Goal: Task Accomplishment & Management: Manage account settings

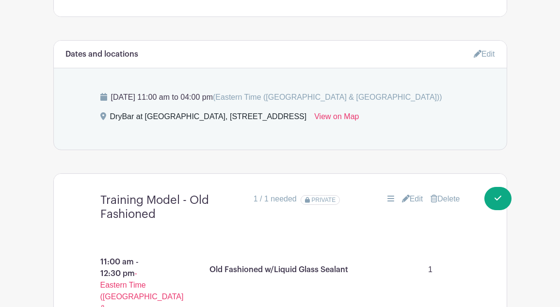
scroll to position [551, 0]
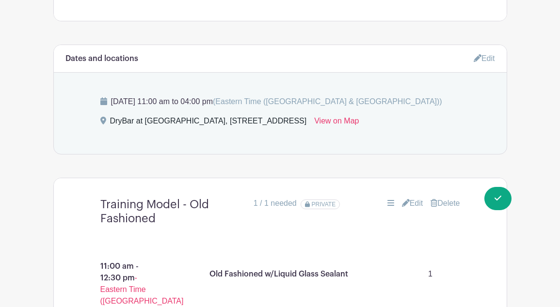
click at [474, 62] on icon at bounding box center [478, 58] width 8 height 8
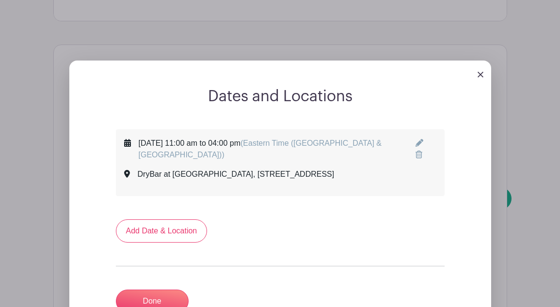
click at [416, 144] on icon at bounding box center [420, 143] width 8 height 8
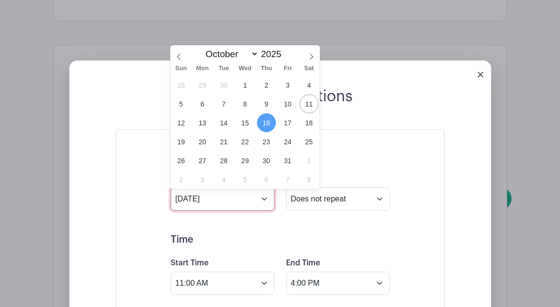
click at [265, 201] on input "Oct 16 2025" at bounding box center [223, 199] width 104 height 23
click at [290, 126] on span "17" at bounding box center [287, 122] width 19 height 19
type input "Oct 17 2025"
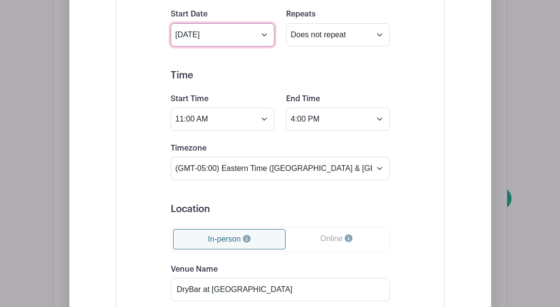
scroll to position [719, 0]
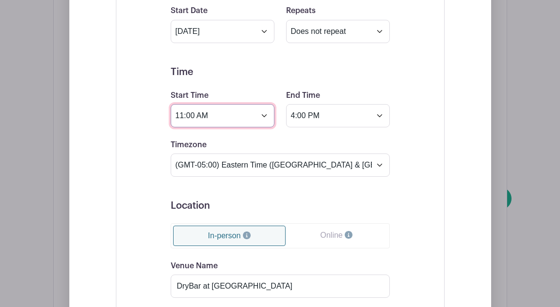
click at [264, 121] on input "11:00 AM" at bounding box center [223, 115] width 104 height 23
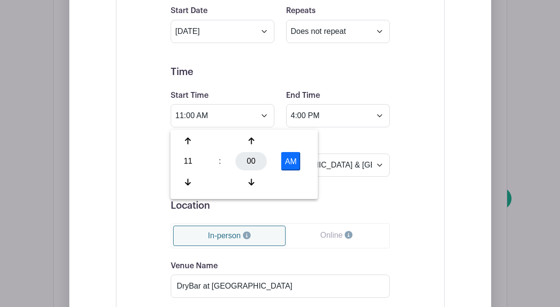
click at [253, 164] on div "00" at bounding box center [252, 161] width 32 height 18
click at [259, 162] on div "30" at bounding box center [260, 161] width 32 height 18
type input "11:30 AM"
click at [357, 145] on div "Timezone (GMT-12:00) International Date Line West (GMT-11:00) American Samoa (G…" at bounding box center [280, 158] width 231 height 38
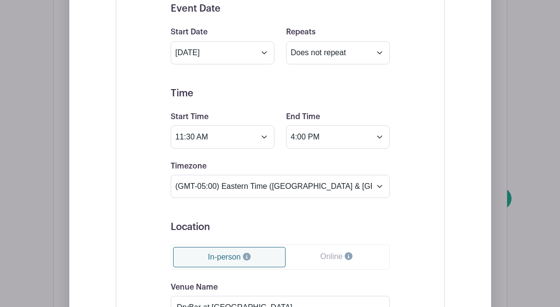
scroll to position [692, 0]
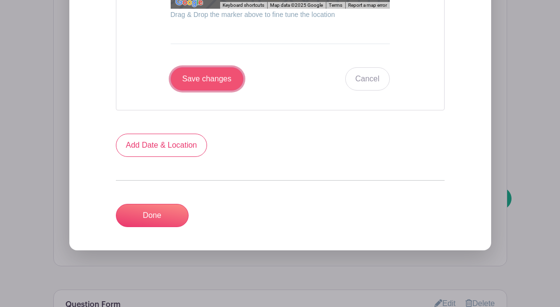
click at [211, 81] on input "Save changes" at bounding box center [207, 78] width 73 height 23
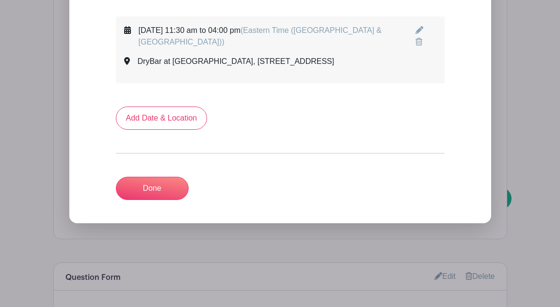
scroll to position [658, 0]
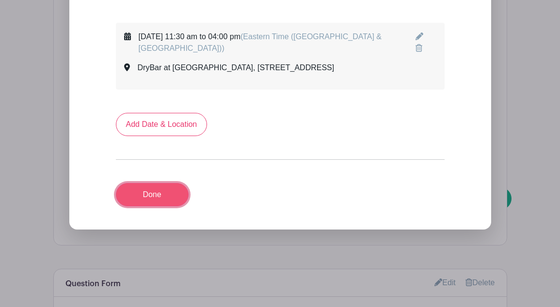
click at [163, 188] on link "Done" at bounding box center [152, 194] width 73 height 23
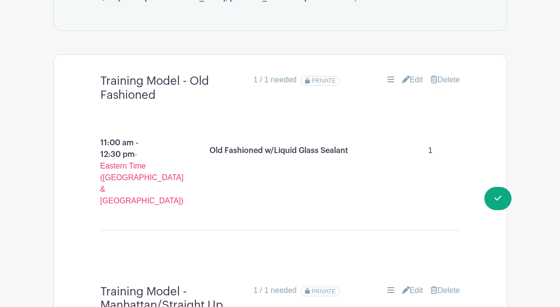
scroll to position [650, 0]
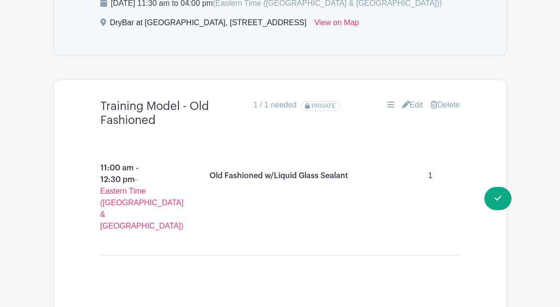
click at [440, 108] on link "Delete" at bounding box center [445, 105] width 29 height 12
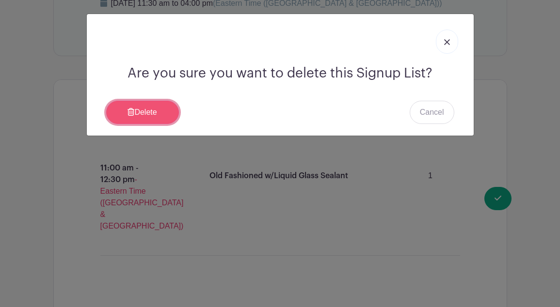
click at [154, 116] on link "Delete" at bounding box center [142, 112] width 73 height 23
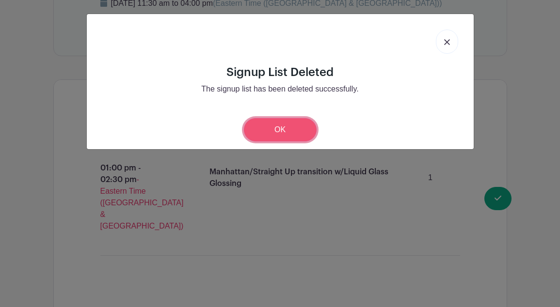
click at [259, 134] on link "OK" at bounding box center [280, 129] width 73 height 23
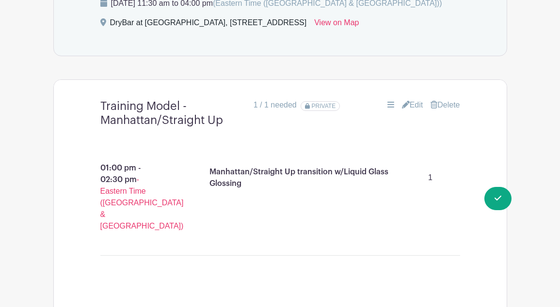
click at [450, 109] on link "Delete" at bounding box center [445, 105] width 29 height 12
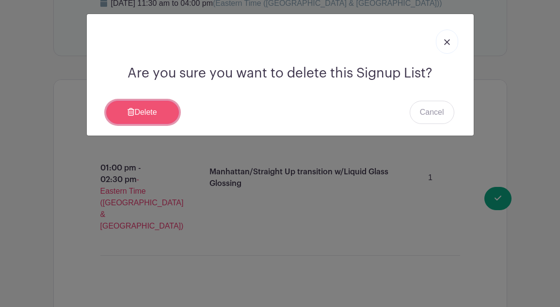
click at [150, 113] on link "Delete" at bounding box center [142, 112] width 73 height 23
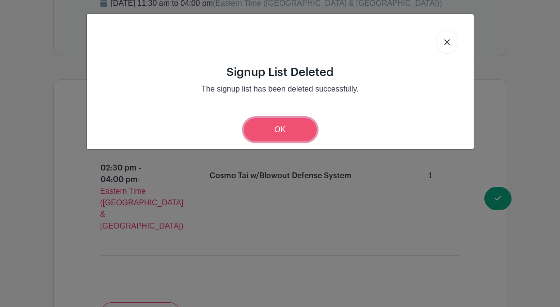
click at [290, 129] on link "OK" at bounding box center [280, 129] width 73 height 23
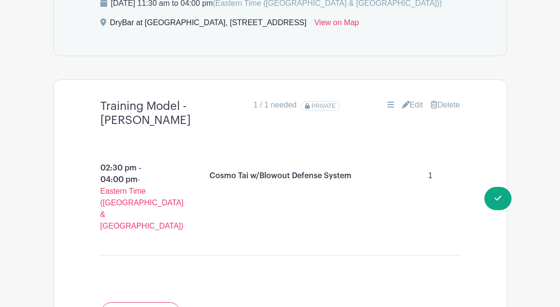
click at [454, 107] on link "Delete" at bounding box center [445, 105] width 29 height 12
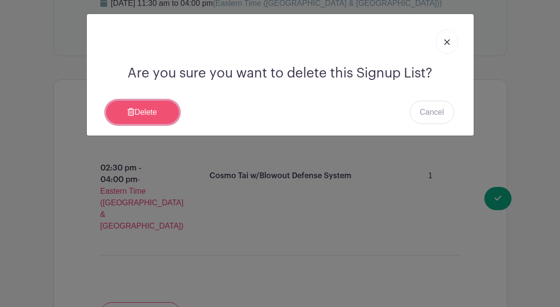
click at [126, 117] on link "Delete" at bounding box center [142, 112] width 73 height 23
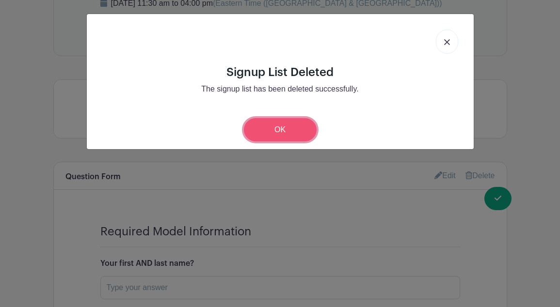
click at [294, 130] on link "OK" at bounding box center [280, 129] width 73 height 23
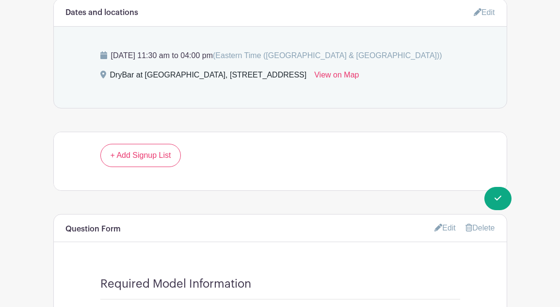
scroll to position [583, 0]
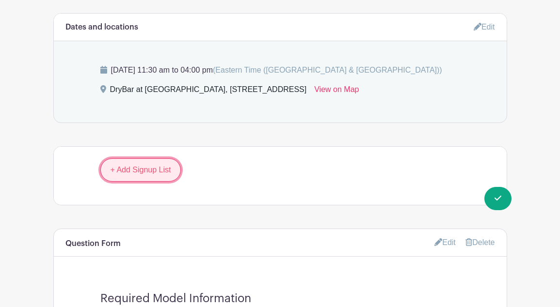
click at [156, 172] on link "+ Add Signup List" at bounding box center [140, 170] width 81 height 23
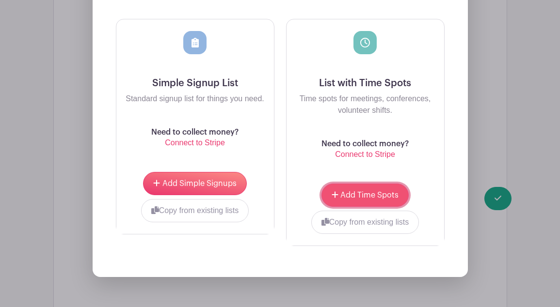
click at [363, 196] on span "Add Time Spots" at bounding box center [369, 196] width 58 height 8
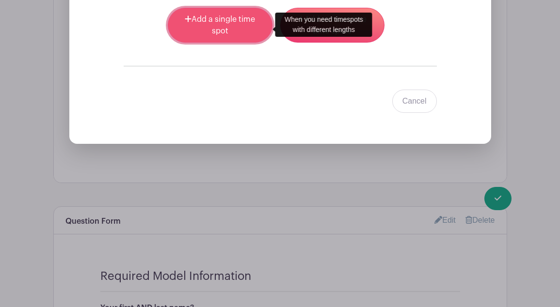
click at [210, 26] on link "Add a single time spot" at bounding box center [220, 25] width 104 height 35
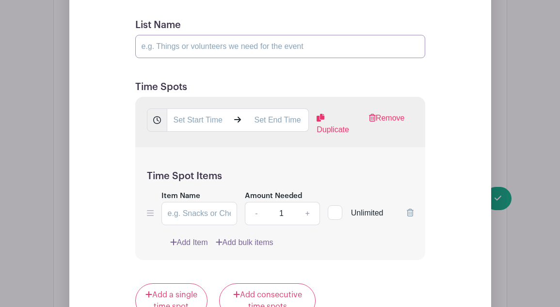
click at [271, 52] on input "List Name" at bounding box center [280, 46] width 290 height 23
type input "Training Model - Trainers Choice"
click at [212, 126] on input "text" at bounding box center [198, 120] width 62 height 23
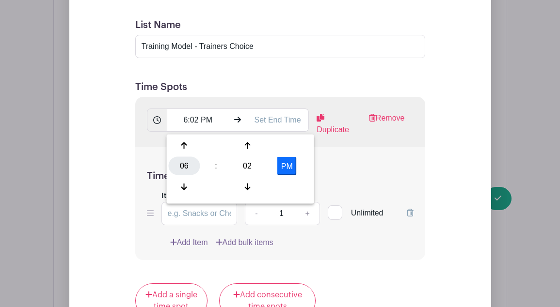
click at [184, 167] on div "06" at bounding box center [185, 166] width 32 height 18
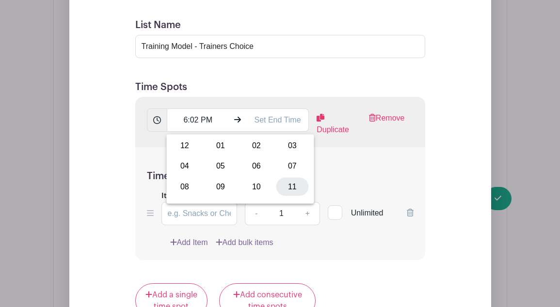
click at [294, 188] on div "11" at bounding box center [292, 186] width 32 height 18
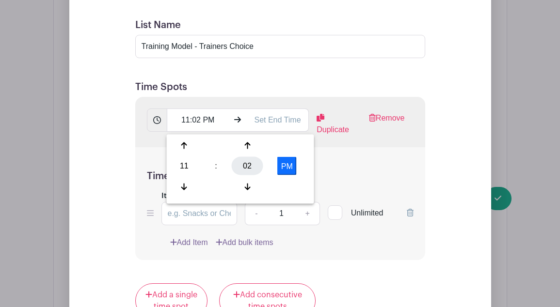
click at [245, 167] on div "02" at bounding box center [248, 166] width 32 height 18
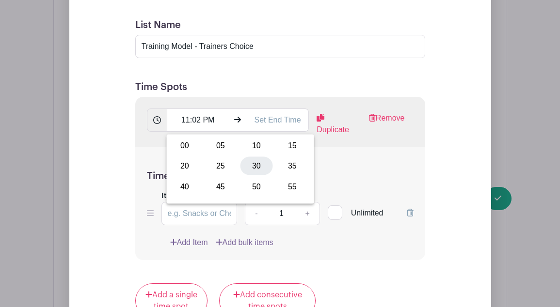
click at [261, 166] on div "30" at bounding box center [257, 166] width 32 height 18
click at [288, 164] on button "PM" at bounding box center [286, 166] width 19 height 18
type input "11:30 AM"
click at [335, 170] on div "Time Spot Items Item Name Amount Needed - 1 + Unlimited Add Item Add bulk items" at bounding box center [280, 203] width 290 height 113
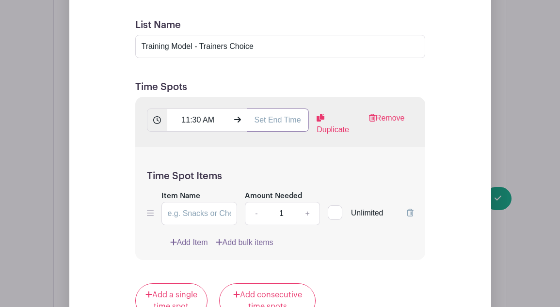
click at [260, 123] on input "text" at bounding box center [278, 120] width 62 height 23
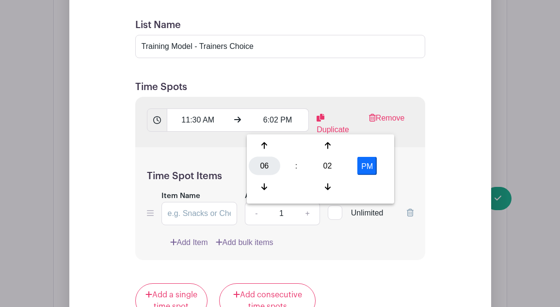
click at [266, 170] on div "06" at bounding box center [265, 166] width 32 height 18
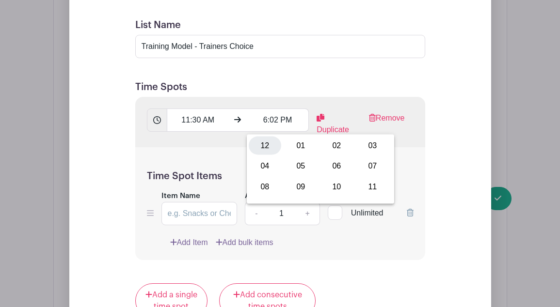
click at [269, 147] on div "12" at bounding box center [265, 146] width 32 height 18
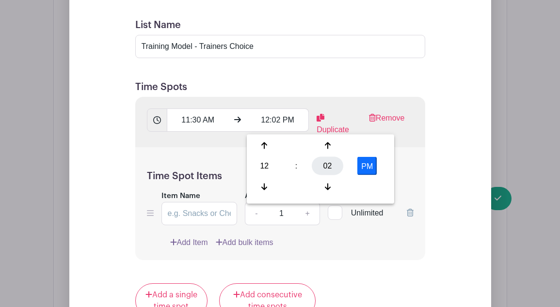
click at [329, 166] on div "02" at bounding box center [328, 166] width 32 height 18
click at [336, 167] on div "30" at bounding box center [337, 166] width 32 height 18
type input "12:30 PM"
click at [403, 168] on div "Time Spot Items Item Name Amount Needed - 1 + Unlimited Add Item Add bulk items" at bounding box center [280, 203] width 290 height 113
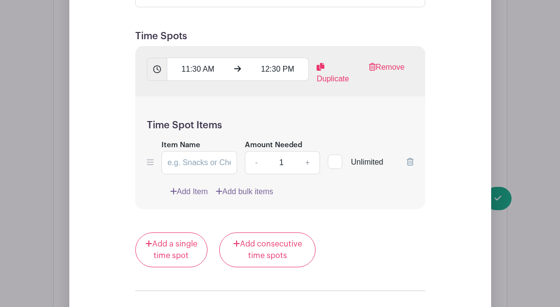
scroll to position [978, 0]
click at [196, 164] on input "Item Name" at bounding box center [199, 162] width 76 height 23
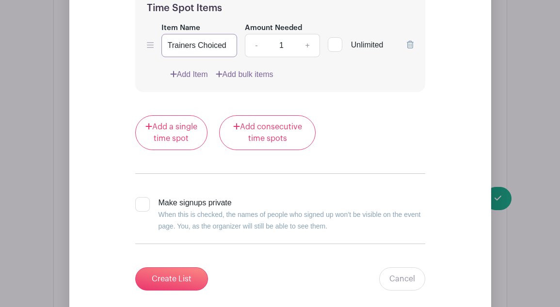
scroll to position [1103, 0]
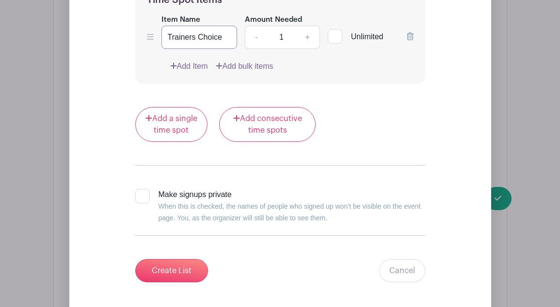
type input "Trainers Choice"
click at [145, 204] on div at bounding box center [142, 196] width 15 height 15
click at [142, 195] on input "Make signups private When this is checked, the names of people who signed up wo…" at bounding box center [138, 192] width 6 height 6
checkbox input "true"
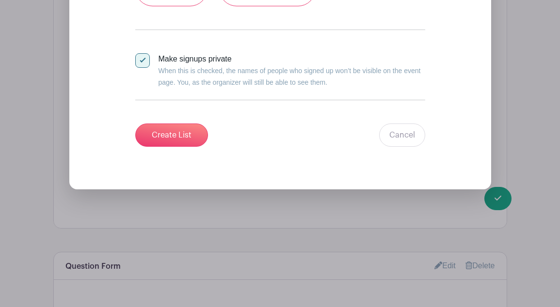
scroll to position [1231, 0]
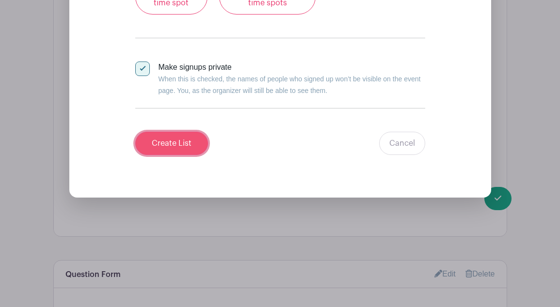
click at [169, 155] on input "Create List" at bounding box center [171, 143] width 73 height 23
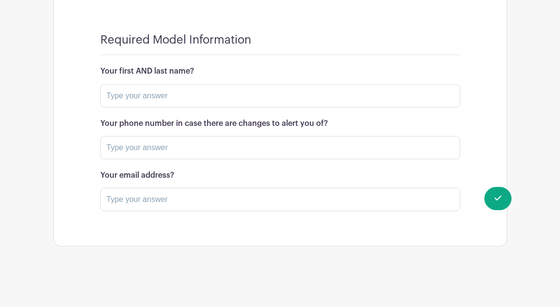
scroll to position [728, 0]
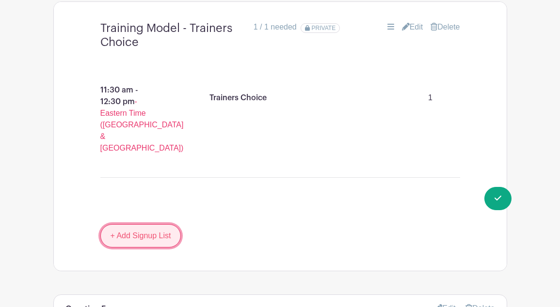
click at [149, 225] on link "+ Add Signup List" at bounding box center [140, 236] width 81 height 23
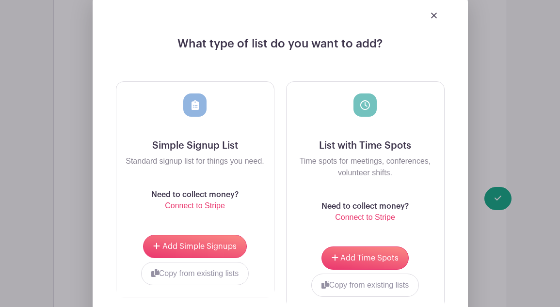
scroll to position [1005, 0]
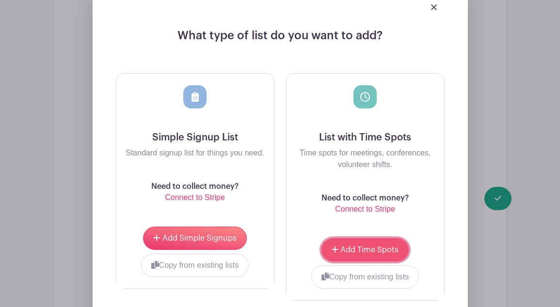
click at [367, 246] on span "Add Time Spots" at bounding box center [369, 250] width 58 height 8
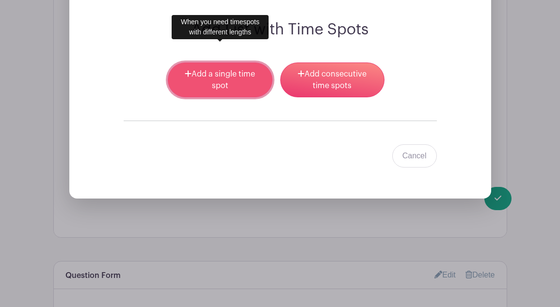
click at [205, 70] on link "Add a single time spot" at bounding box center [220, 80] width 104 height 35
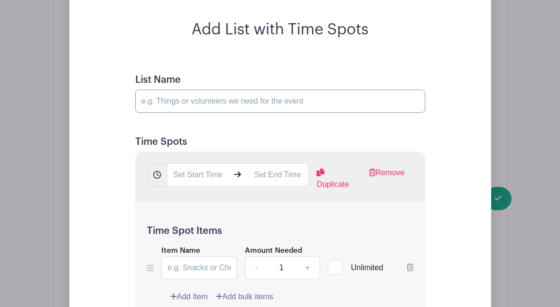
click at [206, 90] on input "List Name" at bounding box center [280, 101] width 290 height 23
type input "Training Model - Stylists Choice"
click at [187, 163] on input "text" at bounding box center [198, 174] width 62 height 23
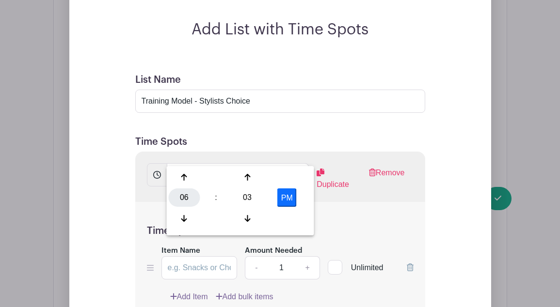
click at [182, 201] on div "06" at bounding box center [185, 198] width 32 height 18
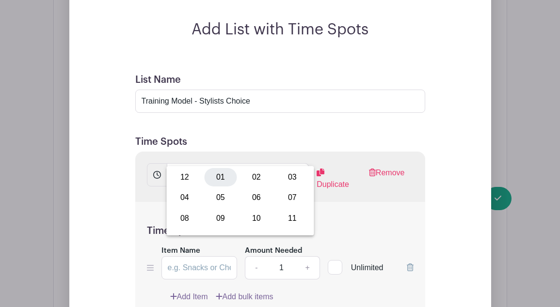
click at [217, 177] on div "01" at bounding box center [221, 177] width 32 height 18
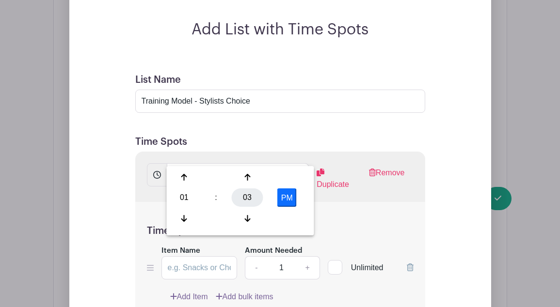
click at [248, 195] on div "03" at bounding box center [248, 198] width 32 height 18
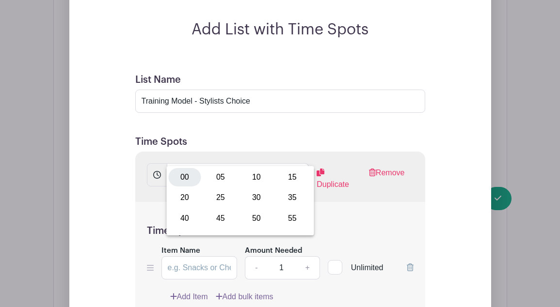
click at [185, 177] on div "00" at bounding box center [185, 177] width 32 height 18
type input "1:00 PM"
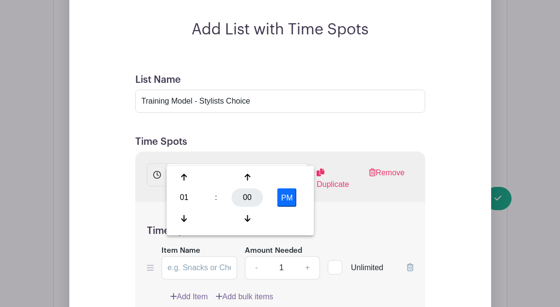
click at [249, 195] on div "00" at bounding box center [248, 198] width 32 height 18
click at [346, 202] on div "Time Spot Items Item Name Amount Needed - 1 + Unlimited Add Item Add bulk items" at bounding box center [280, 258] width 290 height 113
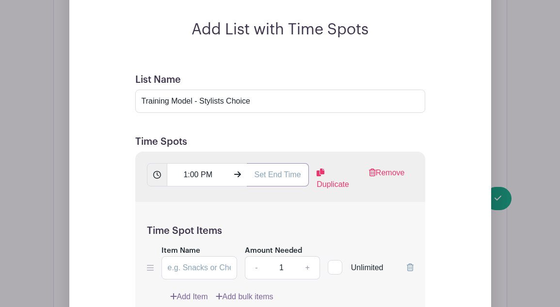
click at [253, 163] on input "text" at bounding box center [278, 174] width 62 height 23
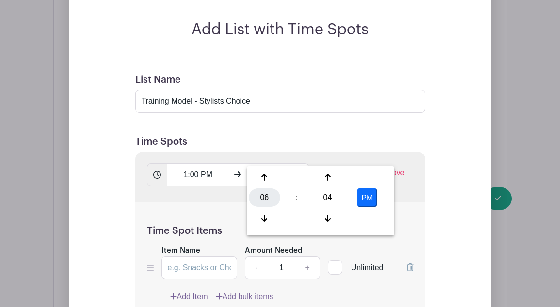
click at [265, 197] on div "06" at bounding box center [265, 198] width 32 height 18
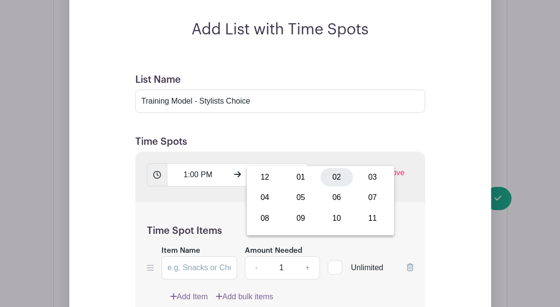
click at [338, 178] on div "02" at bounding box center [337, 177] width 32 height 18
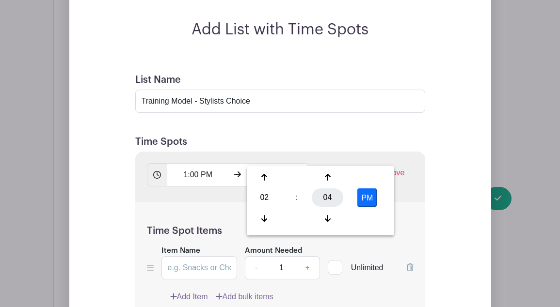
click at [327, 200] on div "04" at bounding box center [328, 198] width 32 height 18
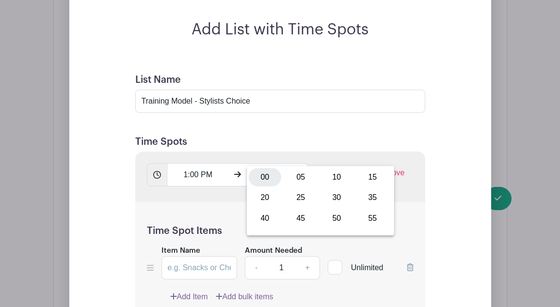
click at [268, 179] on div "00" at bounding box center [265, 177] width 32 height 18
type input "2:00 PM"
click at [412, 202] on div "Time Spot Items Item Name Amount Needed - 1 + Unlimited Add Item Add bulk items" at bounding box center [280, 258] width 290 height 113
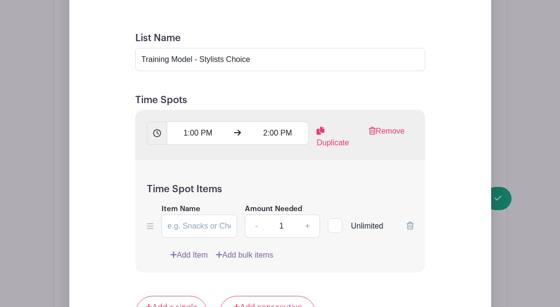
scroll to position [1129, 0]
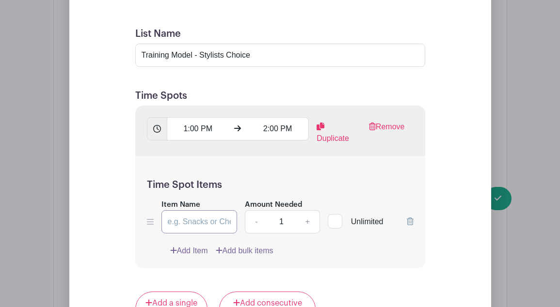
click at [194, 210] on input "Item Name" at bounding box center [199, 221] width 76 height 23
drag, startPoint x: 201, startPoint y: 34, endPoint x: 251, endPoint y: 35, distance: 50.5
click at [251, 44] on input "Training Model - Stylists Choice" at bounding box center [280, 55] width 290 height 23
click at [190, 210] on input "Item Name" at bounding box center [199, 221] width 76 height 23
paste input "Stylists Choice"
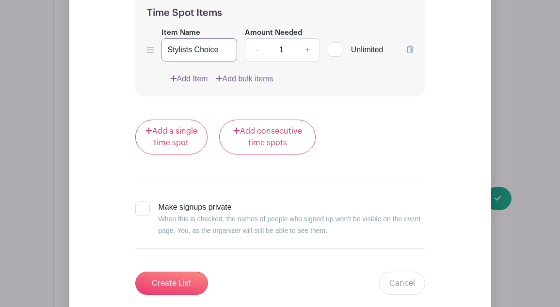
scroll to position [1303, 0]
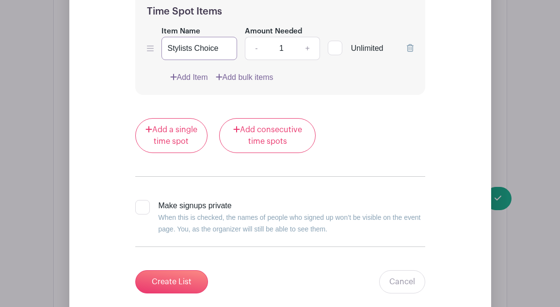
type input "Stylists Choice"
click at [147, 200] on div at bounding box center [142, 207] width 15 height 15
click at [142, 200] on input "Make signups private When this is checked, the names of people who signed up wo…" at bounding box center [138, 203] width 6 height 6
checkbox input "true"
click at [177, 271] on input "Create List" at bounding box center [171, 282] width 73 height 23
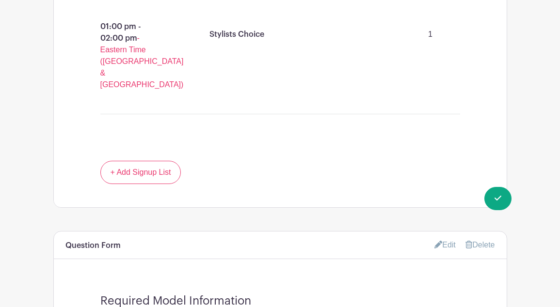
scroll to position [1051, 0]
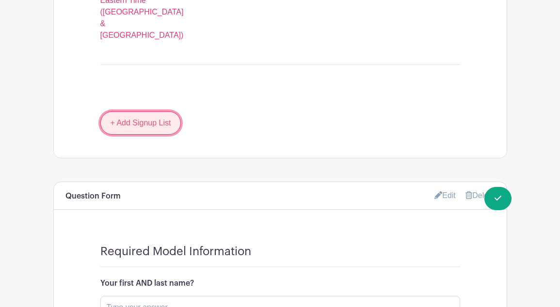
click at [156, 112] on link "+ Add Signup List" at bounding box center [140, 123] width 81 height 23
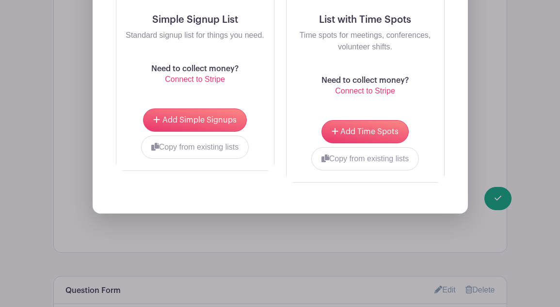
scroll to position [1333, 0]
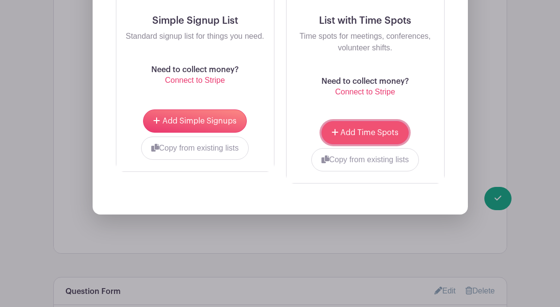
click at [378, 129] on span "Add Time Spots" at bounding box center [369, 133] width 58 height 8
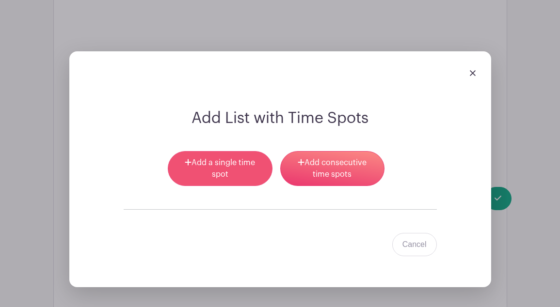
scroll to position [1207, 0]
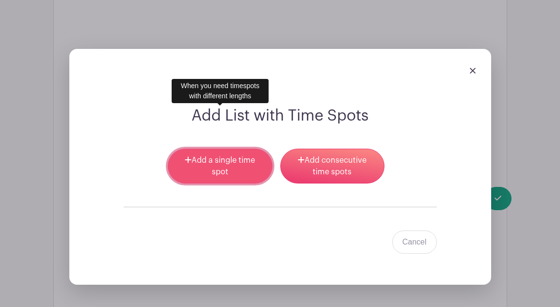
click at [227, 149] on link "Add a single time spot" at bounding box center [220, 166] width 104 height 35
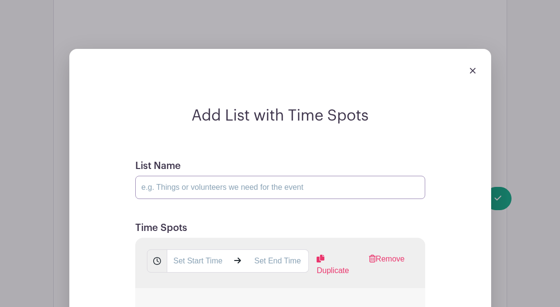
click at [197, 176] on input "List Name" at bounding box center [280, 187] width 290 height 23
paste input "Stylists Choice"
click at [199, 176] on input "Training Model -Stylists Choice" at bounding box center [280, 187] width 290 height 23
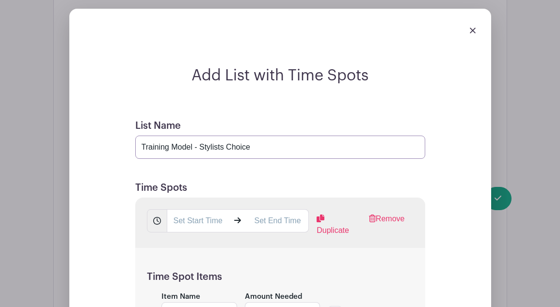
scroll to position [1273, 0]
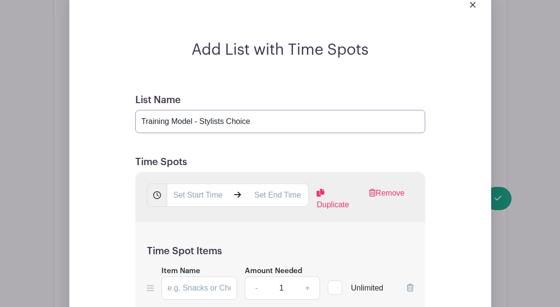
type input "Training Model - Stylists Choice"
click at [210, 184] on input "text" at bounding box center [198, 195] width 62 height 23
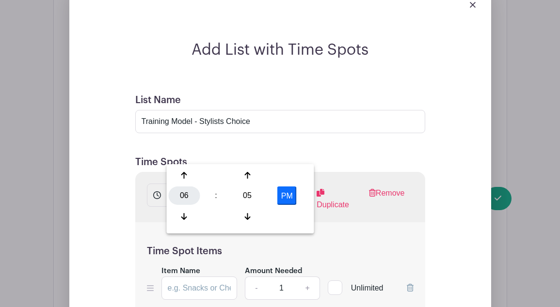
click at [186, 197] on div "06" at bounding box center [185, 196] width 32 height 18
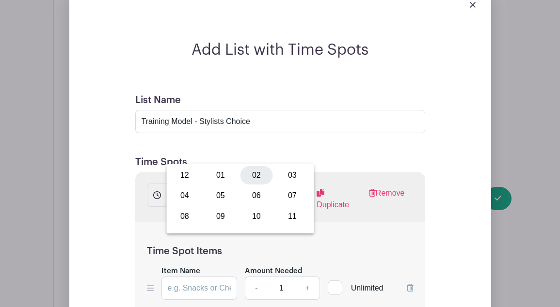
click at [251, 177] on div "02" at bounding box center [257, 175] width 32 height 18
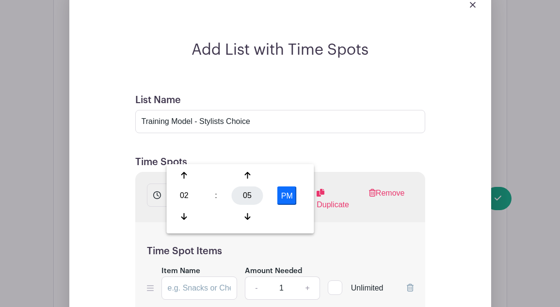
click at [250, 193] on div "05" at bounding box center [248, 196] width 32 height 18
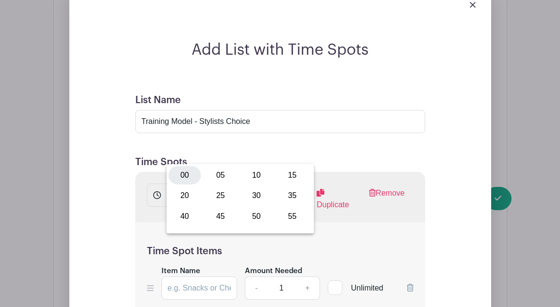
click at [188, 176] on div "00" at bounding box center [185, 175] width 32 height 18
type input "2:00 PM"
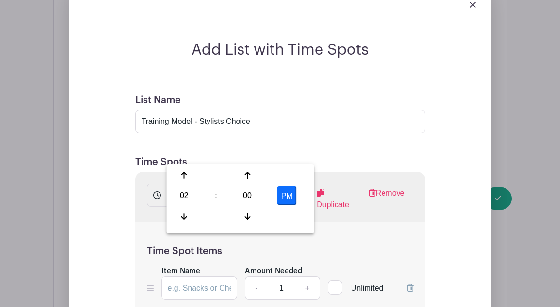
click at [331, 223] on div "Time Spot Items Item Name Amount Needed - 1 + Unlimited Add Item Add bulk items" at bounding box center [280, 279] width 290 height 113
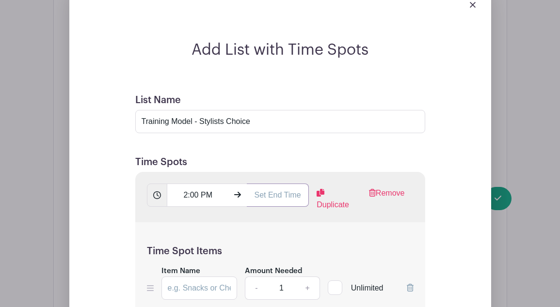
click at [254, 184] on input "text" at bounding box center [278, 195] width 62 height 23
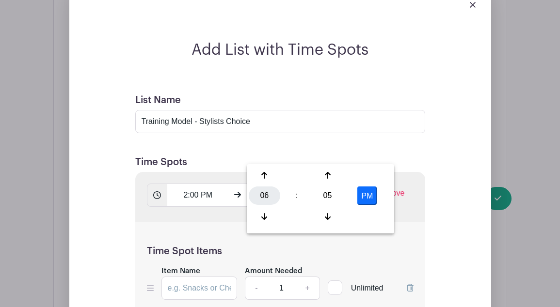
click at [269, 196] on div "06" at bounding box center [265, 196] width 32 height 18
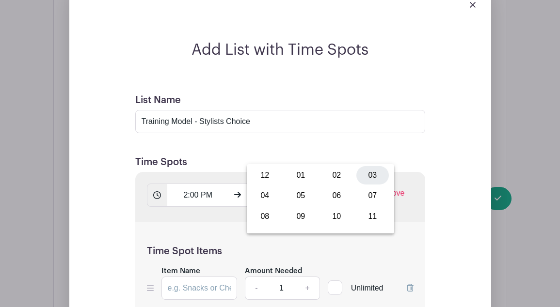
click at [367, 179] on div "03" at bounding box center [372, 175] width 32 height 18
click at [331, 198] on div "05" at bounding box center [328, 196] width 32 height 18
click at [267, 179] on div "00" at bounding box center [265, 175] width 32 height 18
type input "3:00 PM"
click at [414, 223] on div "Time Spot Items Item Name Amount Needed - 1 + Unlimited Add Item Add bulk items" at bounding box center [280, 279] width 290 height 113
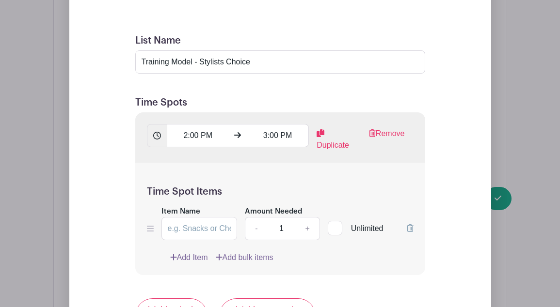
scroll to position [1336, 0]
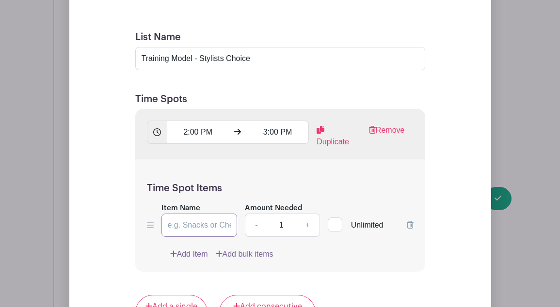
click at [178, 214] on input "Item Name" at bounding box center [199, 225] width 76 height 23
paste input "Stylists Choice"
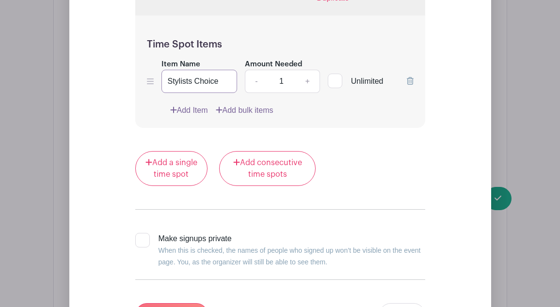
scroll to position [1544, 0]
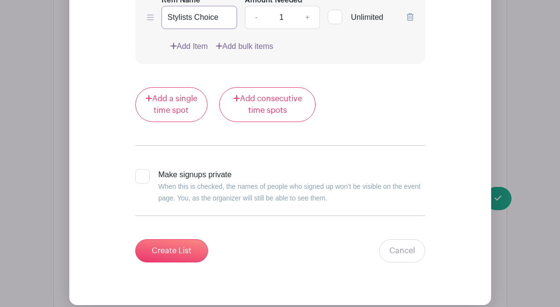
type input "Stylists Choice"
click at [140, 169] on div at bounding box center [142, 176] width 15 height 15
click at [140, 169] on input "Make signups private When this is checked, the names of people who signed up wo…" at bounding box center [138, 172] width 6 height 6
checkbox input "true"
click at [183, 240] on input "Create List" at bounding box center [171, 251] width 73 height 23
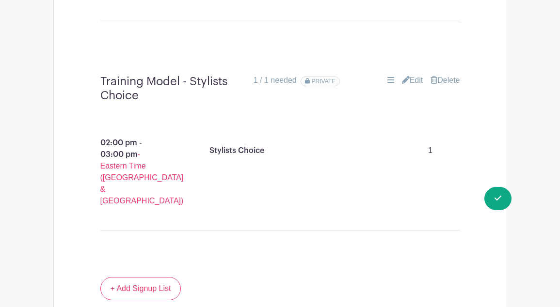
scroll to position [1094, 0]
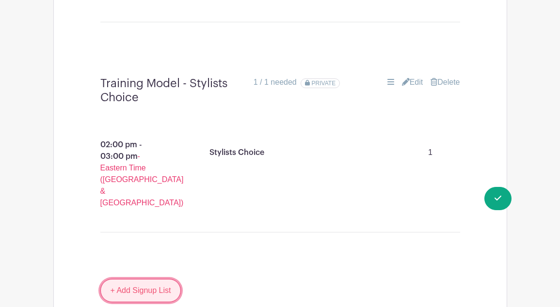
click at [149, 279] on link "+ Add Signup List" at bounding box center [140, 290] width 81 height 23
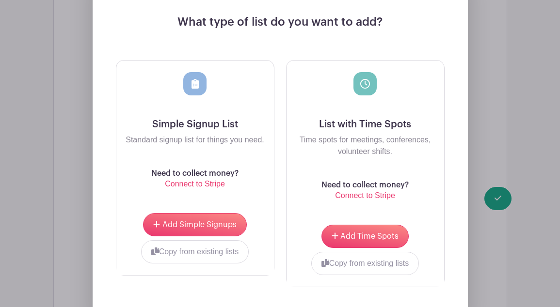
scroll to position [1461, 0]
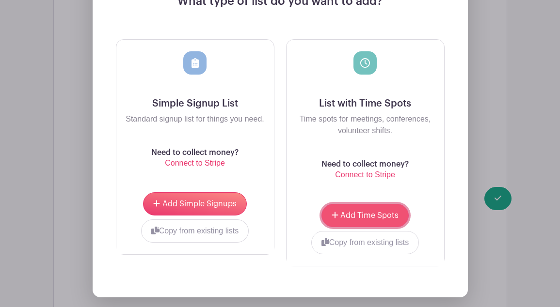
click at [344, 212] on span "Add Time Spots" at bounding box center [369, 216] width 58 height 8
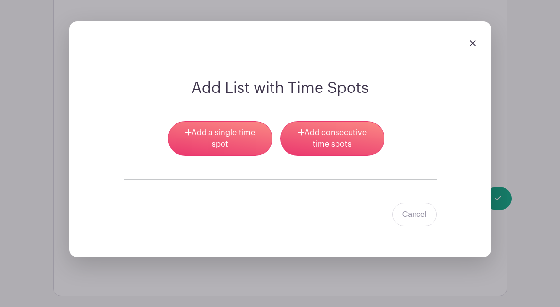
scroll to position [1329, 0]
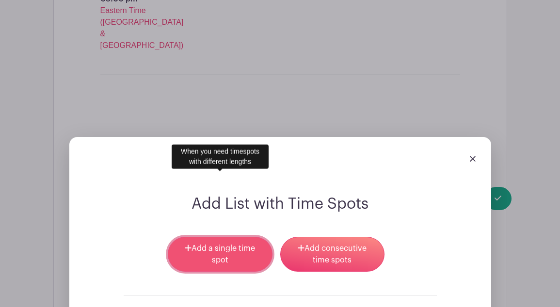
click at [226, 237] on link "Add a single time spot" at bounding box center [220, 254] width 104 height 35
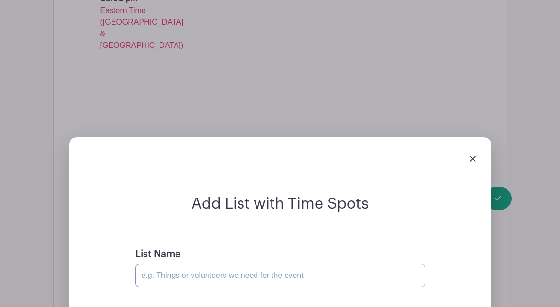
click at [173, 264] on input "List Name" at bounding box center [280, 275] width 290 height 23
type input "Training Model - Stylists Choice"
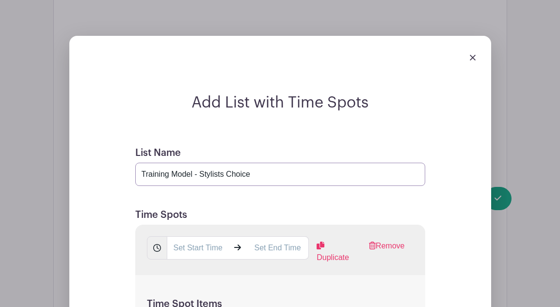
scroll to position [1485, 0]
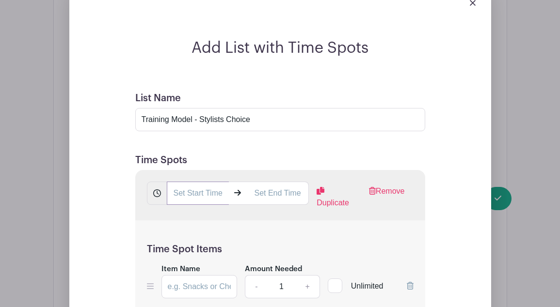
click at [175, 182] on input "text" at bounding box center [198, 193] width 62 height 23
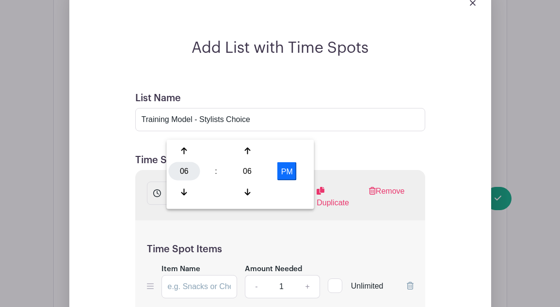
click at [181, 177] on div "06" at bounding box center [185, 171] width 32 height 18
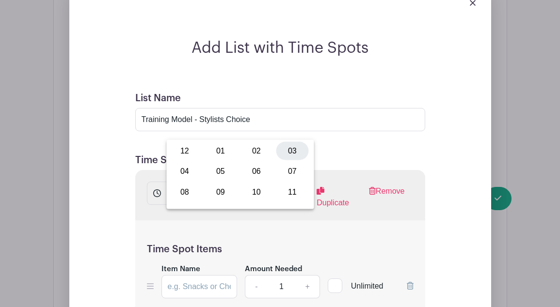
click at [292, 148] on div "03" at bounding box center [292, 151] width 32 height 18
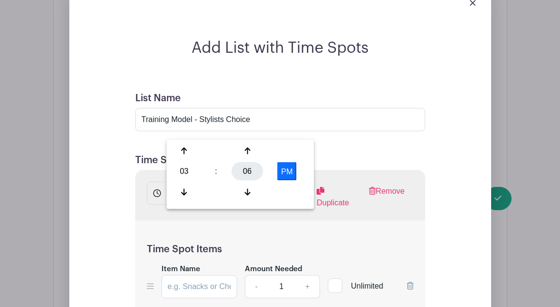
click at [249, 175] on div "06" at bounding box center [248, 171] width 32 height 18
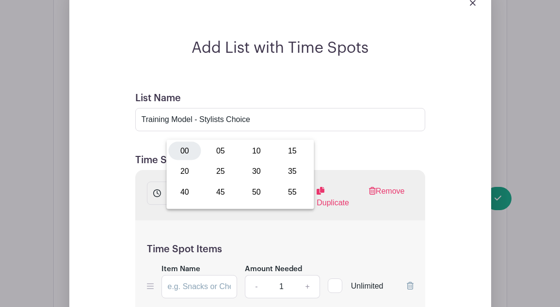
click at [186, 154] on div "00" at bounding box center [185, 151] width 32 height 18
type input "3:00 PM"
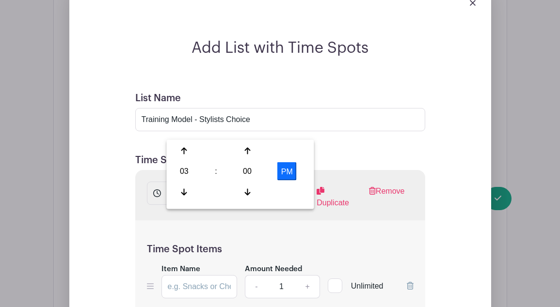
click at [337, 244] on h5 "Time Spot Items" at bounding box center [280, 250] width 267 height 12
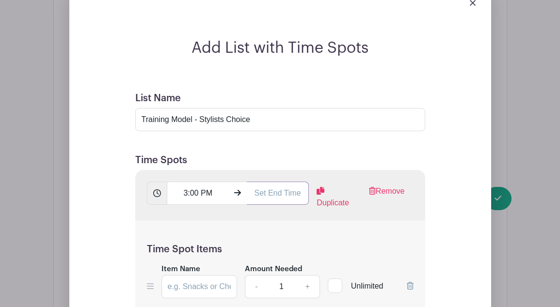
click at [257, 182] on input "text" at bounding box center [278, 193] width 62 height 23
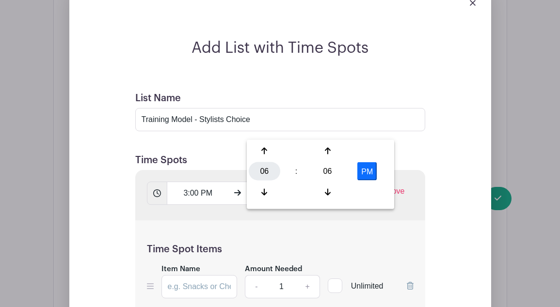
click at [265, 176] on div "06" at bounding box center [265, 171] width 32 height 18
click at [263, 167] on div "04" at bounding box center [265, 171] width 32 height 18
click at [328, 170] on div "06" at bounding box center [328, 171] width 32 height 18
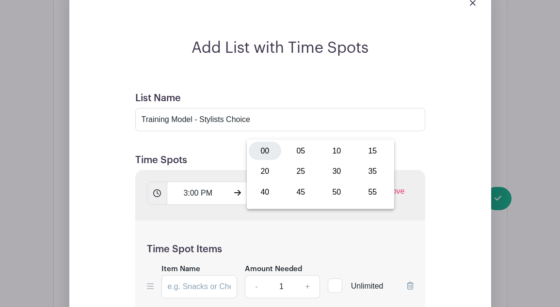
click at [260, 152] on div "00" at bounding box center [265, 151] width 32 height 18
type input "4:00 PM"
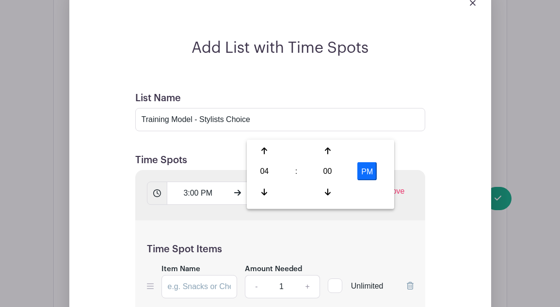
click at [415, 221] on div "Time Spot Items Item Name Amount Needed - 1 + Unlimited Add Item Add bulk items" at bounding box center [280, 277] width 290 height 113
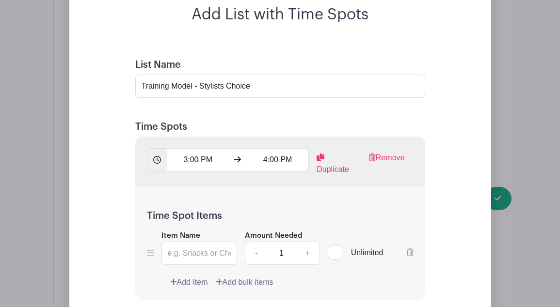
scroll to position [1539, 0]
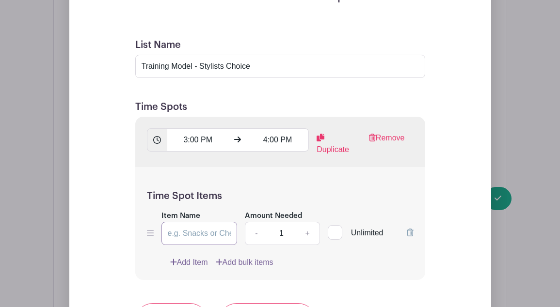
click at [169, 222] on input "Item Name" at bounding box center [199, 233] width 76 height 23
paste input "Stylists Choice"
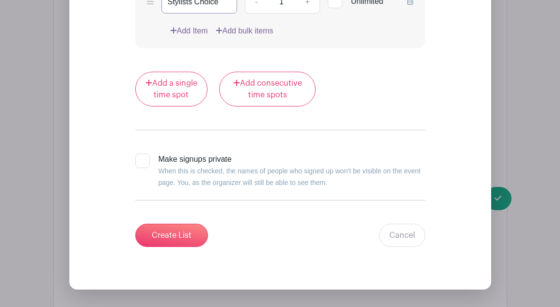
scroll to position [1779, 0]
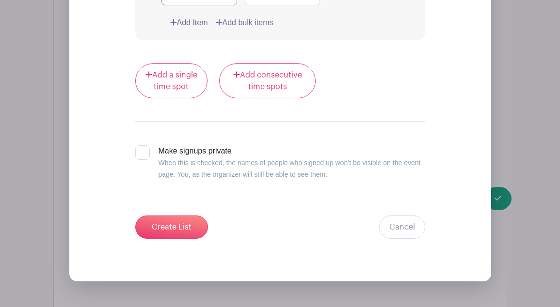
type input "Stylists Choice"
click at [143, 145] on div at bounding box center [142, 152] width 15 height 15
click at [142, 145] on input "Make signups private When this is checked, the names of people who signed up wo…" at bounding box center [138, 148] width 6 height 6
checkbox input "true"
click at [154, 216] on input "Create List" at bounding box center [171, 227] width 73 height 23
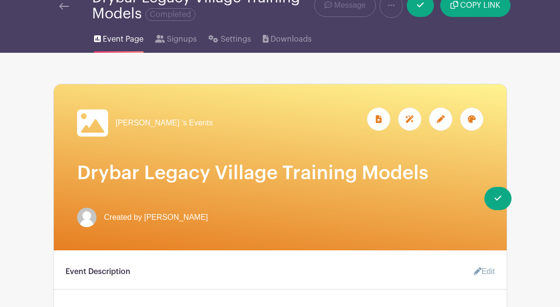
scroll to position [0, 0]
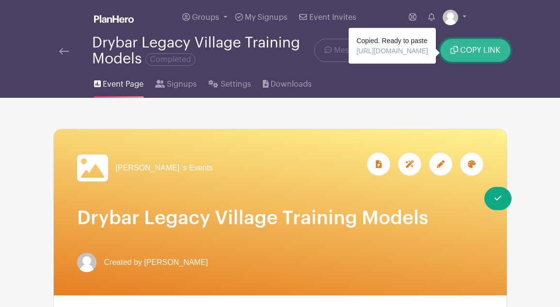
click at [473, 59] on button "COPY LINK" at bounding box center [475, 50] width 70 height 23
click at [472, 51] on span "COPY LINK" at bounding box center [480, 51] width 40 height 8
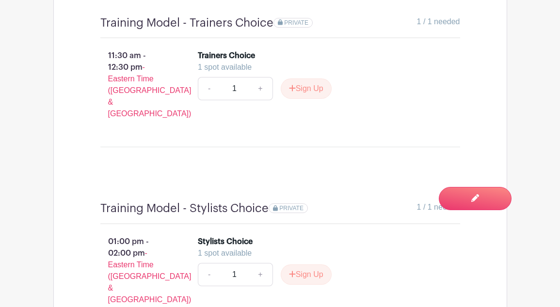
scroll to position [649, 0]
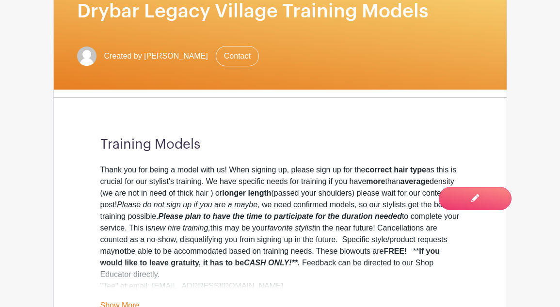
scroll to position [197, 0]
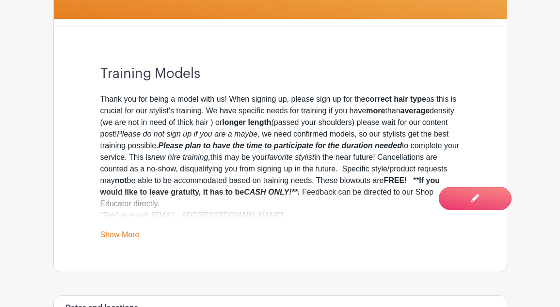
scroll to position [262, 0]
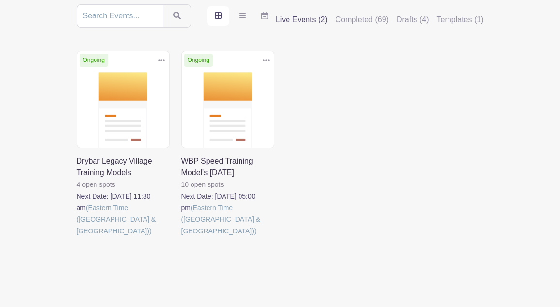
scroll to position [124, 0]
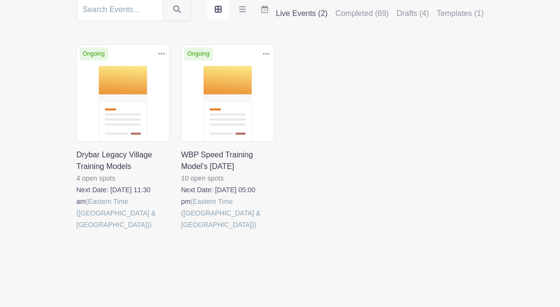
click at [77, 231] on link at bounding box center [77, 231] width 0 height 0
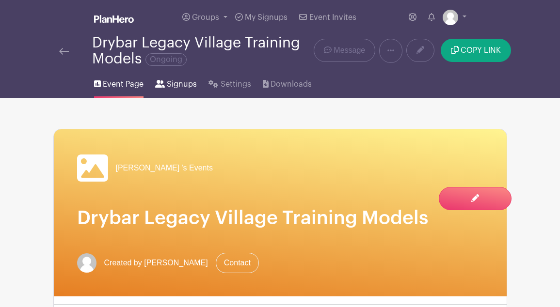
click at [186, 89] on span "Signups" at bounding box center [182, 85] width 30 height 12
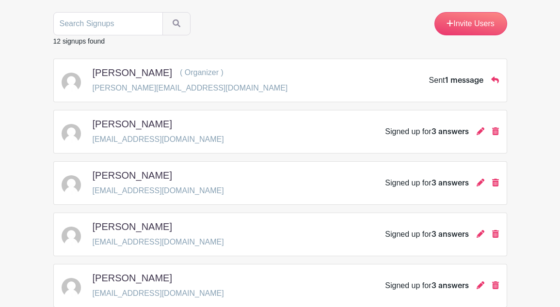
scroll to position [156, 0]
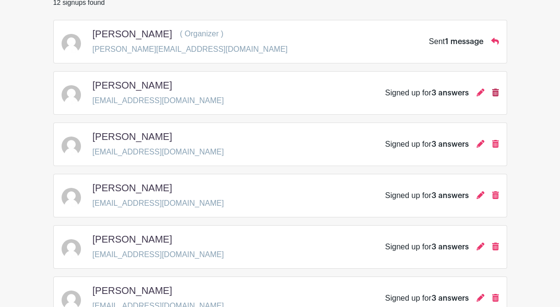
click at [497, 95] on icon at bounding box center [495, 93] width 7 height 8
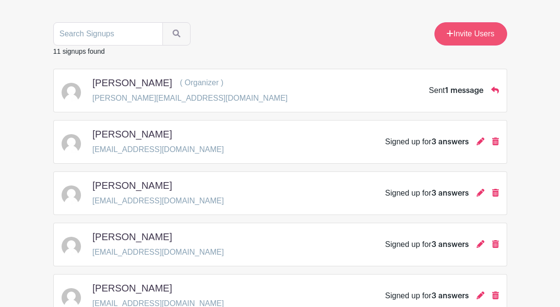
scroll to position [170, 0]
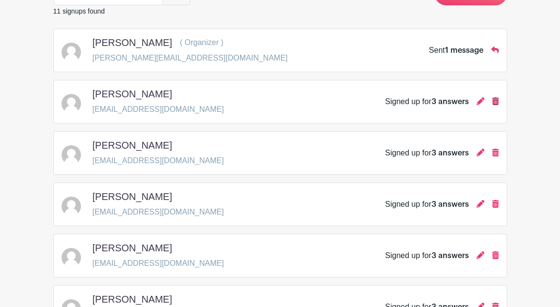
click at [492, 106] on link at bounding box center [495, 101] width 7 height 8
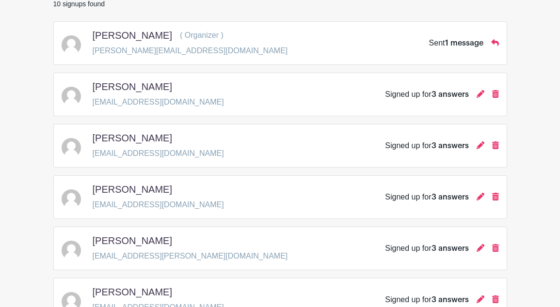
scroll to position [198, 0]
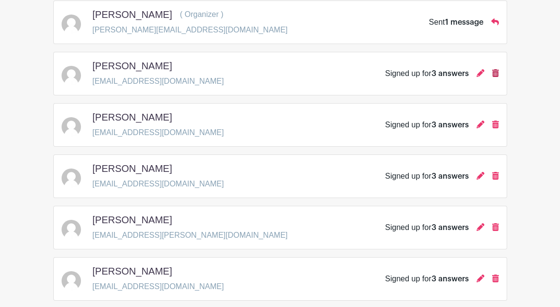
click at [494, 73] on icon at bounding box center [495, 73] width 7 height 8
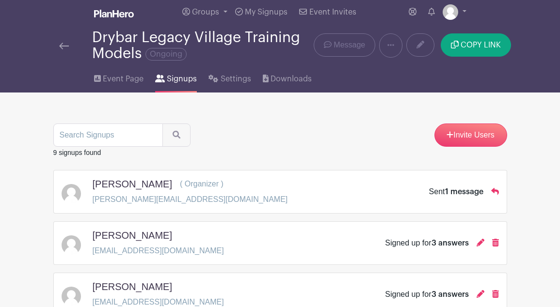
scroll to position [40, 0]
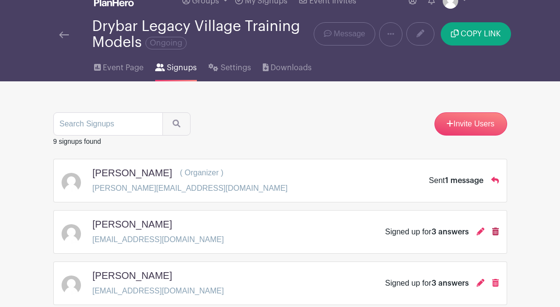
click at [495, 230] on icon at bounding box center [495, 232] width 7 height 8
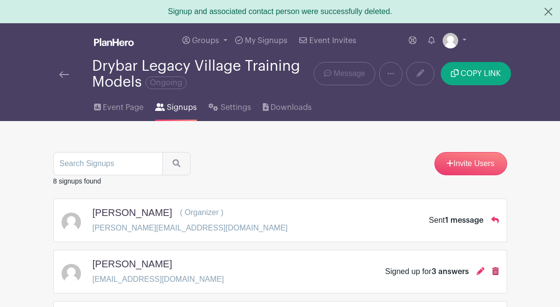
click at [492, 274] on icon at bounding box center [495, 272] width 7 height 8
click at [493, 272] on icon at bounding box center [495, 272] width 7 height 8
click at [495, 271] on icon at bounding box center [495, 272] width 7 height 8
click at [494, 272] on icon at bounding box center [495, 272] width 7 height 8
click at [499, 276] on link at bounding box center [495, 272] width 7 height 8
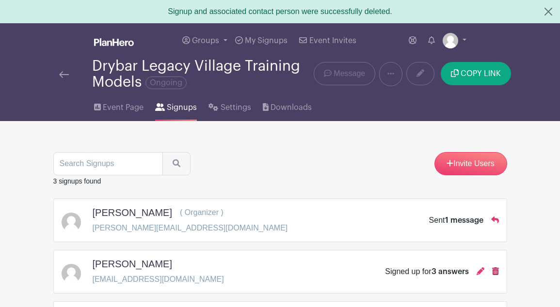
click at [495, 272] on icon at bounding box center [495, 272] width 7 height 8
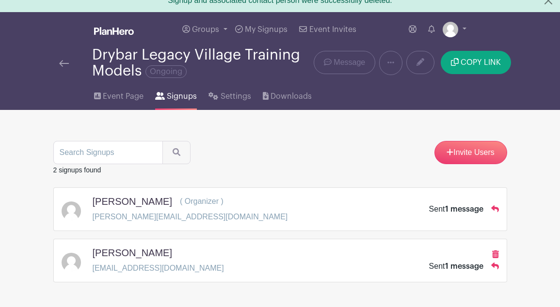
scroll to position [12, 0]
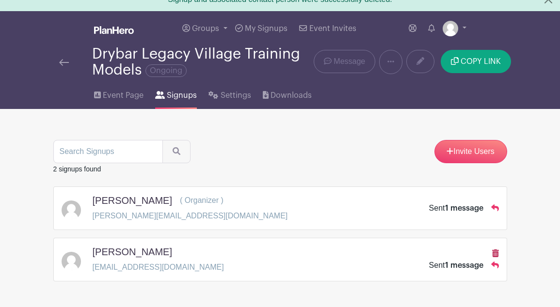
click at [495, 255] on icon at bounding box center [495, 254] width 7 height 8
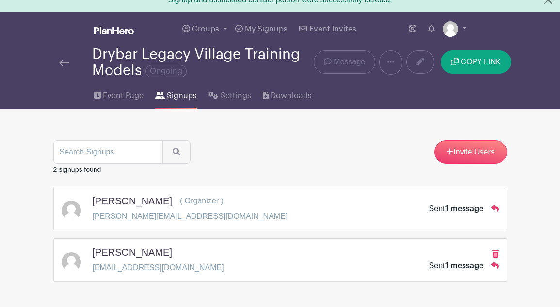
scroll to position [0, 0]
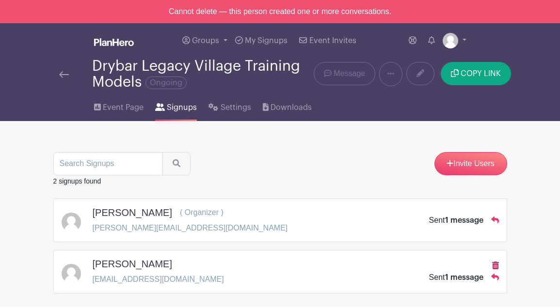
click at [495, 267] on icon at bounding box center [495, 266] width 7 height 8
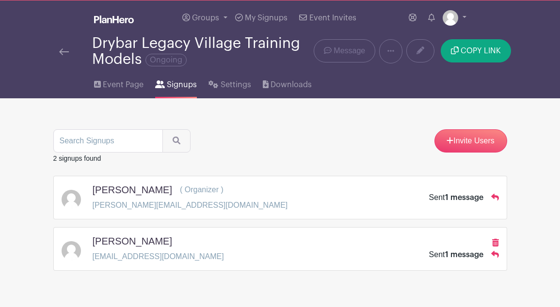
scroll to position [48, 0]
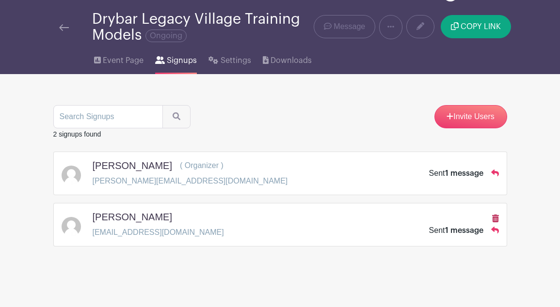
click at [495, 216] on icon at bounding box center [495, 219] width 7 height 8
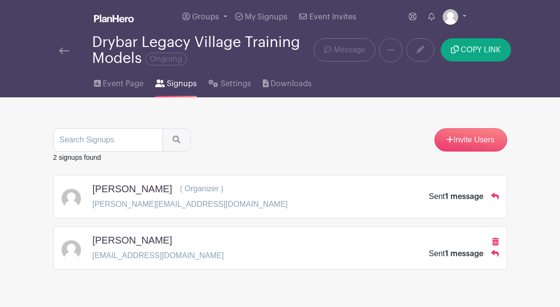
scroll to position [0, 0]
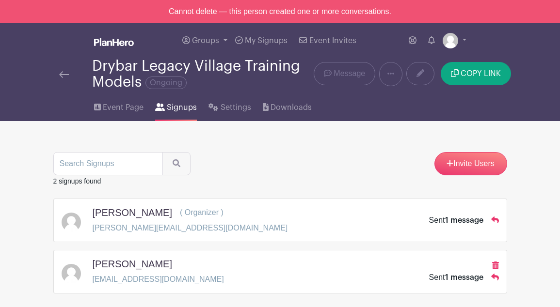
click at [444, 279] on div "Sent 1 message" at bounding box center [456, 278] width 54 height 12
click at [109, 109] on span "Event Page" at bounding box center [123, 108] width 41 height 12
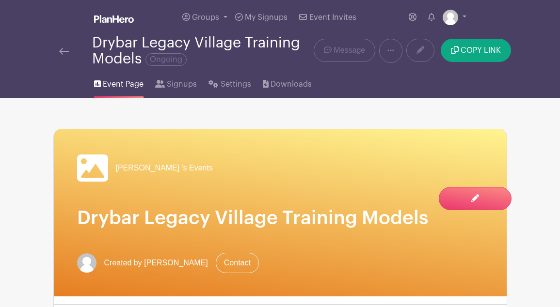
click at [66, 53] on img at bounding box center [64, 51] width 10 height 7
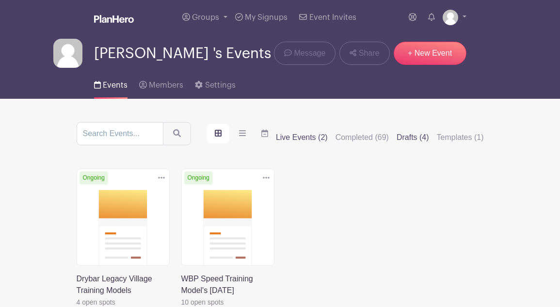
click at [414, 139] on label "Drafts (4)" at bounding box center [413, 138] width 32 height 12
click at [0, 0] on input "Drafts (4)" at bounding box center [0, 0] width 0 height 0
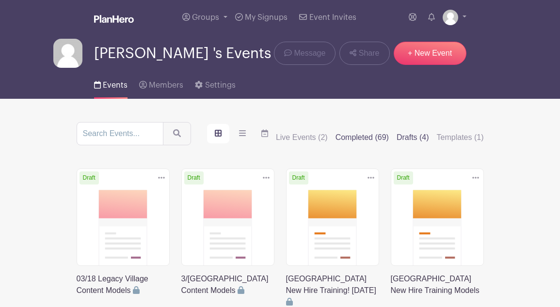
click at [369, 139] on label "Completed (69)" at bounding box center [362, 138] width 53 height 12
click at [0, 0] on input "Completed (69)" at bounding box center [0, 0] width 0 height 0
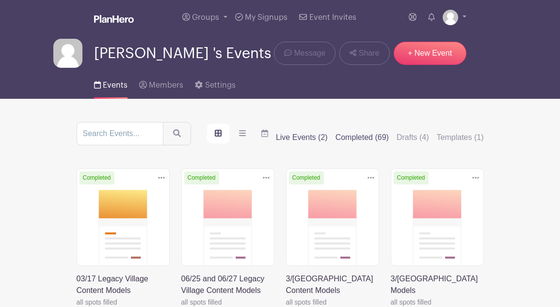
click at [300, 136] on label "Live Events (2)" at bounding box center [302, 138] width 52 height 12
click at [0, 0] on input "Live Events (2)" at bounding box center [0, 0] width 0 height 0
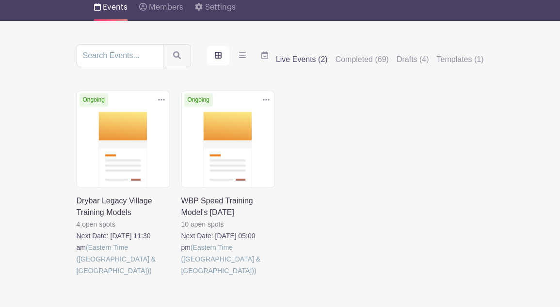
scroll to position [117, 0]
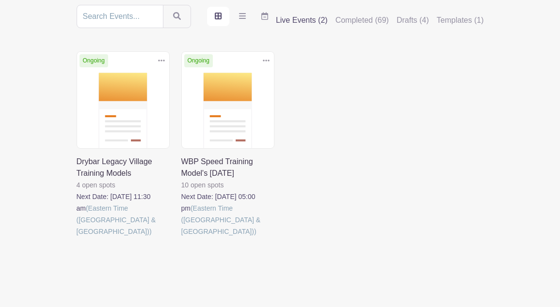
click at [77, 238] on link at bounding box center [77, 238] width 0 height 0
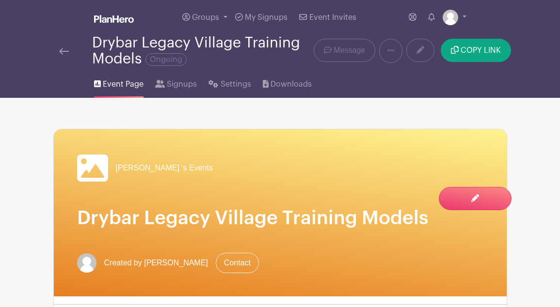
click at [65, 49] on img at bounding box center [64, 51] width 10 height 7
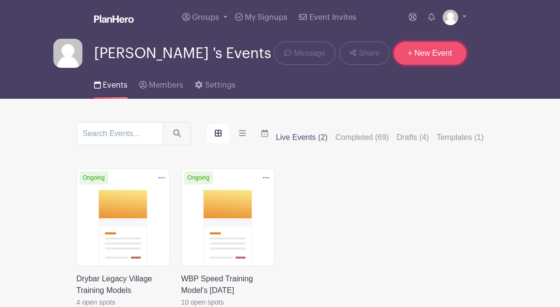
click at [437, 49] on link "+ New Event" at bounding box center [430, 53] width 73 height 23
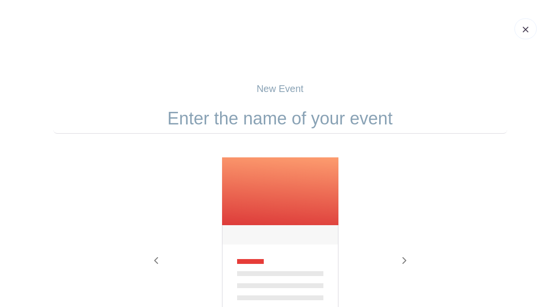
click at [297, 99] on div "New Event Previous Next" at bounding box center [280, 252] width 454 height 342
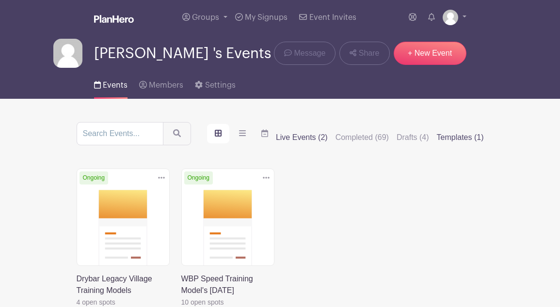
click at [456, 135] on label "Templates (1)" at bounding box center [460, 138] width 47 height 12
click at [0, 0] on input "Templates (1)" at bounding box center [0, 0] width 0 height 0
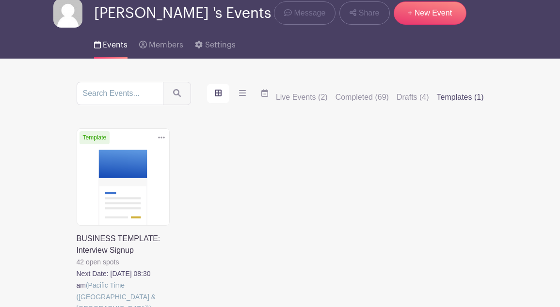
scroll to position [41, 0]
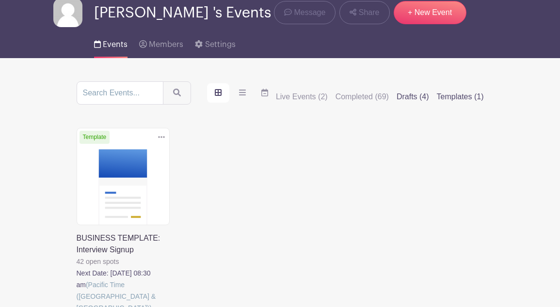
click at [415, 97] on label "Drafts (4)" at bounding box center [413, 97] width 32 height 12
click at [0, 0] on input "Drafts (4)" at bounding box center [0, 0] width 0 height 0
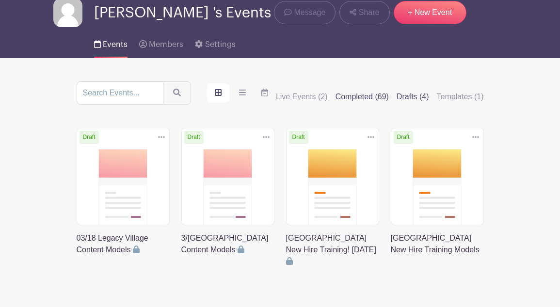
click at [357, 93] on label "Completed (69)" at bounding box center [362, 97] width 53 height 12
click at [0, 0] on input "Completed (69)" at bounding box center [0, 0] width 0 height 0
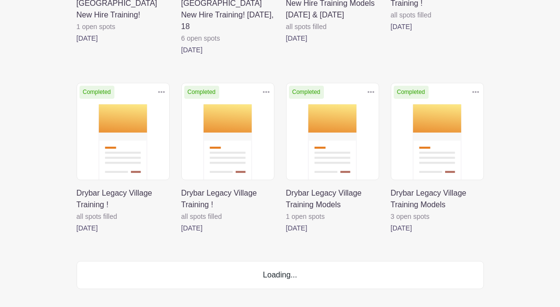
scroll to position [866, 0]
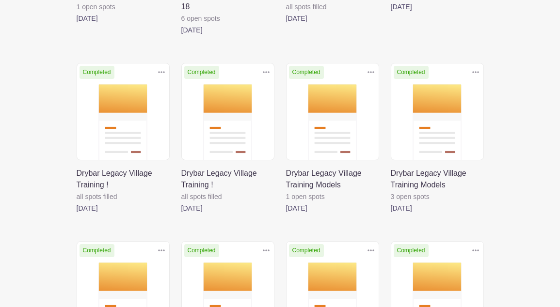
click at [286, 214] on link at bounding box center [286, 214] width 0 height 0
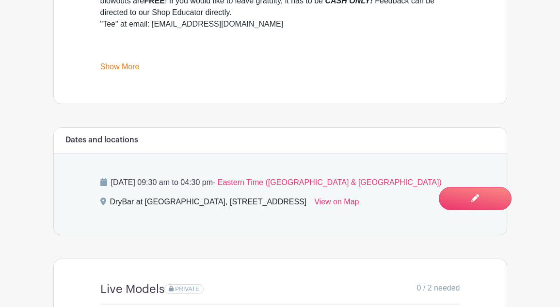
scroll to position [477, 0]
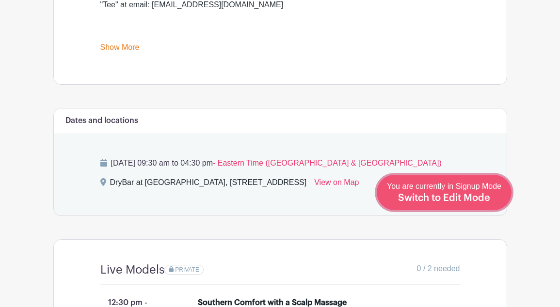
click at [475, 209] on link "Edit Event You are currently in Signup Mode Switch to Edit Mode" at bounding box center [444, 192] width 135 height 35
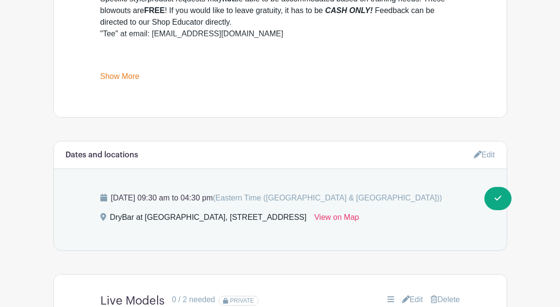
scroll to position [468, 0]
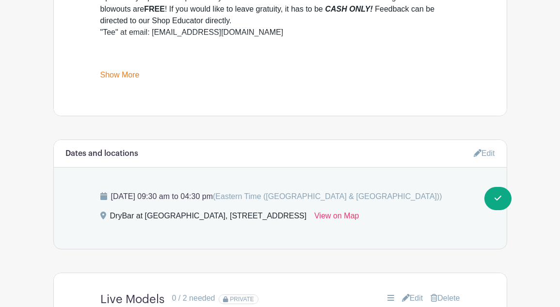
click at [486, 153] on link "Edit" at bounding box center [484, 153] width 21 height 16
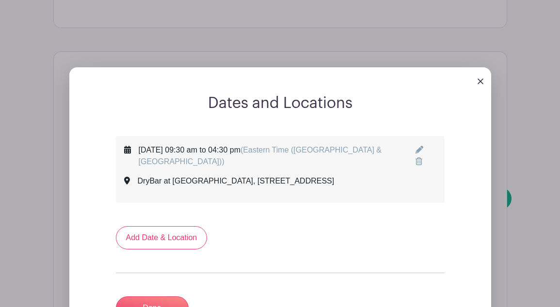
scroll to position [614, 0]
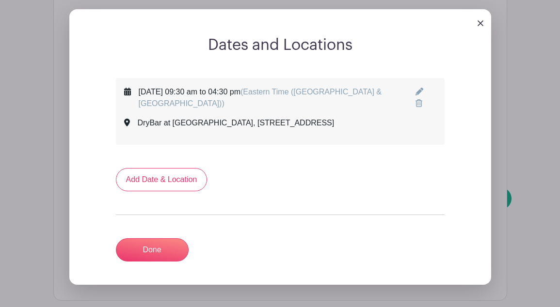
click at [418, 94] on icon at bounding box center [420, 92] width 8 height 8
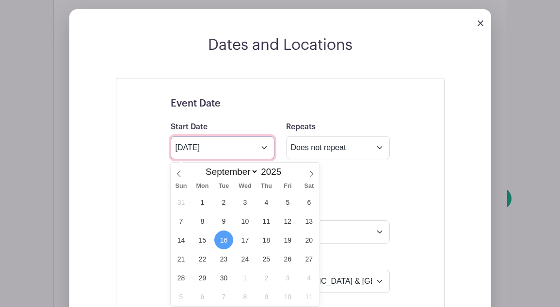
click at [261, 148] on input "Sep 16 2025" at bounding box center [223, 147] width 104 height 23
click at [311, 174] on icon at bounding box center [311, 174] width 7 height 7
select select "9"
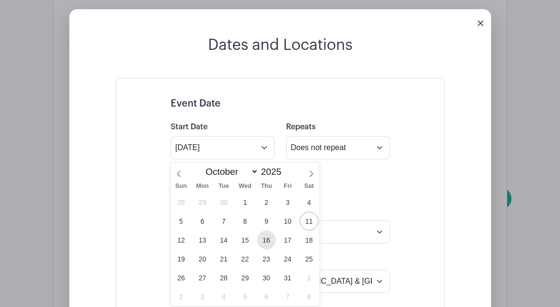
click at [267, 242] on span "16" at bounding box center [266, 240] width 19 height 19
type input "Oct 16 2025"
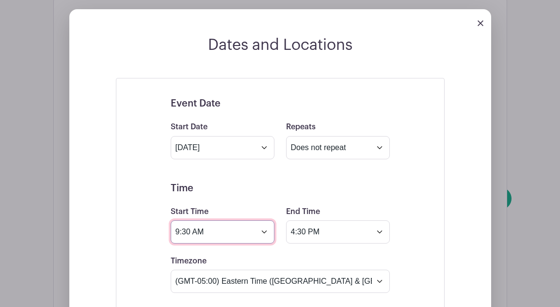
click at [182, 232] on input "9:30 AM" at bounding box center [223, 232] width 104 height 23
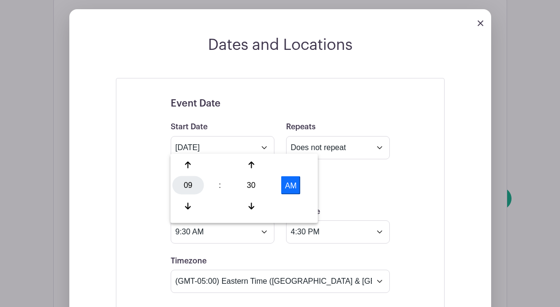
click at [189, 184] on div "09" at bounding box center [189, 186] width 32 height 18
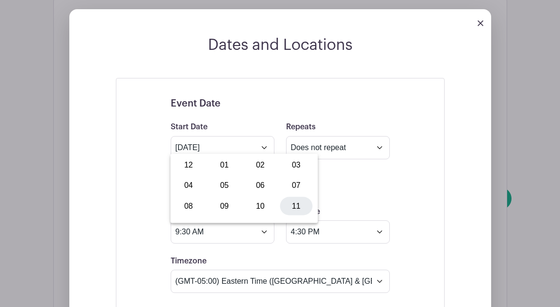
click at [292, 209] on div "11" at bounding box center [296, 206] width 32 height 18
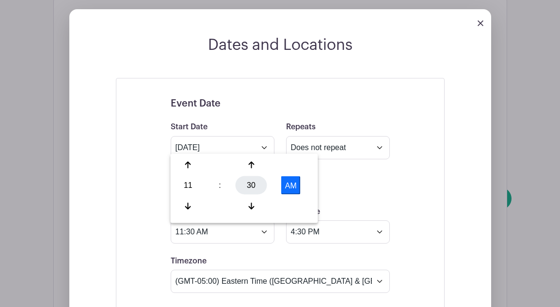
click at [244, 188] on div "30" at bounding box center [252, 186] width 32 height 18
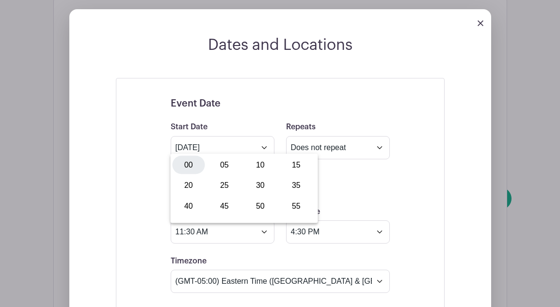
click at [184, 160] on div "00" at bounding box center [189, 165] width 32 height 18
type input "11:00 AM"
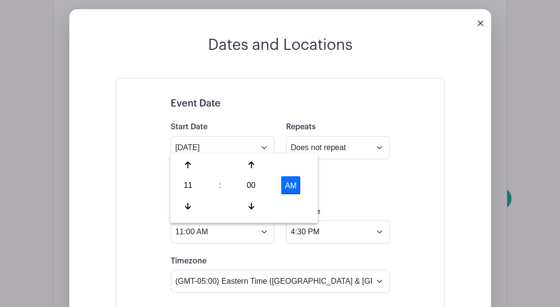
click at [348, 193] on h5 "Time" at bounding box center [280, 189] width 219 height 12
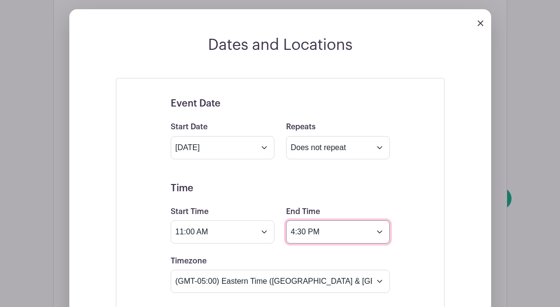
click at [296, 234] on input "4:30 PM" at bounding box center [338, 232] width 104 height 23
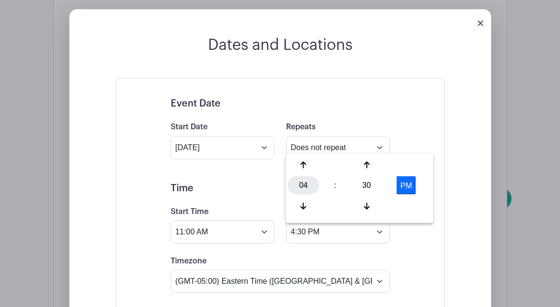
click at [305, 182] on div "04" at bounding box center [304, 186] width 32 height 18
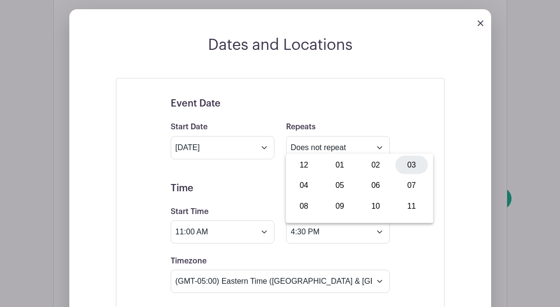
click at [413, 167] on div "03" at bounding box center [412, 165] width 32 height 18
type input "3:30 PM"
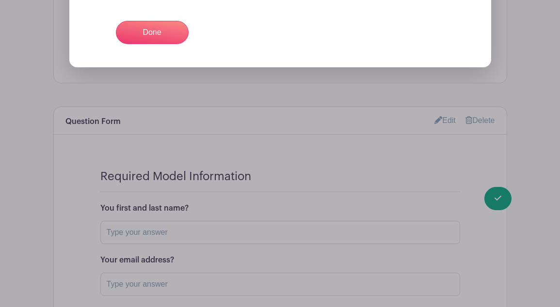
scroll to position [1408, 0]
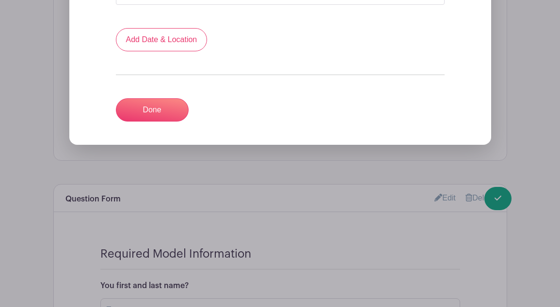
click at [151, 100] on div "Done" at bounding box center [280, 109] width 329 height 23
click at [149, 112] on link "Done" at bounding box center [152, 109] width 73 height 23
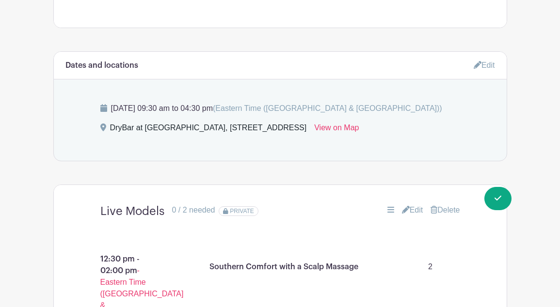
scroll to position [545, 0]
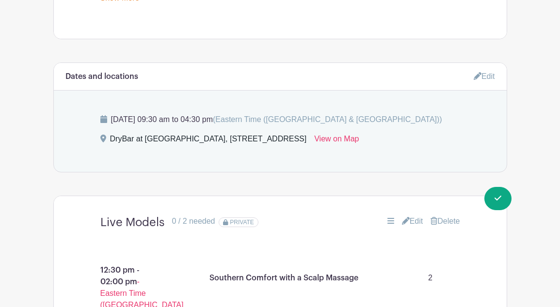
click at [484, 75] on link "Edit" at bounding box center [484, 76] width 21 height 16
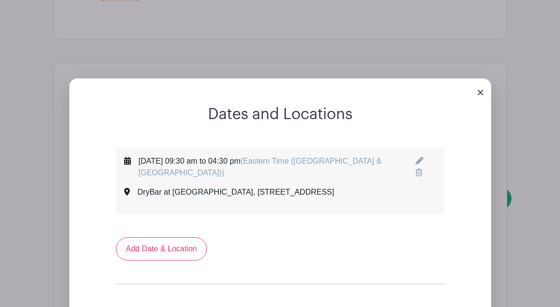
click at [417, 164] on icon at bounding box center [420, 161] width 8 height 8
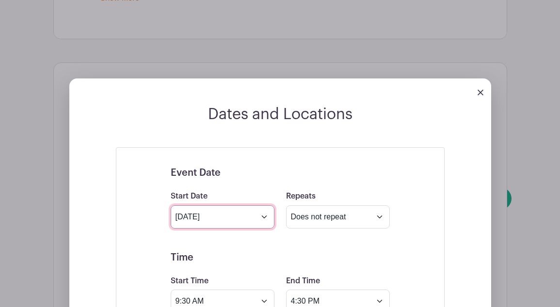
click at [265, 219] on input "Sep 16 2025" at bounding box center [223, 217] width 104 height 23
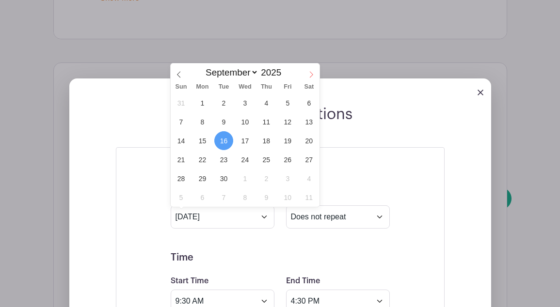
click at [310, 77] on icon at bounding box center [311, 74] width 7 height 7
select select "9"
click at [267, 138] on span "16" at bounding box center [266, 140] width 19 height 19
type input "Oct 16 2025"
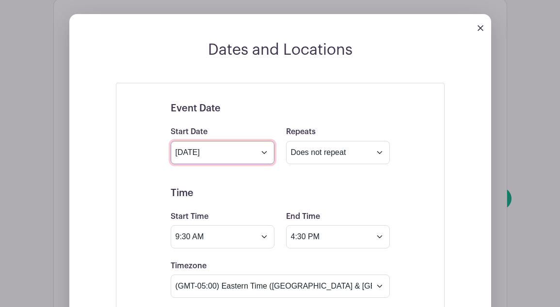
scroll to position [670, 0]
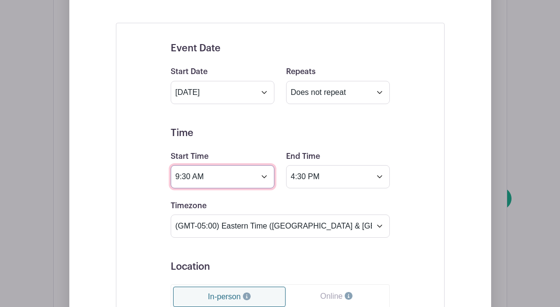
click at [191, 179] on input "9:30 AM" at bounding box center [223, 176] width 104 height 23
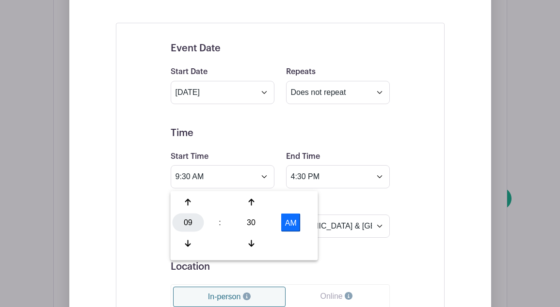
click at [186, 218] on div "09" at bounding box center [189, 223] width 32 height 18
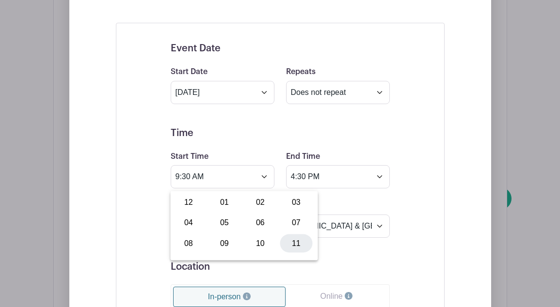
click at [299, 242] on div "11" at bounding box center [296, 243] width 32 height 18
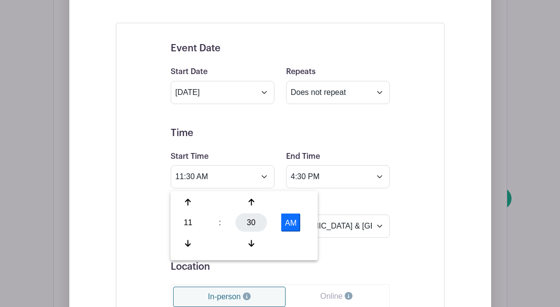
click at [255, 221] on div "30" at bounding box center [252, 223] width 32 height 18
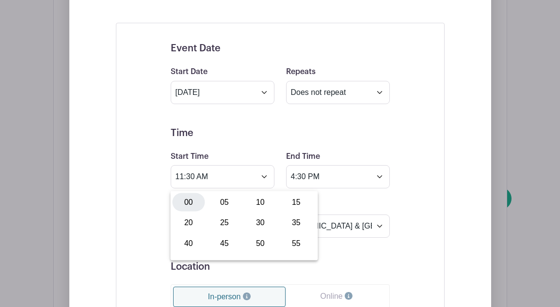
click at [191, 201] on div "00" at bounding box center [189, 202] width 32 height 18
type input "11:00 AM"
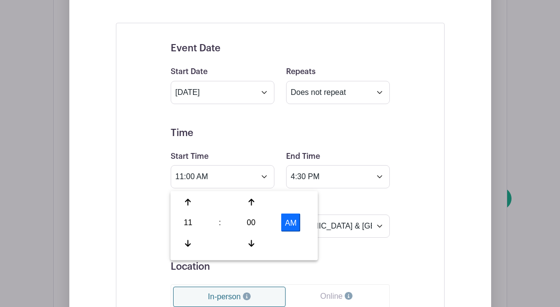
click at [380, 205] on div "Timezone (GMT-12:00) International Date Line West (GMT-11:00) American Samoa (G…" at bounding box center [280, 219] width 231 height 38
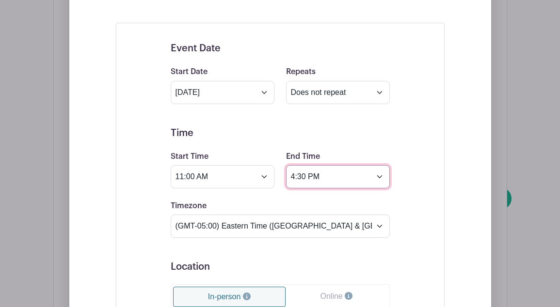
click at [297, 176] on input "4:30 PM" at bounding box center [338, 176] width 104 height 23
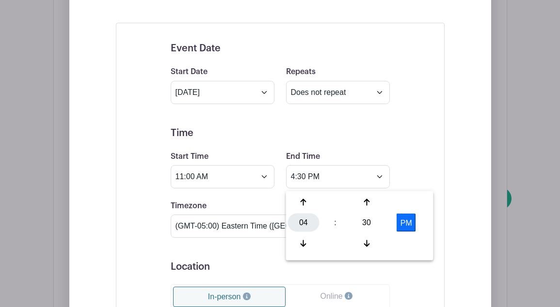
click at [302, 218] on div "04" at bounding box center [304, 223] width 32 height 18
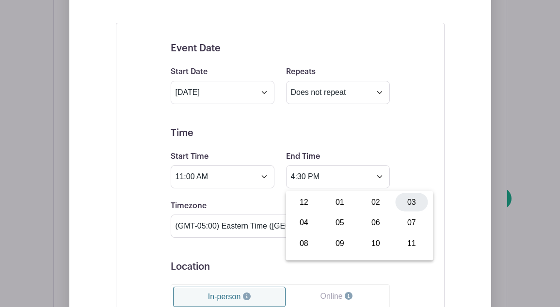
click at [412, 204] on div "03" at bounding box center [412, 202] width 32 height 18
type input "3:30 PM"
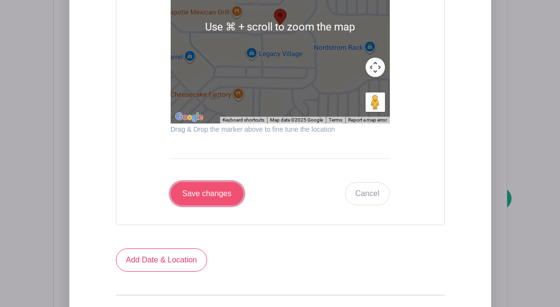
click at [220, 197] on input "Save changes" at bounding box center [207, 193] width 73 height 23
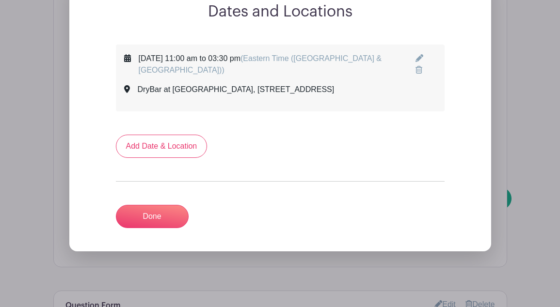
scroll to position [626, 0]
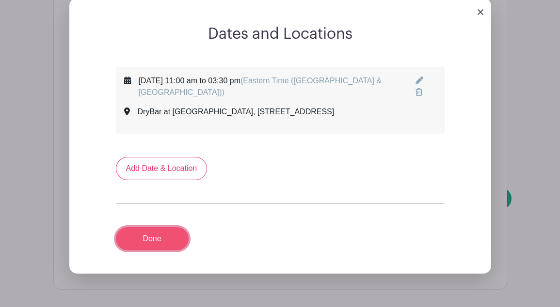
click at [145, 251] on link "Done" at bounding box center [152, 238] width 73 height 23
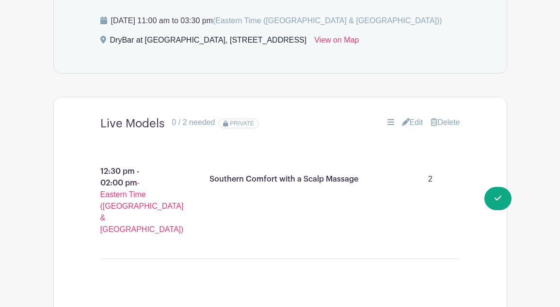
scroll to position [661, 0]
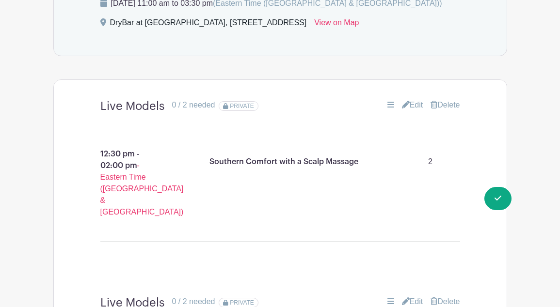
click at [453, 107] on link "Delete" at bounding box center [445, 105] width 29 height 12
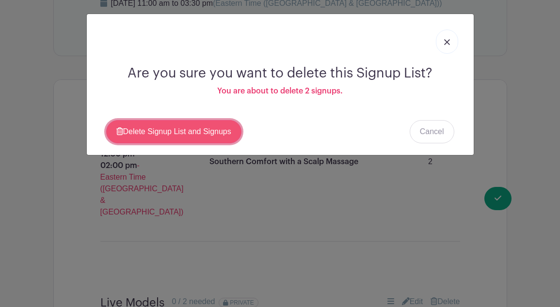
click at [210, 138] on link "Delete Signup List and Signups" at bounding box center [173, 131] width 135 height 23
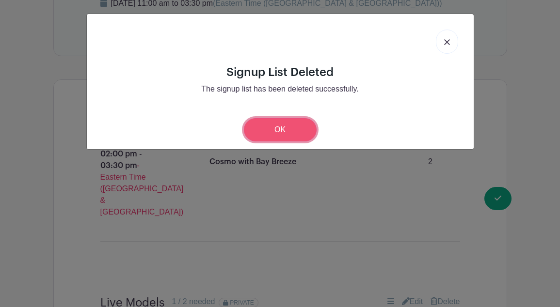
click at [277, 127] on link "OK" at bounding box center [280, 129] width 73 height 23
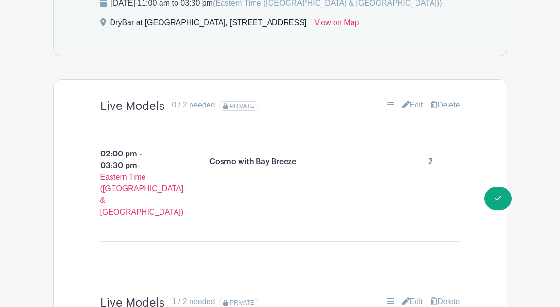
click at [455, 105] on link "Delete" at bounding box center [445, 105] width 29 height 12
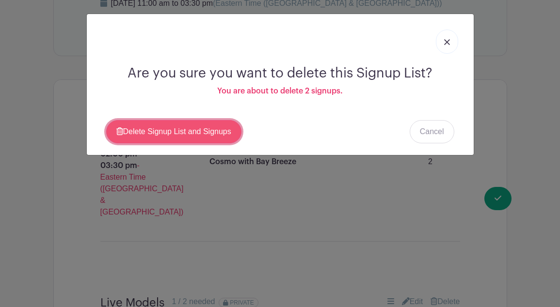
click at [186, 132] on link "Delete Signup List and Signups" at bounding box center [173, 131] width 135 height 23
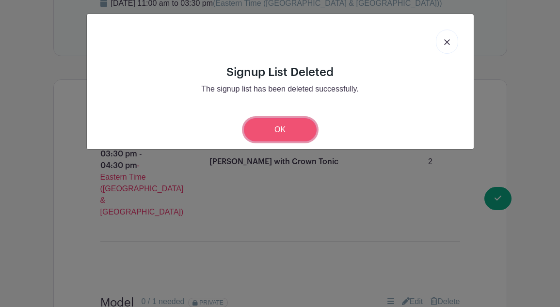
click at [290, 122] on link "OK" at bounding box center [280, 129] width 73 height 23
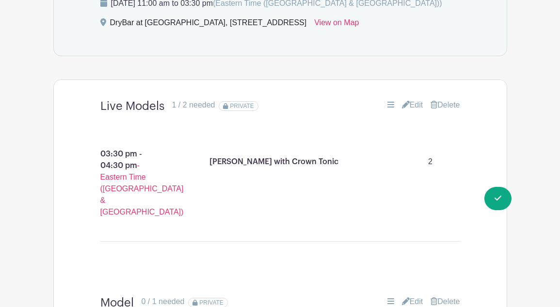
click at [450, 104] on link "Delete" at bounding box center [445, 105] width 29 height 12
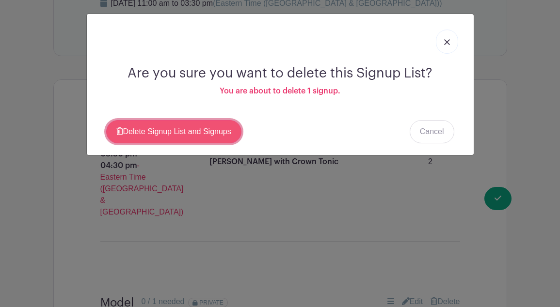
click at [221, 133] on link "Delete Signup List and Signups" at bounding box center [173, 131] width 135 height 23
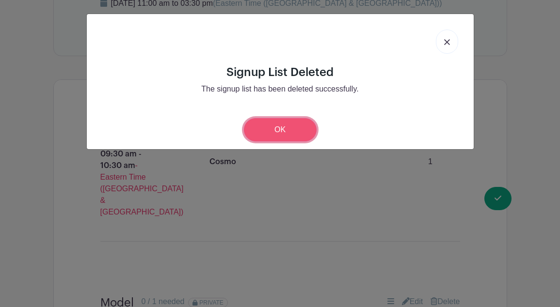
click at [281, 134] on link "OK" at bounding box center [280, 129] width 73 height 23
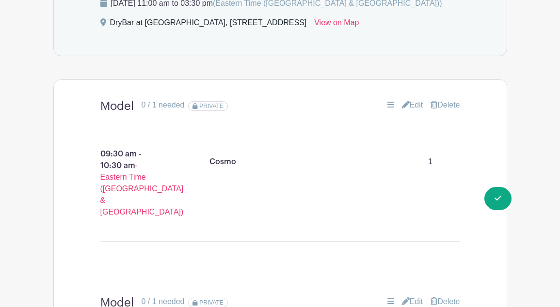
click at [450, 109] on link "Delete" at bounding box center [445, 105] width 29 height 12
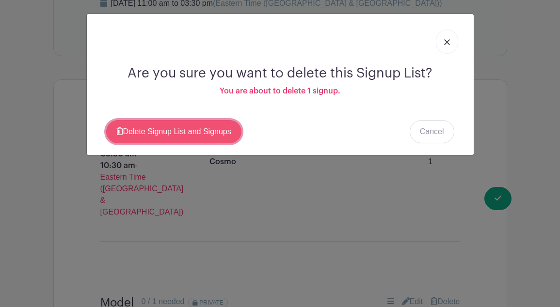
click at [146, 137] on link "Delete Signup List and Signups" at bounding box center [173, 131] width 135 height 23
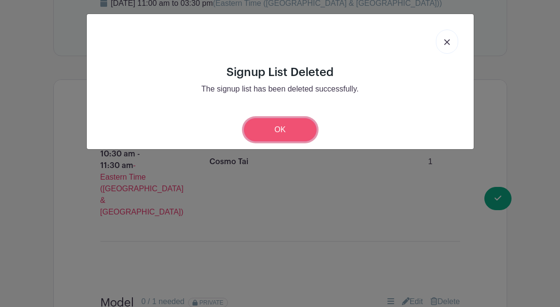
click at [297, 135] on link "OK" at bounding box center [280, 129] width 73 height 23
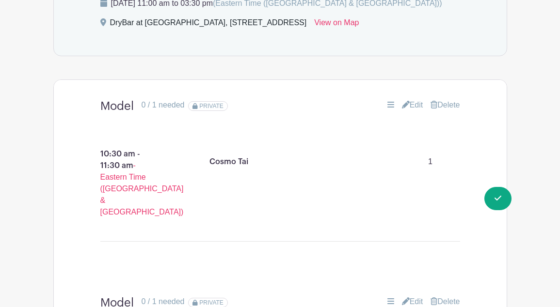
click at [450, 110] on link "Delete" at bounding box center [445, 105] width 29 height 12
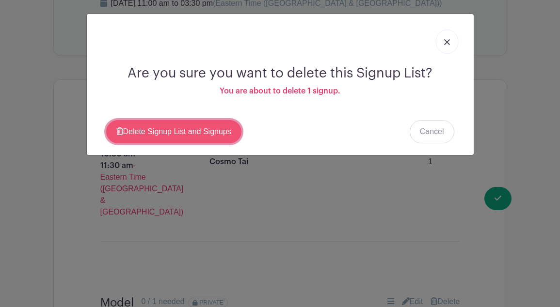
click at [162, 143] on link "Delete Signup List and Signups" at bounding box center [173, 131] width 135 height 23
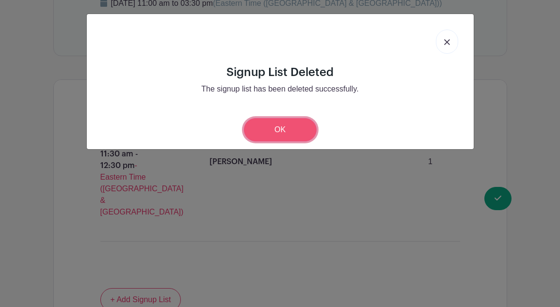
click at [282, 130] on link "OK" at bounding box center [280, 129] width 73 height 23
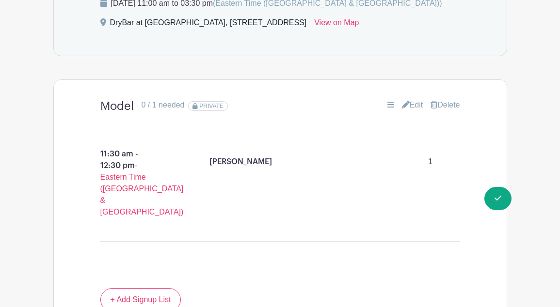
click at [448, 106] on link "Delete" at bounding box center [445, 105] width 29 height 12
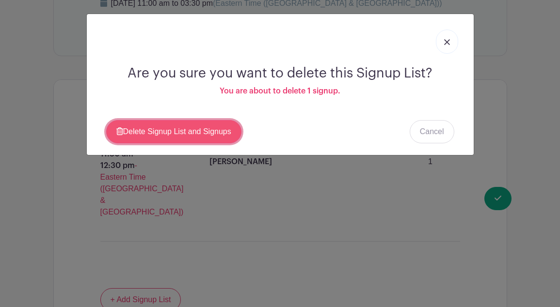
click at [185, 137] on link "Delete Signup List and Signups" at bounding box center [173, 131] width 135 height 23
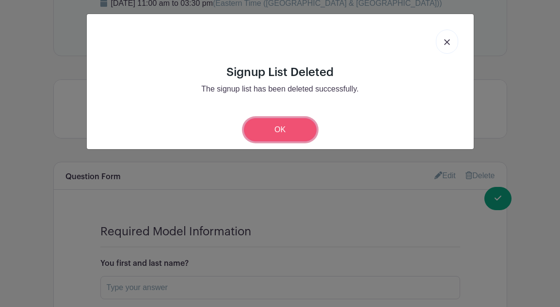
click at [302, 127] on link "OK" at bounding box center [280, 129] width 73 height 23
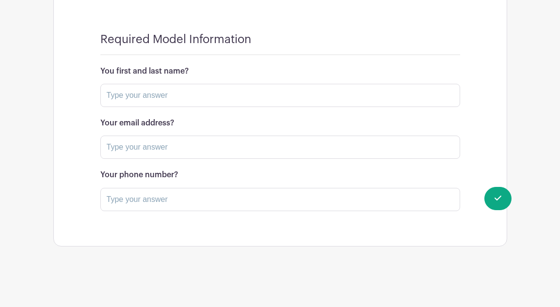
drag, startPoint x: 302, startPoint y: 127, endPoint x: 292, endPoint y: 150, distance: 25.2
click at [294, 146] on div "Your email address?" at bounding box center [280, 139] width 360 height 40
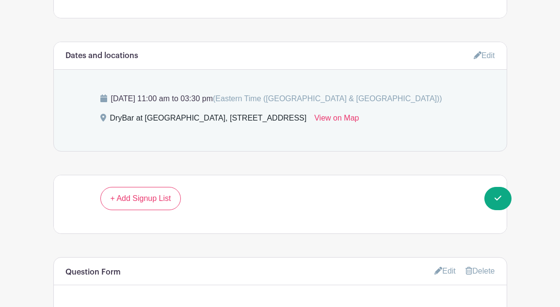
scroll to position [514, 0]
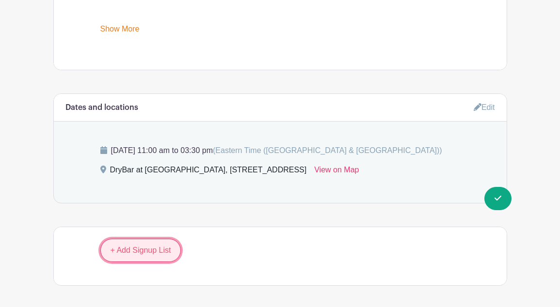
click at [136, 251] on link "+ Add Signup List" at bounding box center [140, 250] width 81 height 23
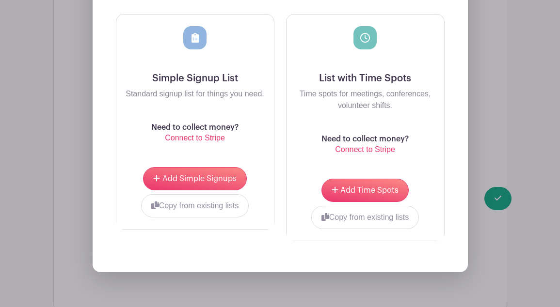
scroll to position [893, 0]
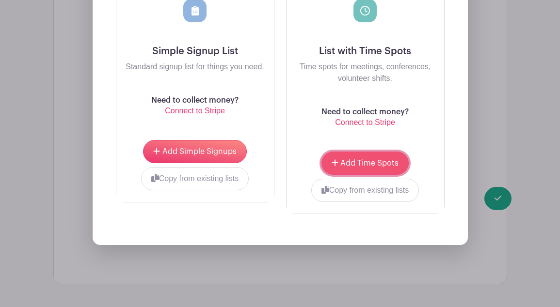
click at [343, 165] on span "Add Time Spots" at bounding box center [369, 164] width 58 height 8
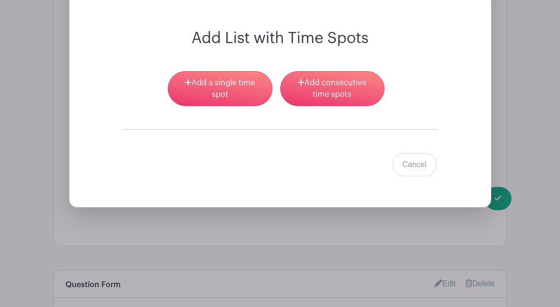
scroll to position [826, 0]
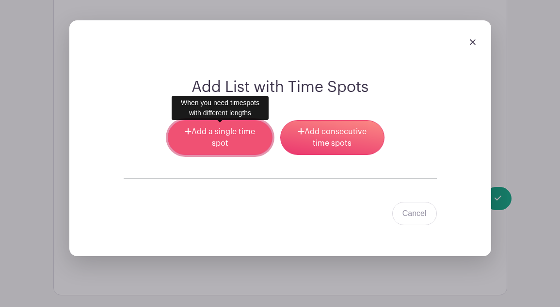
click at [231, 135] on link "Add a single time spot" at bounding box center [220, 137] width 104 height 35
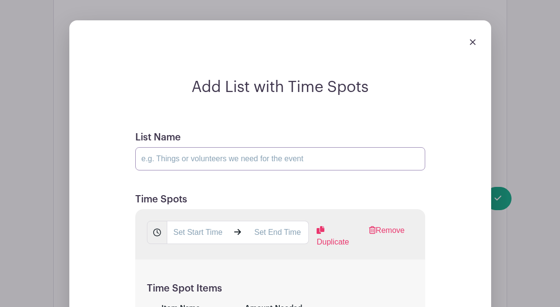
click at [184, 160] on input "List Name" at bounding box center [280, 158] width 290 height 23
type input "Training Model - Old Fashioned"
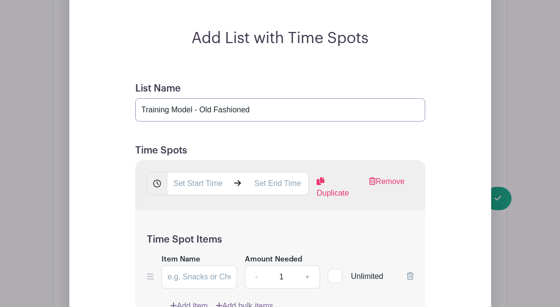
scroll to position [877, 0]
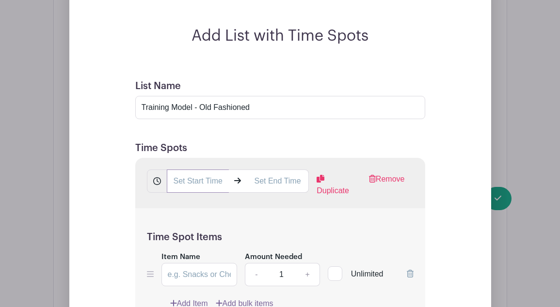
click at [179, 183] on input "text" at bounding box center [198, 181] width 62 height 23
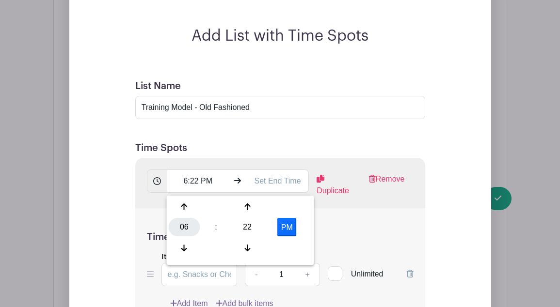
click at [181, 230] on div "06" at bounding box center [185, 227] width 32 height 18
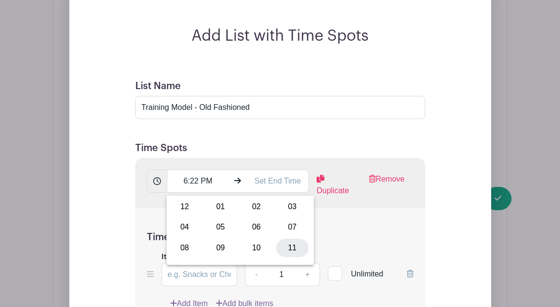
click at [291, 249] on div "11" at bounding box center [292, 248] width 32 height 18
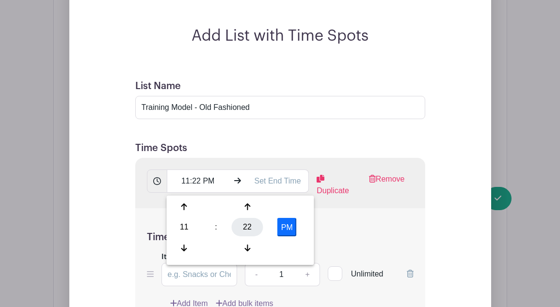
click at [243, 227] on div "22" at bounding box center [248, 227] width 32 height 18
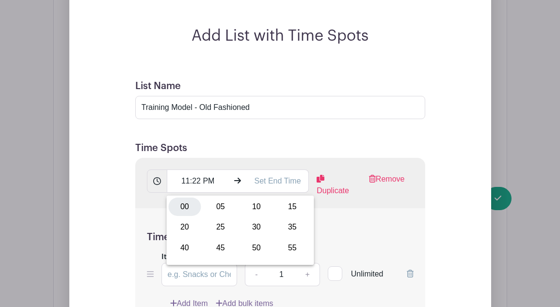
click at [185, 208] on div "00" at bounding box center [185, 207] width 32 height 18
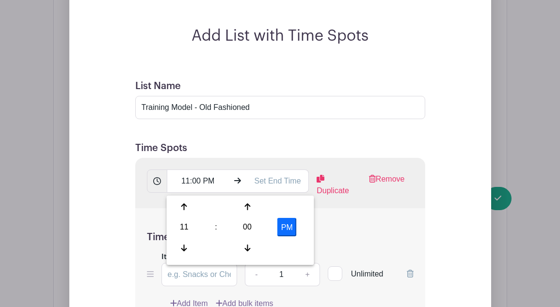
click at [291, 229] on button "PM" at bounding box center [286, 227] width 19 height 18
type input "11:00 AM"
click at [331, 229] on div "Time Spot Items Item Name Amount Needed - 1 + Unlimited Add Item Add bulk items" at bounding box center [280, 265] width 290 height 113
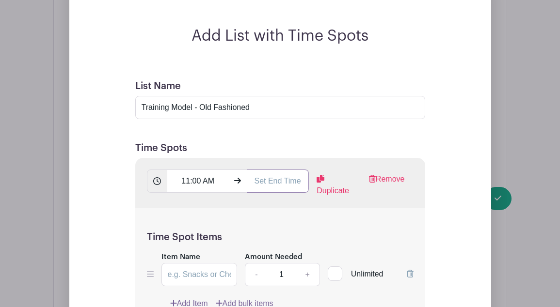
click at [258, 180] on input "text" at bounding box center [278, 181] width 62 height 23
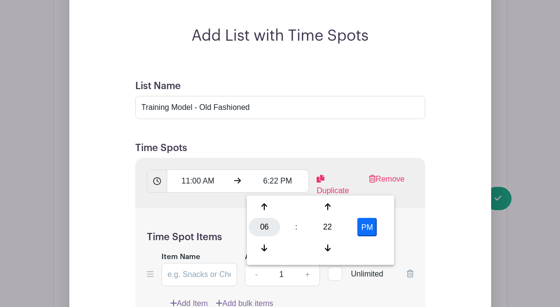
click at [258, 226] on div "06" at bounding box center [265, 227] width 32 height 18
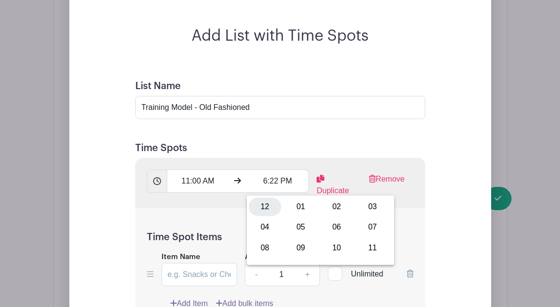
click at [264, 206] on div "12" at bounding box center [265, 207] width 32 height 18
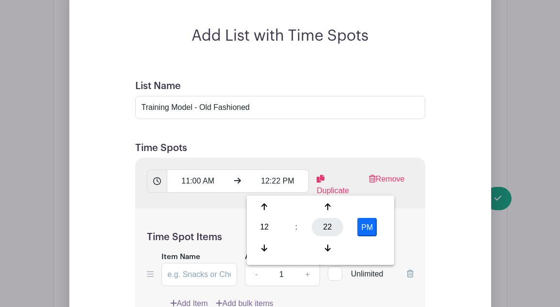
click at [335, 230] on div "22" at bounding box center [328, 227] width 32 height 18
click at [340, 227] on div "30" at bounding box center [337, 227] width 32 height 18
type input "12:30 PM"
click at [408, 233] on div "Time Spot Items Item Name Amount Needed - 1 + Unlimited Add Item Add bulk items" at bounding box center [280, 265] width 290 height 113
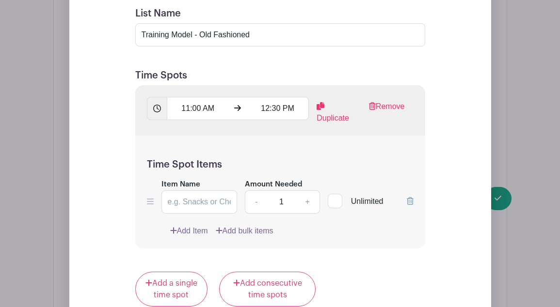
scroll to position [937, 0]
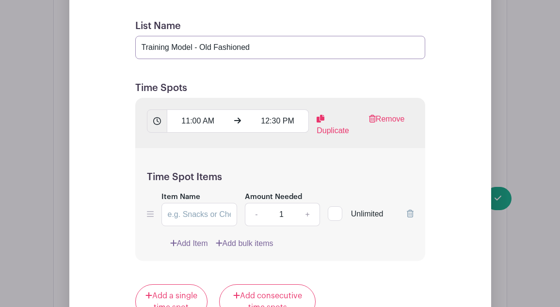
drag, startPoint x: 199, startPoint y: 49, endPoint x: 253, endPoint y: 47, distance: 53.9
click at [253, 47] on input "Training Model - Old Fashioned" at bounding box center [280, 47] width 290 height 23
click at [224, 51] on input "Training Model - Old Fashioned" at bounding box center [280, 47] width 290 height 23
drag, startPoint x: 201, startPoint y: 49, endPoint x: 255, endPoint y: 47, distance: 53.9
click at [255, 47] on input "Training Model - Old Fashioned" at bounding box center [280, 47] width 290 height 23
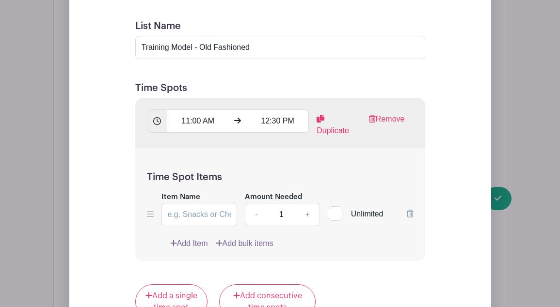
click at [282, 85] on h5 "Time Spots" at bounding box center [280, 88] width 290 height 12
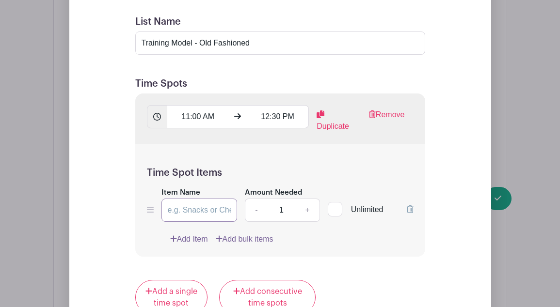
click at [166, 211] on input "Item Name" at bounding box center [199, 210] width 76 height 23
paste input "Old Fashioned"
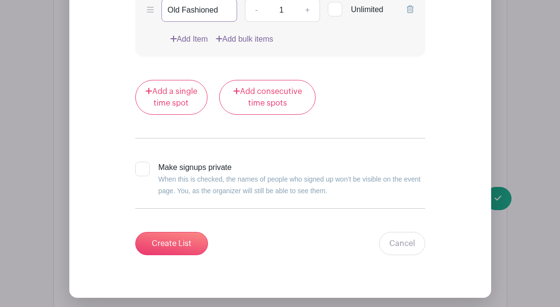
scroll to position [1150, 0]
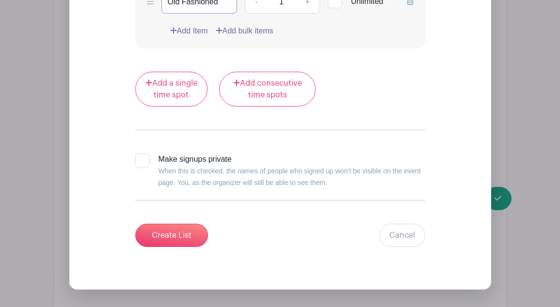
type input "Old Fashioned"
click at [143, 168] on div at bounding box center [142, 161] width 15 height 15
click at [142, 160] on input "Make signups private When this is checked, the names of people who signed up wo…" at bounding box center [138, 157] width 6 height 6
checkbox input "true"
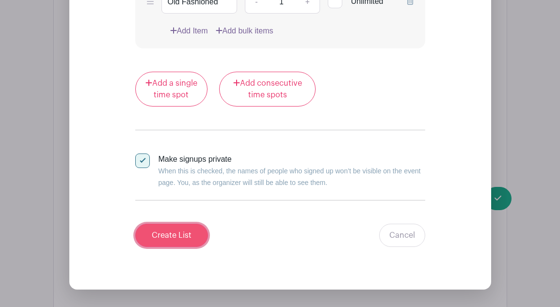
click at [154, 247] on input "Create List" at bounding box center [171, 235] width 73 height 23
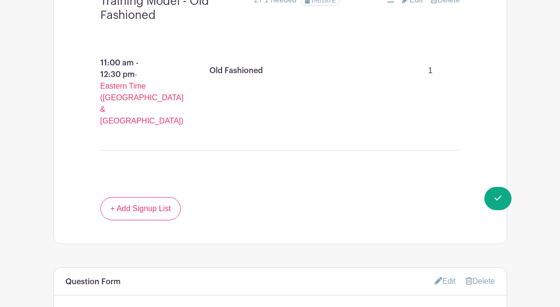
scroll to position [850, 0]
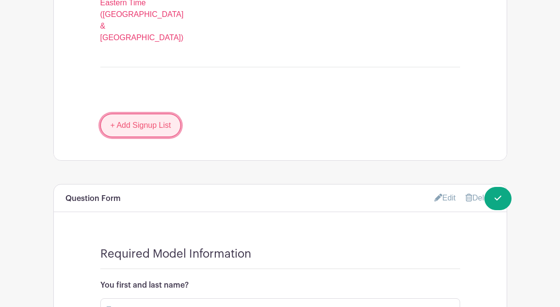
click at [149, 114] on link "+ Add Signup List" at bounding box center [140, 125] width 81 height 23
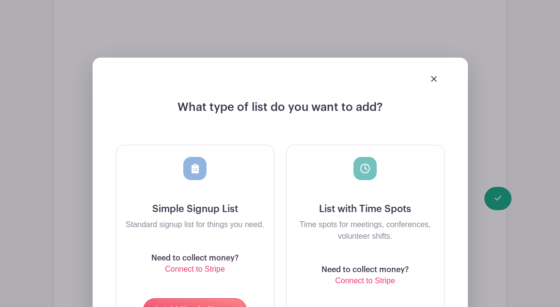
scroll to position [1028, 0]
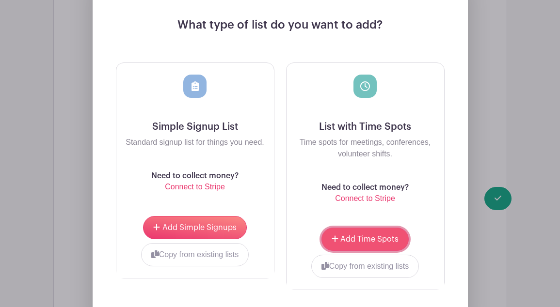
click at [363, 228] on button "Add Time Spots" at bounding box center [365, 239] width 87 height 23
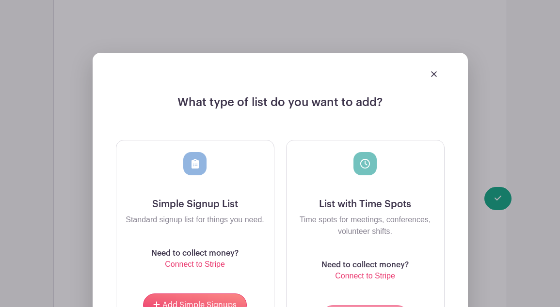
scroll to position [1105, 0]
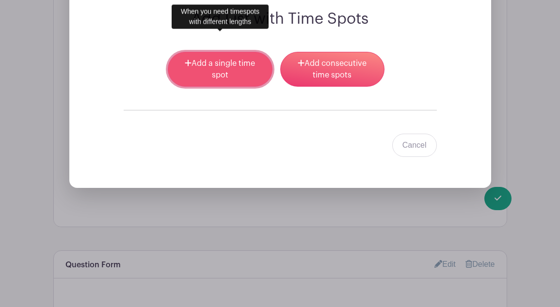
click at [227, 52] on link "Add a single time spot" at bounding box center [220, 69] width 104 height 35
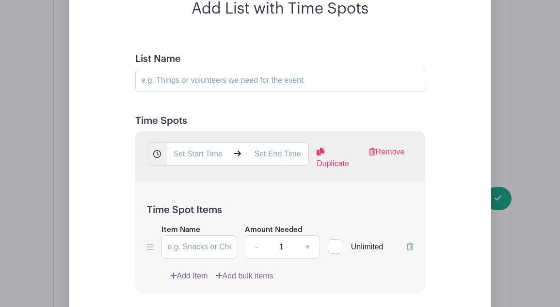
scroll to position [1113, 0]
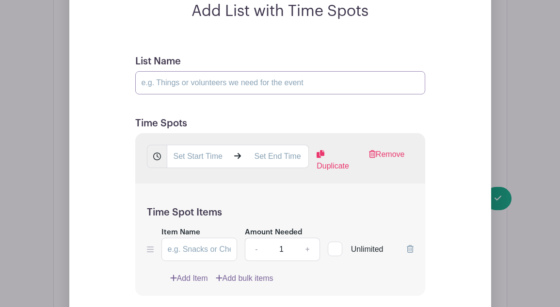
click at [166, 71] on input "List Name" at bounding box center [280, 82] width 290 height 23
type input "Training Model - Manhattan/Straight Up"
click at [203, 145] on input "text" at bounding box center [198, 156] width 62 height 23
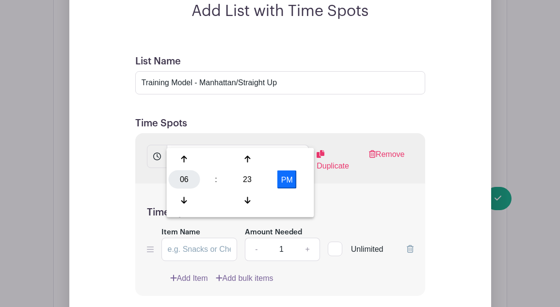
click at [181, 175] on div "06" at bounding box center [185, 180] width 32 height 18
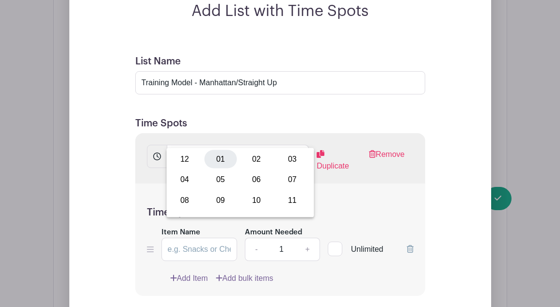
click at [225, 156] on div "01" at bounding box center [221, 159] width 32 height 18
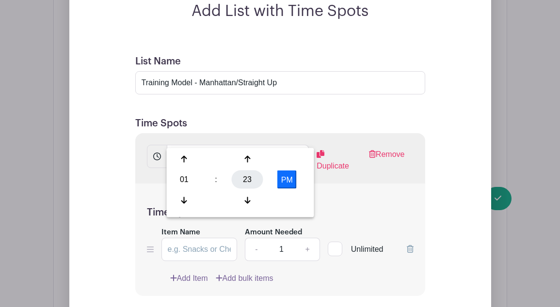
click at [246, 179] on div "23" at bounding box center [248, 180] width 32 height 18
click at [186, 160] on div "00" at bounding box center [185, 159] width 32 height 18
type input "1:00 PM"
click at [335, 207] on h5 "Time Spot Items" at bounding box center [280, 213] width 267 height 12
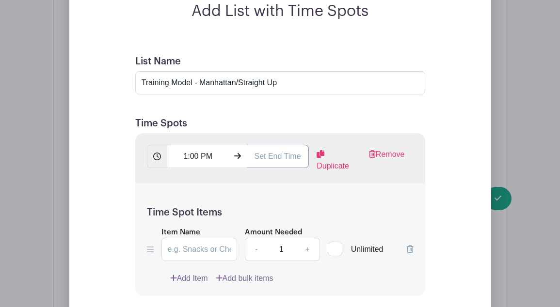
click at [261, 145] on input "text" at bounding box center [278, 156] width 62 height 23
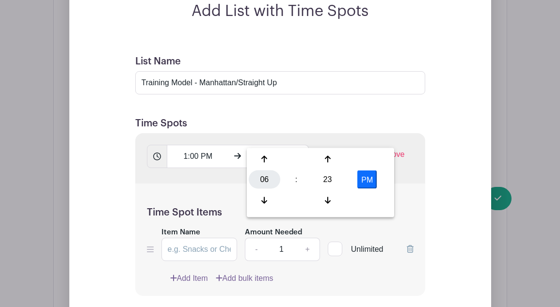
click at [267, 187] on div "06" at bounding box center [265, 180] width 32 height 18
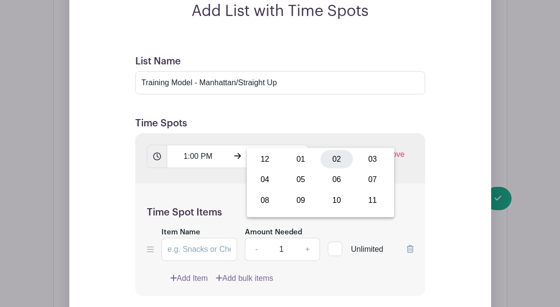
click at [331, 161] on div "02" at bounding box center [337, 159] width 32 height 18
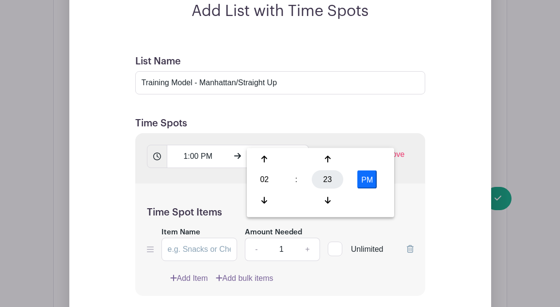
click at [327, 181] on div "23" at bounding box center [328, 180] width 32 height 18
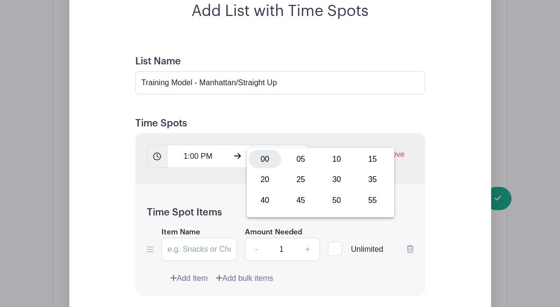
click at [262, 158] on div "00" at bounding box center [265, 159] width 32 height 18
type input "2:00 PM"
click at [401, 184] on div "Time Spot Items Item Name Amount Needed - 1 + Unlimited Add Item Add bulk items" at bounding box center [280, 240] width 290 height 113
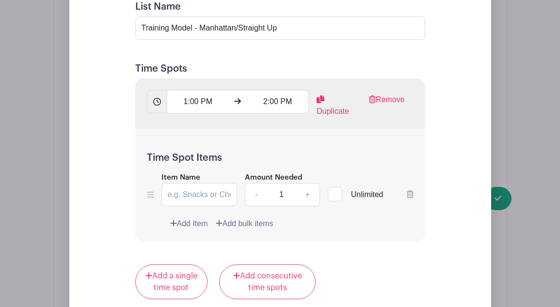
scroll to position [1169, 0]
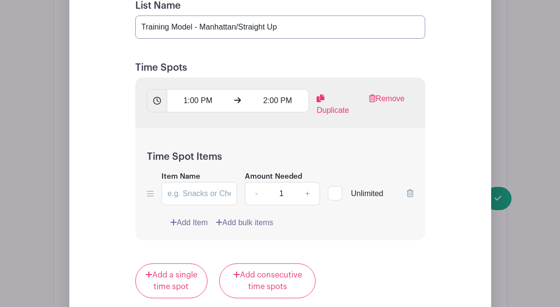
drag, startPoint x: 199, startPoint y: 5, endPoint x: 277, endPoint y: 11, distance: 78.7
click at [277, 16] on input "Training Model - Manhattan/Straight Up" at bounding box center [280, 27] width 290 height 23
click at [182, 182] on input "Item Name" at bounding box center [199, 193] width 76 height 23
paste input "Manhattan/Straight Up"
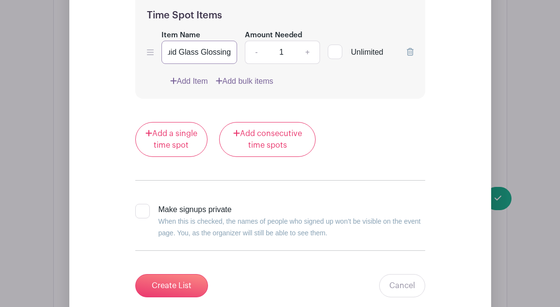
scroll to position [1334, 0]
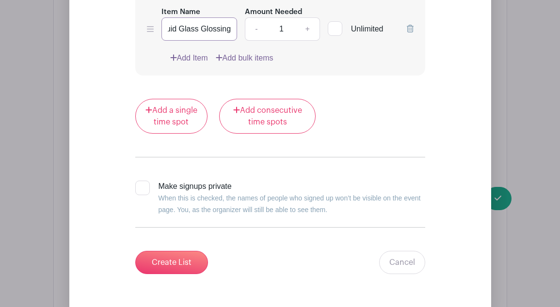
type input "Manhattan/Straight Up transition w/Liquid Glass Glossing"
click at [145, 181] on div at bounding box center [142, 188] width 15 height 15
click at [142, 181] on input "Make signups private When this is checked, the names of people who signed up wo…" at bounding box center [138, 184] width 6 height 6
checkbox input "true"
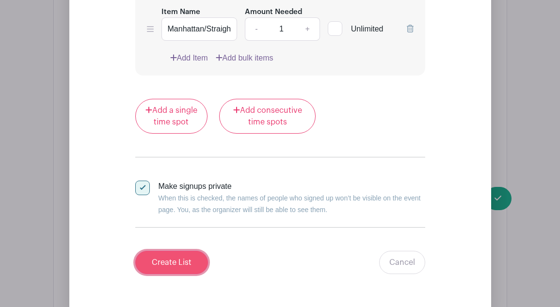
click at [186, 253] on input "Create List" at bounding box center [171, 262] width 73 height 23
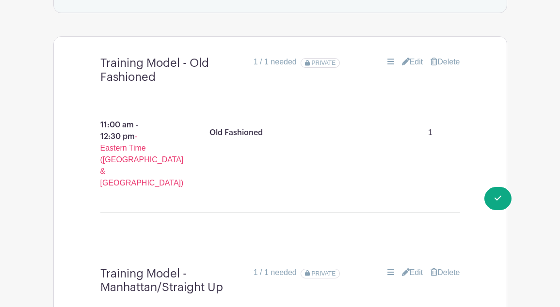
scroll to position [699, 0]
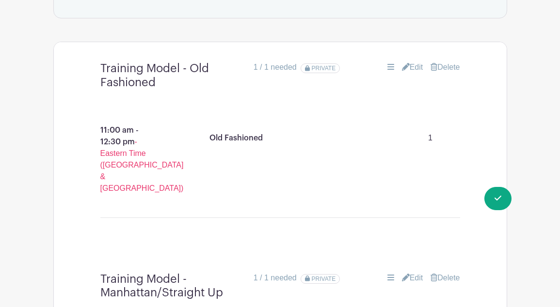
click at [412, 71] on link "Edit" at bounding box center [412, 68] width 21 height 12
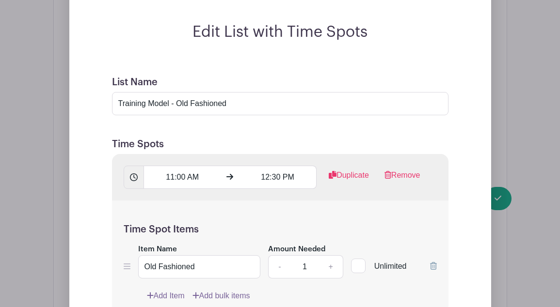
scroll to position [901, 0]
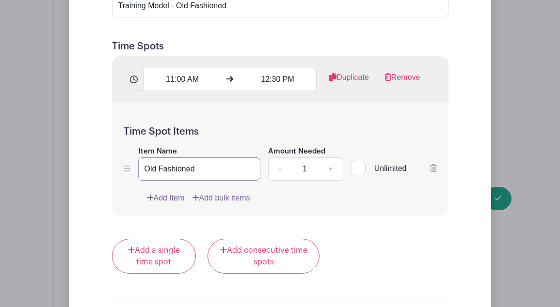
click at [224, 175] on input "Old Fashioned" at bounding box center [199, 169] width 123 height 23
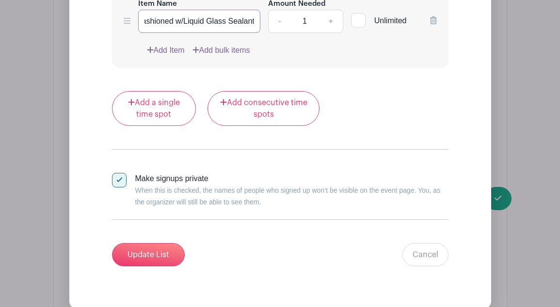
scroll to position [1051, 0]
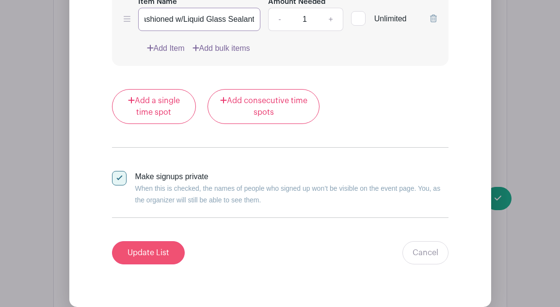
type input "Old Fashioned w/Liquid Glass Sealant"
click at [167, 252] on input "Update List" at bounding box center [148, 252] width 73 height 23
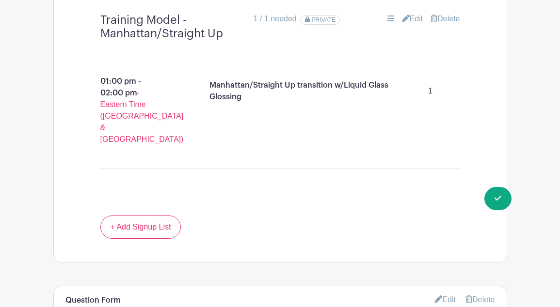
scroll to position [963, 0]
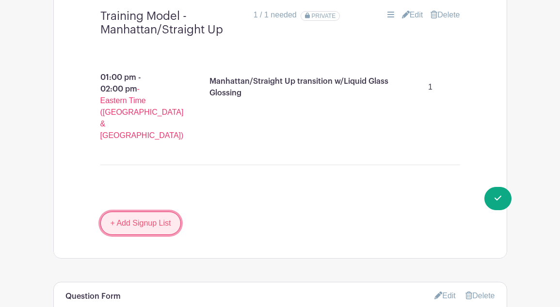
click at [155, 212] on link "+ Add Signup List" at bounding box center [140, 223] width 81 height 23
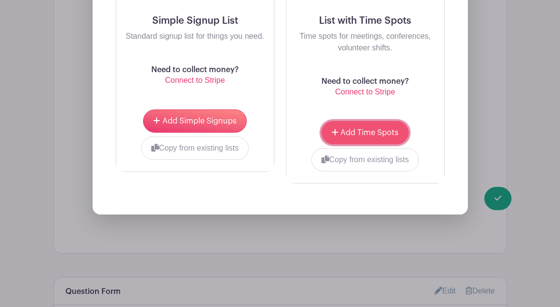
click at [347, 121] on button "Add Time Spots" at bounding box center [365, 132] width 87 height 23
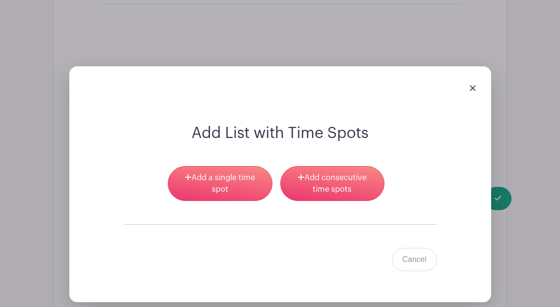
scroll to position [1202, 0]
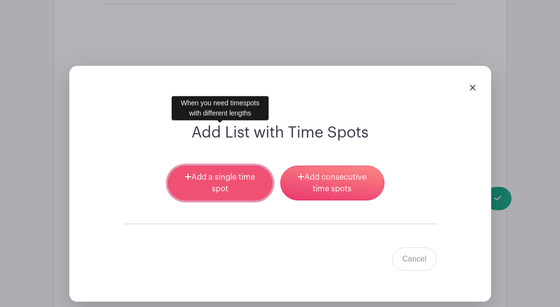
click at [242, 166] on link "Add a single time spot" at bounding box center [220, 183] width 104 height 35
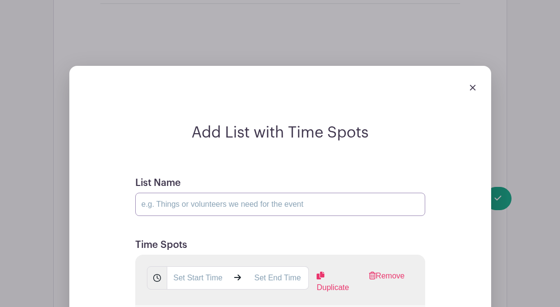
click at [228, 193] on input "List Name" at bounding box center [280, 204] width 290 height 23
type input "Training Model - Cosmo Tai"
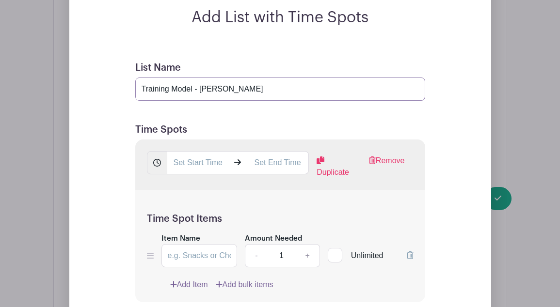
scroll to position [1323, 0]
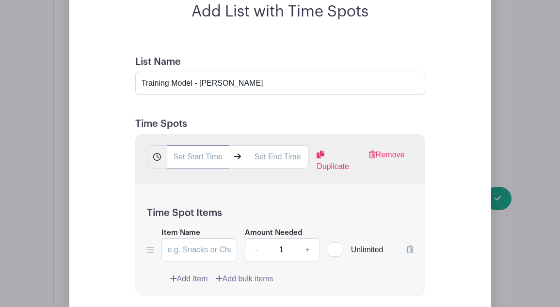
click at [189, 145] on input "text" at bounding box center [198, 156] width 62 height 23
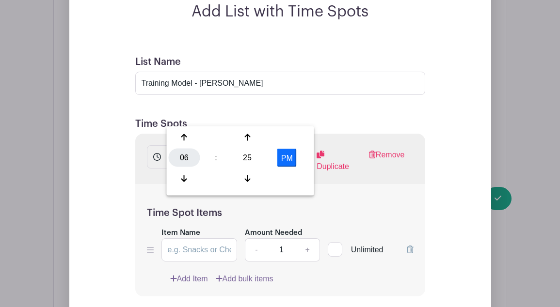
click at [179, 160] on div "06" at bounding box center [185, 158] width 32 height 18
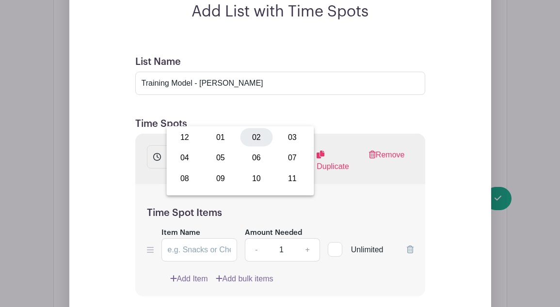
click at [259, 140] on div "02" at bounding box center [257, 138] width 32 height 18
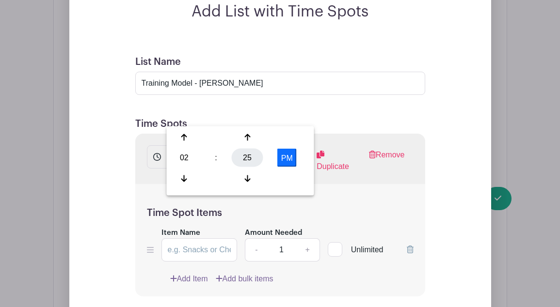
click at [251, 158] on div "25" at bounding box center [248, 158] width 32 height 18
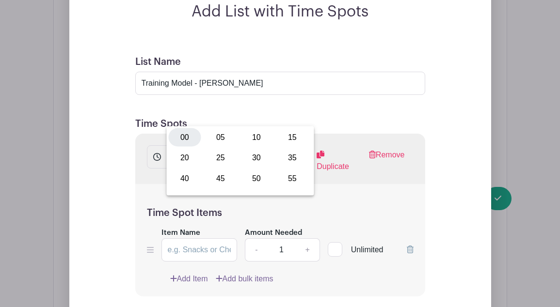
click at [183, 132] on div "00" at bounding box center [185, 138] width 32 height 18
type input "2:00 PM"
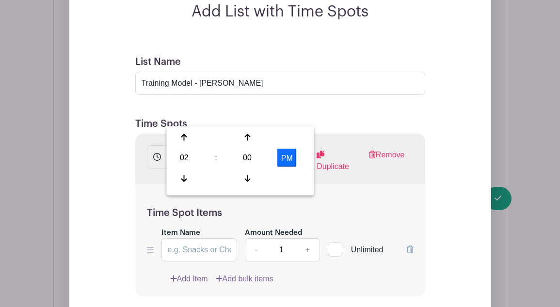
click at [362, 184] on div "Time Spot Items Item Name Amount Needed - 1 + Unlimited Add Item Add bulk items" at bounding box center [280, 240] width 290 height 113
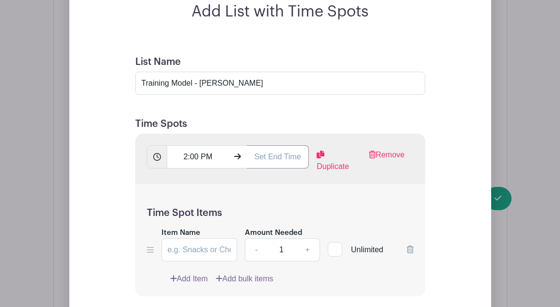
click at [253, 145] on input "text" at bounding box center [278, 156] width 62 height 23
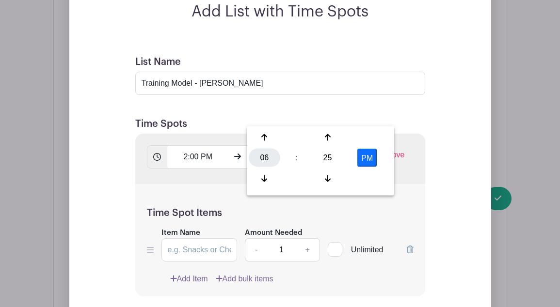
click at [265, 152] on div "06" at bounding box center [265, 158] width 32 height 18
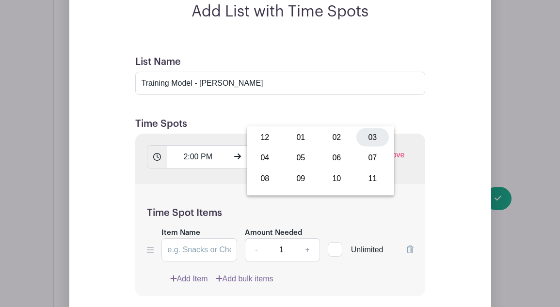
click at [373, 141] on div "03" at bounding box center [372, 138] width 32 height 18
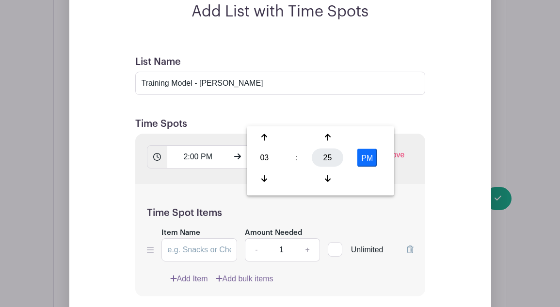
click at [326, 157] on div "25" at bounding box center [328, 158] width 32 height 18
click at [338, 159] on div "30" at bounding box center [337, 158] width 32 height 18
type input "3:30 PM"
click at [419, 184] on div "Time Spot Items Item Name Amount Needed - 1 + Unlimited Add Item Add bulk items" at bounding box center [280, 240] width 290 height 113
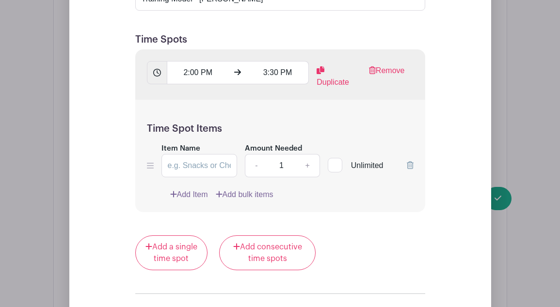
scroll to position [1413, 0]
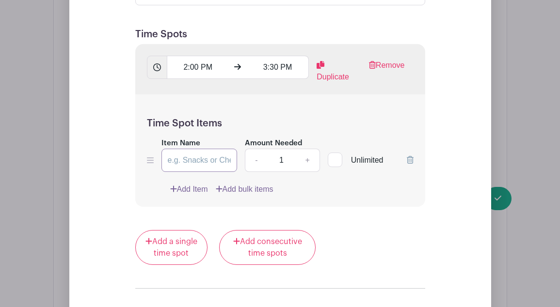
click at [190, 149] on input "Item Name" at bounding box center [199, 160] width 76 height 23
drag, startPoint x: 204, startPoint y: 118, endPoint x: 186, endPoint y: 118, distance: 17.9
click at [186, 149] on input "Cosmo Tai using Blowout Defense" at bounding box center [199, 160] width 76 height 23
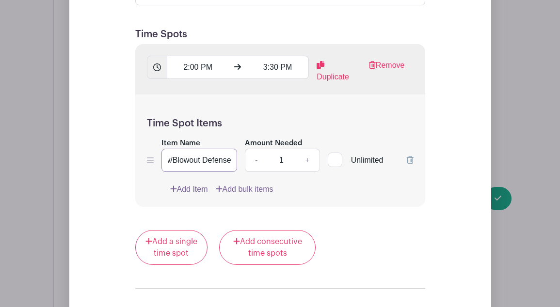
click at [231, 149] on input "Cosmo Tai w/Blowout Defense" at bounding box center [199, 160] width 76 height 23
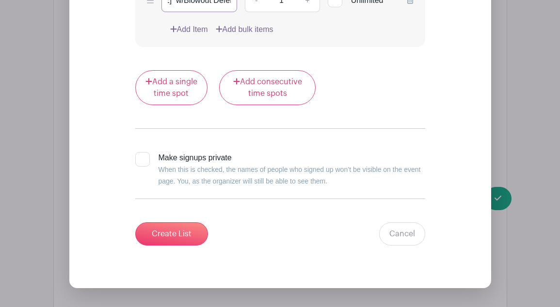
scroll to position [1601, 0]
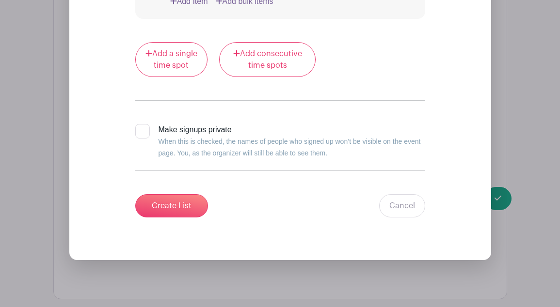
type input "Cosmo Tai w/Blowout Defense trio"
click at [142, 124] on div at bounding box center [142, 131] width 15 height 15
click at [142, 124] on input "Make signups private When this is checked, the names of people who signed up wo…" at bounding box center [138, 127] width 6 height 6
checkbox input "true"
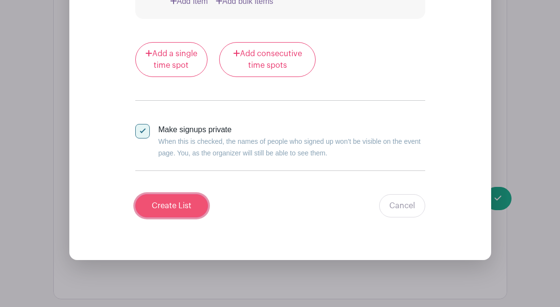
click at [181, 194] on input "Create List" at bounding box center [171, 205] width 73 height 23
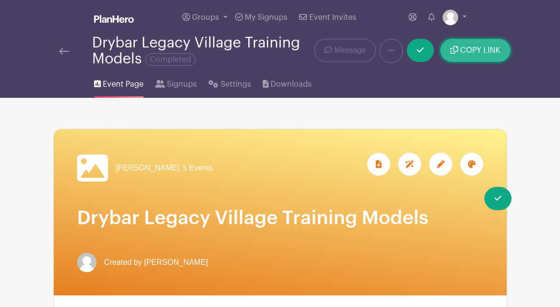
click at [468, 55] on button "COPY LINK" at bounding box center [475, 50] width 70 height 23
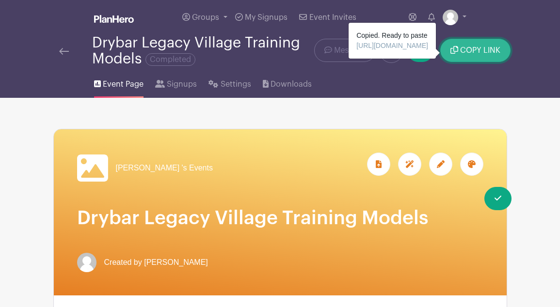
click at [468, 56] on button "COPY LINK" at bounding box center [475, 50] width 70 height 23
click at [125, 91] on link "Event Page" at bounding box center [118, 82] width 49 height 31
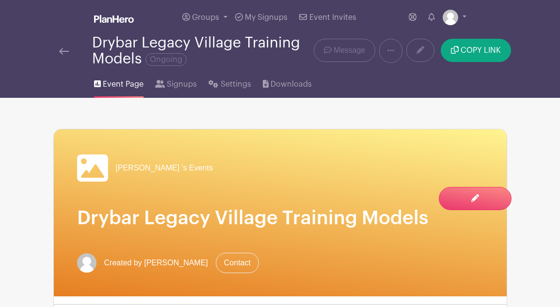
click at [67, 50] on img at bounding box center [64, 51] width 10 height 7
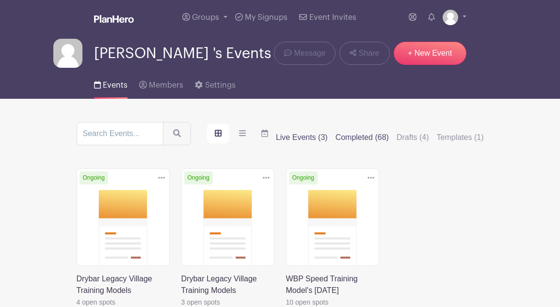
click at [355, 136] on label "Completed (68)" at bounding box center [362, 138] width 53 height 12
click at [0, 0] on input "Completed (68)" at bounding box center [0, 0] width 0 height 0
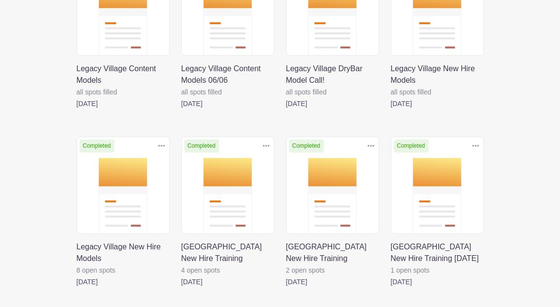
scroll to position [2077, 0]
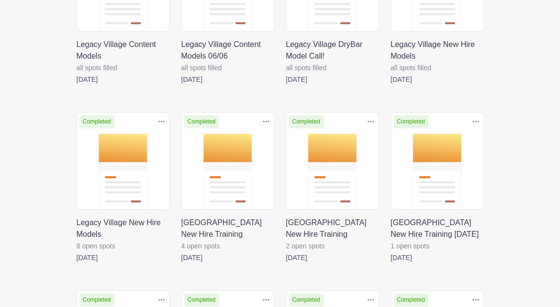
click at [286, 85] on link at bounding box center [286, 85] width 0 height 0
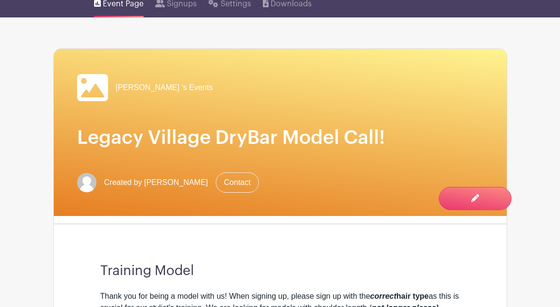
scroll to position [55, 0]
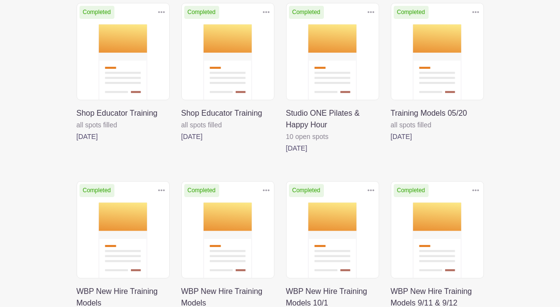
scroll to position [2364, 0]
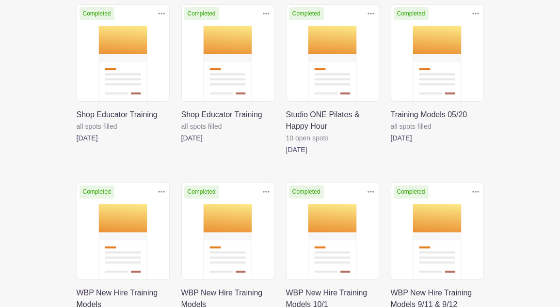
click at [391, 144] on link at bounding box center [391, 144] width 0 height 0
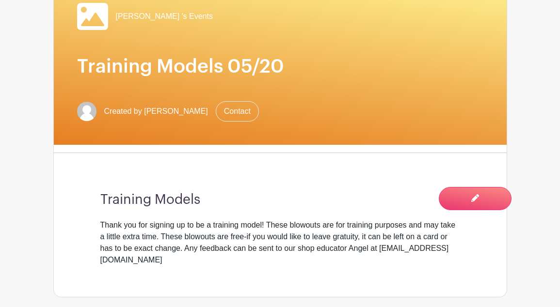
scroll to position [170, 0]
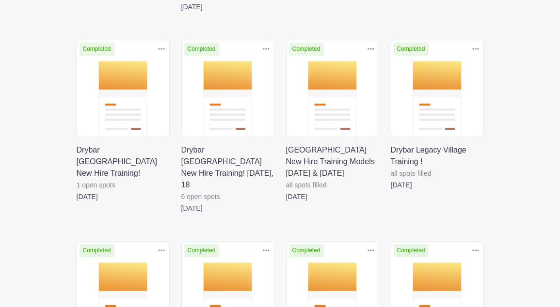
scroll to position [686, 0]
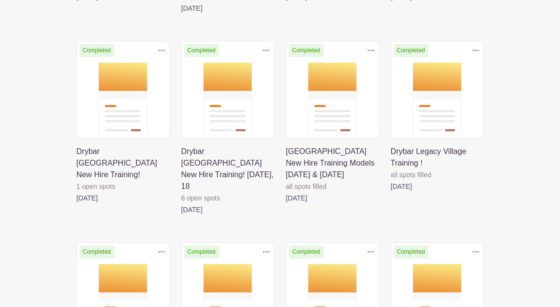
click at [286, 204] on link at bounding box center [286, 204] width 0 height 0
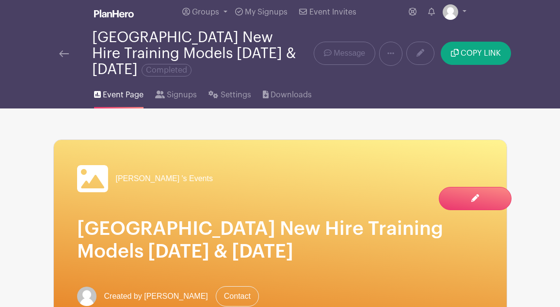
scroll to position [6, 0]
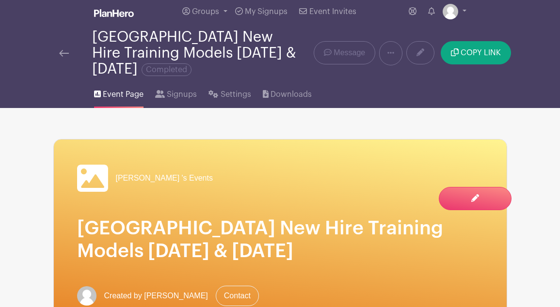
click at [66, 53] on img at bounding box center [64, 53] width 10 height 7
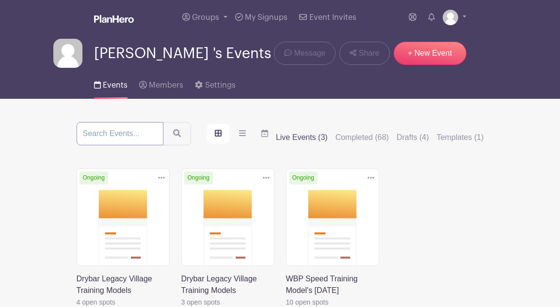
click at [124, 128] on input "search" at bounding box center [120, 133] width 87 height 23
type input "C"
type input "Drybar Legacy"
click at [163, 122] on button "submit" at bounding box center [177, 133] width 28 height 23
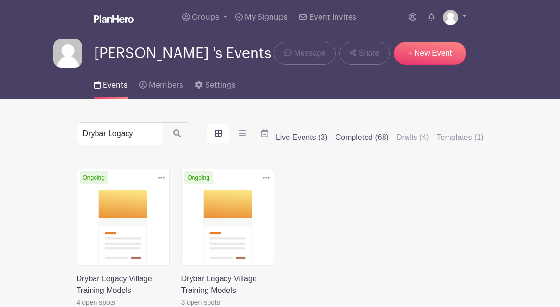
click at [366, 138] on label "Completed (68)" at bounding box center [362, 138] width 53 height 12
click at [0, 0] on input "Completed (68)" at bounding box center [0, 0] width 0 height 0
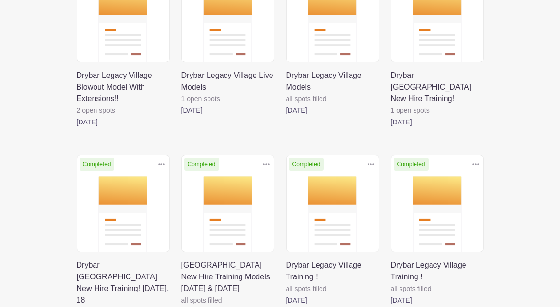
scroll to position [202, 0]
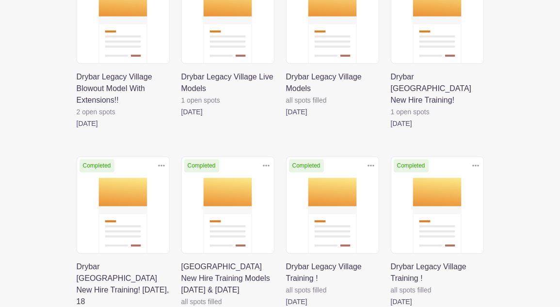
click at [181, 118] on link at bounding box center [181, 118] width 0 height 0
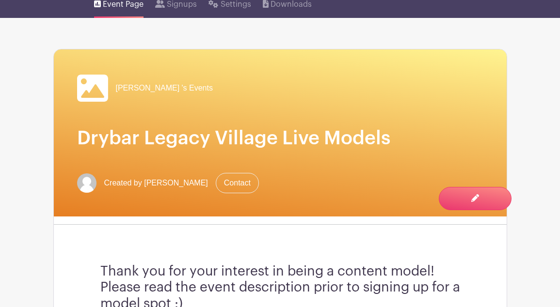
scroll to position [70, 0]
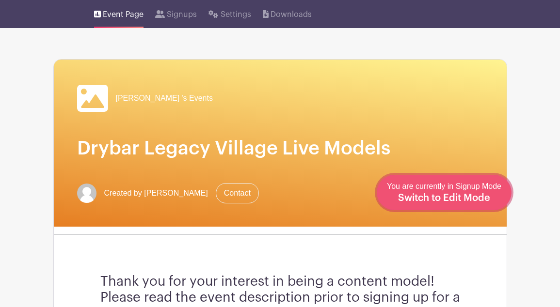
click at [466, 201] on span "Switch to Edit Mode" at bounding box center [444, 198] width 92 height 10
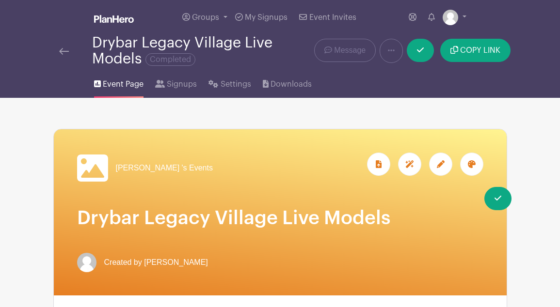
click at [444, 166] on icon at bounding box center [441, 165] width 8 height 8
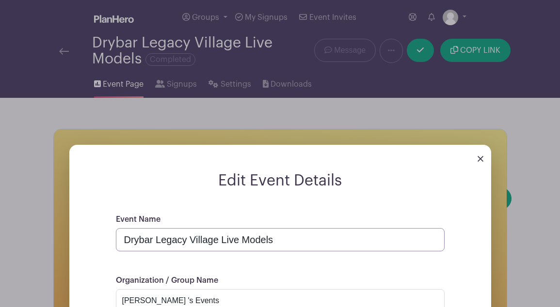
click at [242, 240] on input "Drybar Legacy Village Live Models" at bounding box center [280, 239] width 329 height 23
click at [241, 240] on input "Drybar Legacy Village Live Models" at bounding box center [280, 239] width 329 height 23
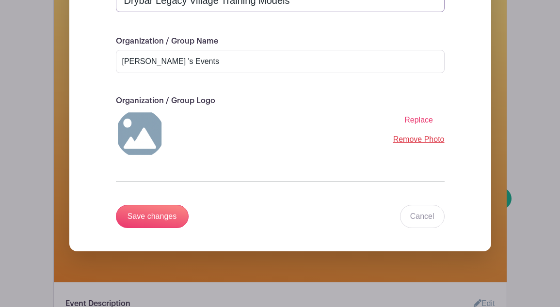
scroll to position [203, 0]
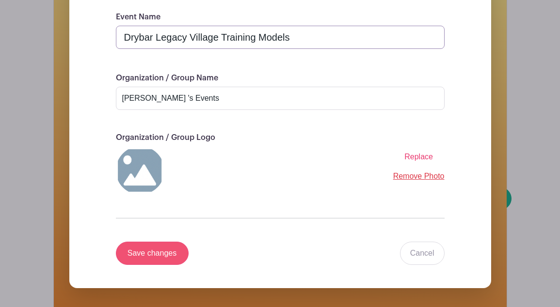
type input "Drybar Legacy Village Training Models"
click at [144, 259] on input "Save changes" at bounding box center [152, 253] width 73 height 23
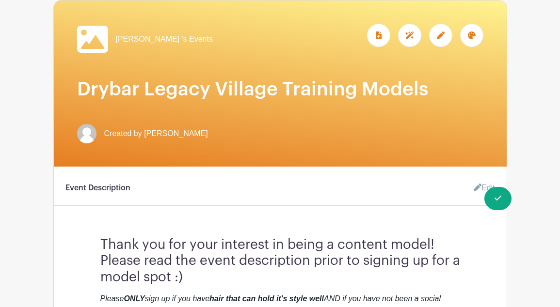
scroll to position [108, 0]
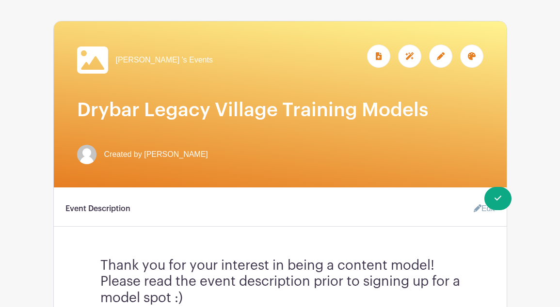
click at [446, 59] on div at bounding box center [440, 56] width 23 height 23
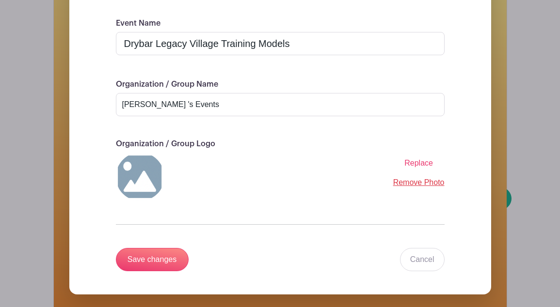
scroll to position [190, 0]
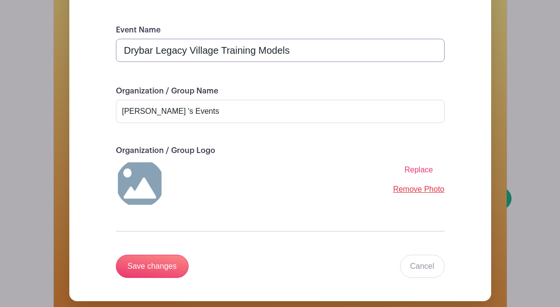
drag, startPoint x: 225, startPoint y: 50, endPoint x: 258, endPoint y: 50, distance: 32.5
click at [258, 50] on input "Drybar Legacy Village Training Models" at bounding box center [280, 50] width 329 height 23
type input "Drybar Legacy Village Live Models"
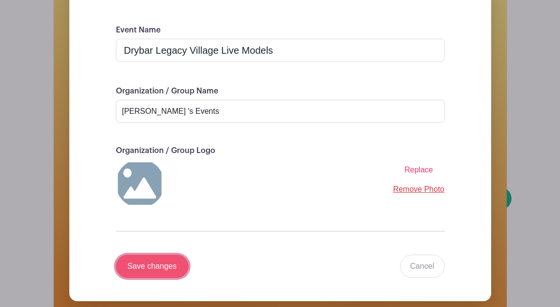
click at [160, 271] on input "Save changes" at bounding box center [152, 266] width 73 height 23
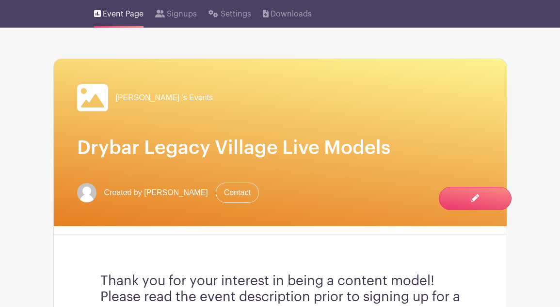
scroll to position [70, 0]
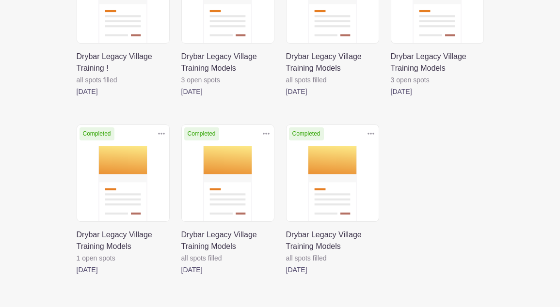
scroll to position [659, 0]
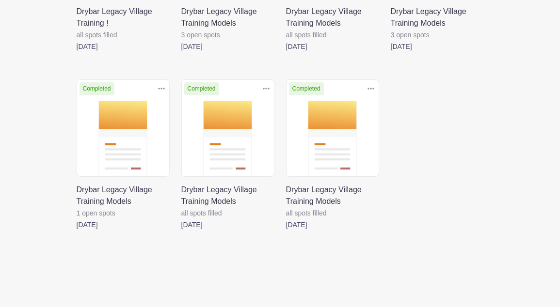
click at [286, 231] on link at bounding box center [286, 231] width 0 height 0
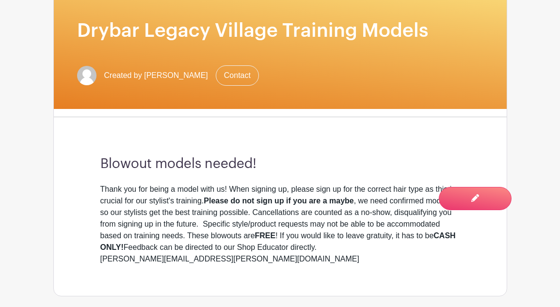
scroll to position [196, 0]
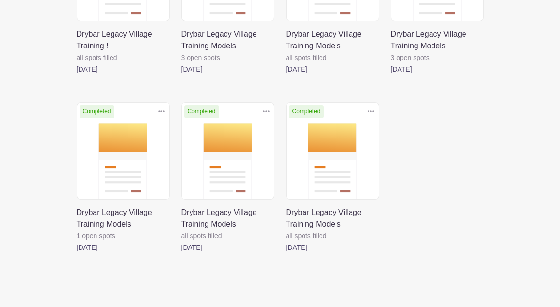
scroll to position [659, 0]
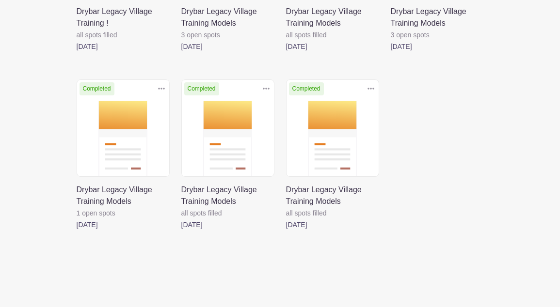
click at [77, 231] on link at bounding box center [77, 231] width 0 height 0
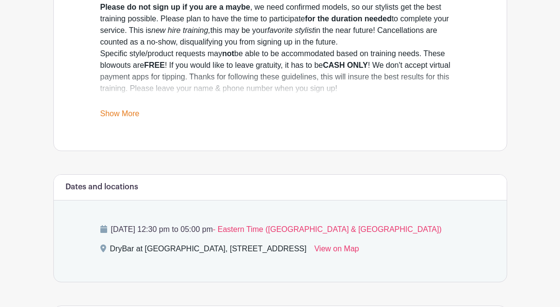
scroll to position [370, 0]
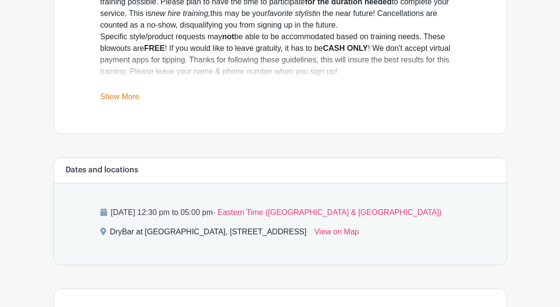
click at [275, 185] on div "Thursday, July 10, 2025 at 12:30 pm to 05:00 pm - Eastern Time (US & Canada) Dr…" at bounding box center [280, 224] width 406 height 81
click at [131, 217] on p "Thursday, July 10, 2025 at 12:30 pm to 05:00 pm - Eastern Time (US & Canada)" at bounding box center [280, 213] width 360 height 12
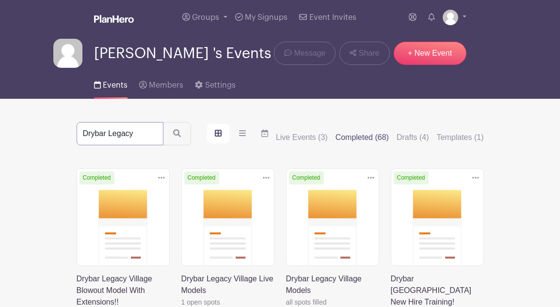
click at [142, 136] on input "Drybar Legacy" at bounding box center [120, 133] width 87 height 23
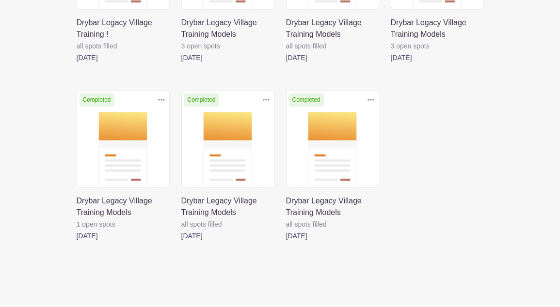
scroll to position [659, 0]
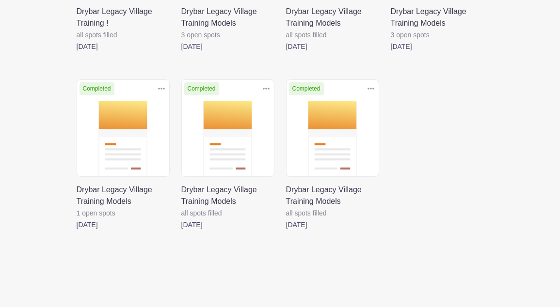
click at [77, 231] on link at bounding box center [77, 231] width 0 height 0
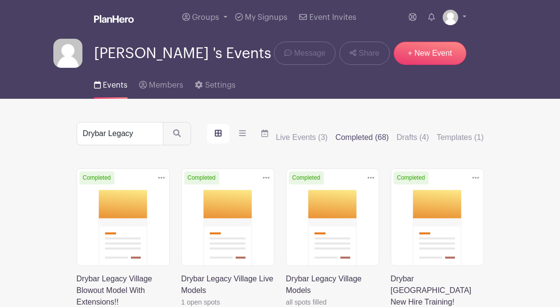
click at [360, 139] on label "Completed (68)" at bounding box center [362, 138] width 53 height 12
click at [0, 0] on input "Completed (68)" at bounding box center [0, 0] width 0 height 0
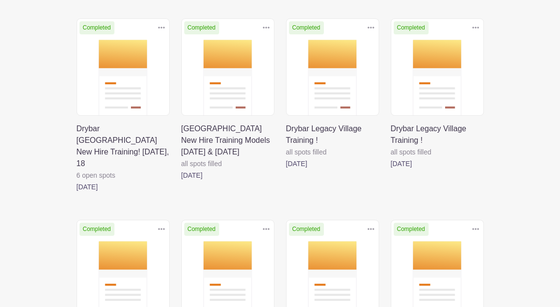
scroll to position [319, 0]
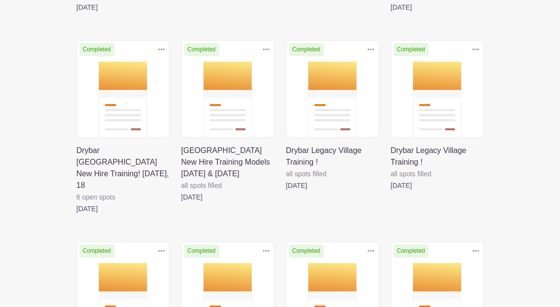
click at [181, 203] on link at bounding box center [181, 203] width 0 height 0
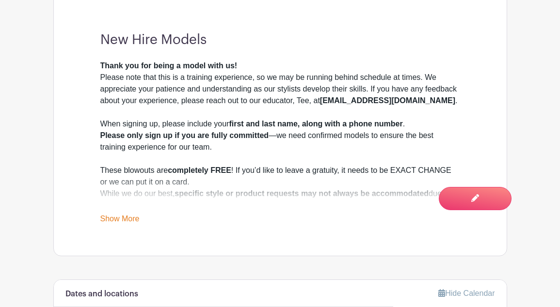
scroll to position [343, 0]
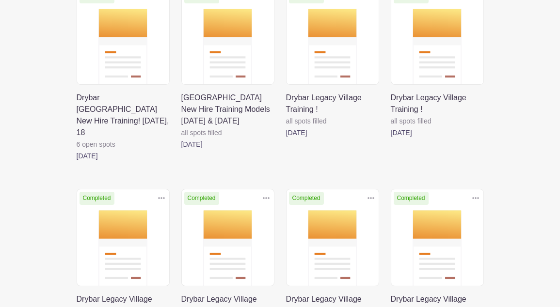
scroll to position [373, 0]
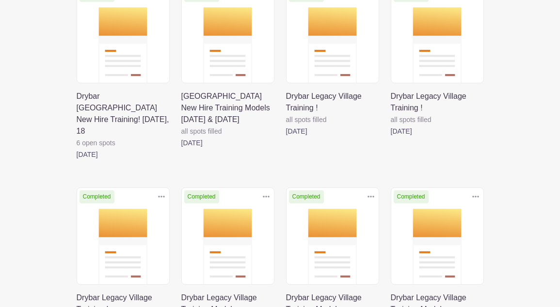
click at [391, 137] on link at bounding box center [391, 137] width 0 height 0
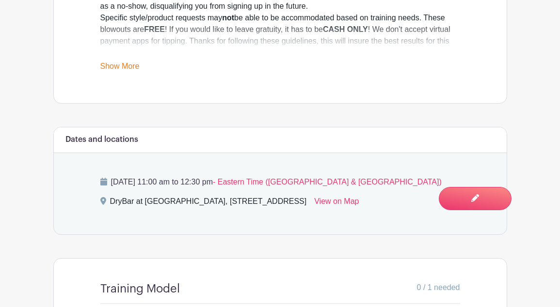
scroll to position [486, 0]
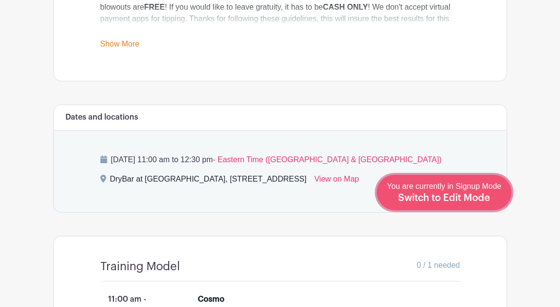
click at [460, 199] on span "Switch to Edit Mode" at bounding box center [444, 198] width 92 height 10
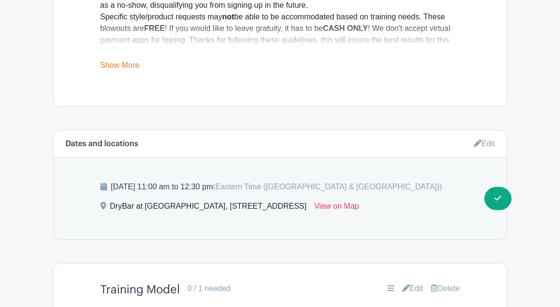
scroll to position [494, 0]
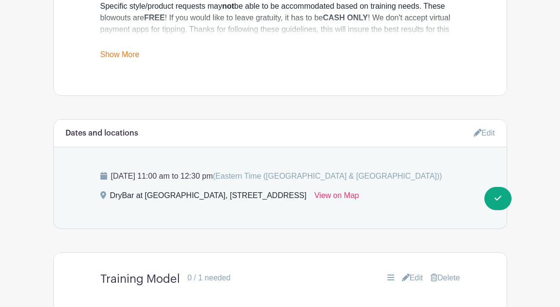
click at [474, 135] on icon at bounding box center [478, 133] width 8 height 8
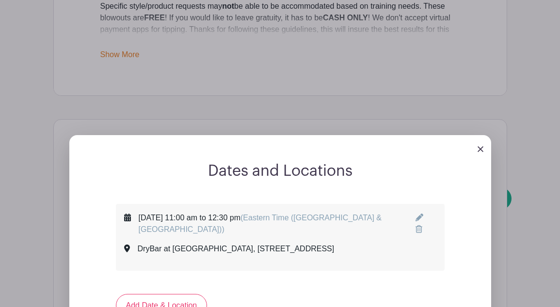
click at [416, 216] on icon at bounding box center [420, 218] width 8 height 8
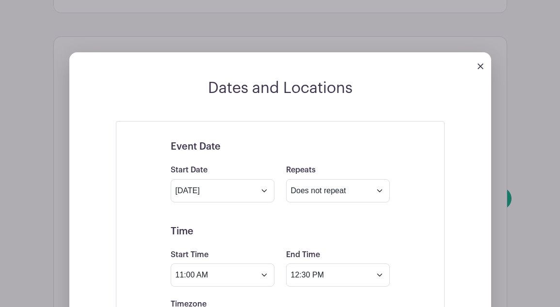
scroll to position [652, 0]
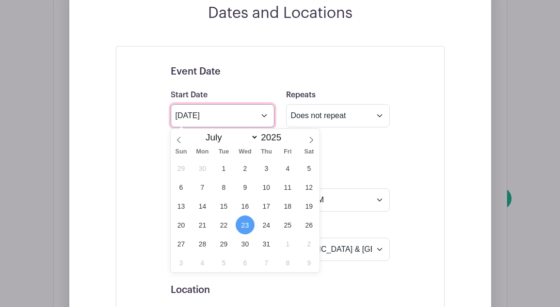
click at [262, 117] on input "Jul 23 2025" at bounding box center [223, 115] width 104 height 23
click at [308, 139] on icon at bounding box center [311, 140] width 7 height 7
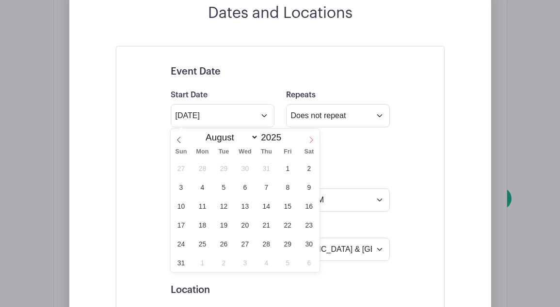
click at [308, 139] on icon at bounding box center [311, 140] width 7 height 7
select select "9"
click at [248, 208] on span "15" at bounding box center [245, 206] width 19 height 19
type input "Oct 15 2025"
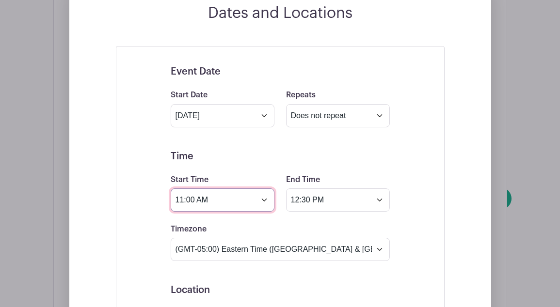
click at [182, 199] on input "11:00 AM" at bounding box center [223, 200] width 104 height 23
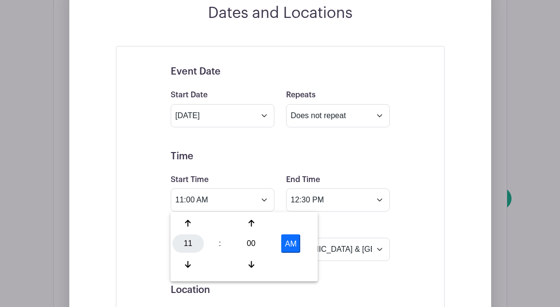
click at [186, 244] on div "11" at bounding box center [189, 244] width 32 height 18
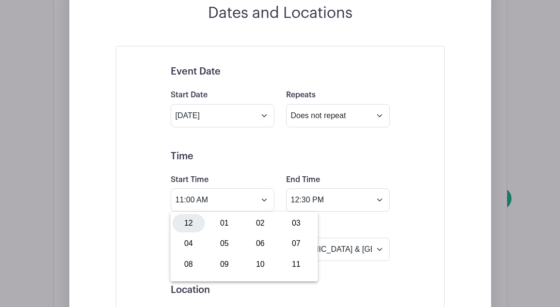
click at [189, 223] on div "12" at bounding box center [189, 223] width 32 height 18
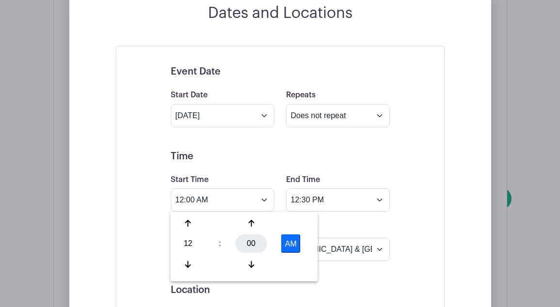
click at [246, 245] on div "00" at bounding box center [252, 244] width 32 height 18
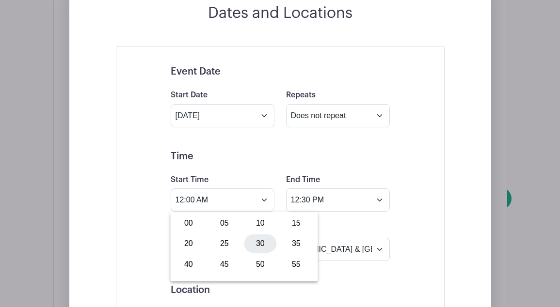
click at [257, 241] on div "30" at bounding box center [260, 244] width 32 height 18
click at [296, 245] on button "AM" at bounding box center [290, 244] width 19 height 18
type input "12:30 PM"
click at [325, 226] on div "Timezone (GMT-12:00) International Date Line West (GMT-11:00) American Samoa (G…" at bounding box center [280, 243] width 231 height 38
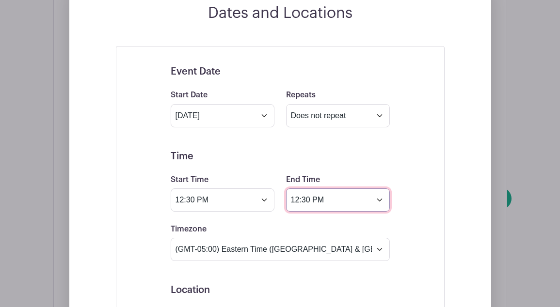
click at [298, 198] on input "12:30 PM" at bounding box center [338, 200] width 104 height 23
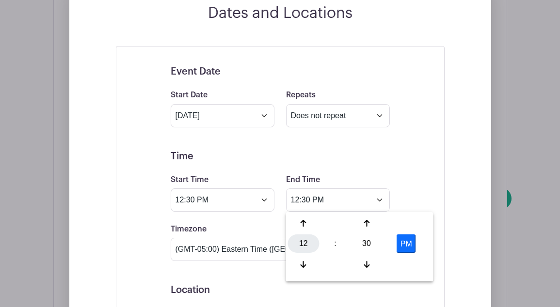
click at [303, 243] on div "12" at bounding box center [304, 244] width 32 height 18
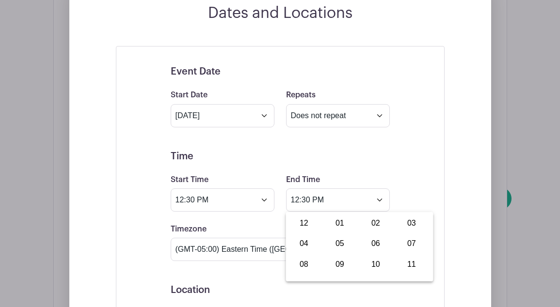
click at [303, 243] on div "04" at bounding box center [304, 244] width 32 height 18
type input "4:30 PM"
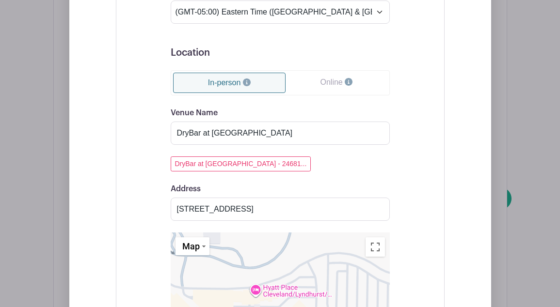
scroll to position [894, 0]
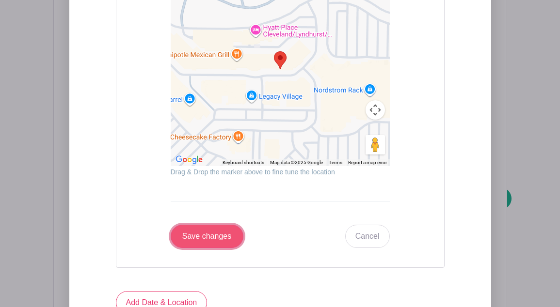
click at [206, 237] on input "Save changes" at bounding box center [207, 236] width 73 height 23
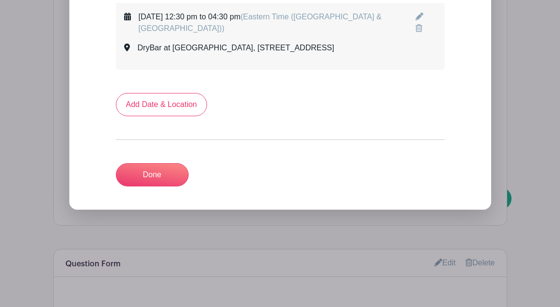
scroll to position [687, 0]
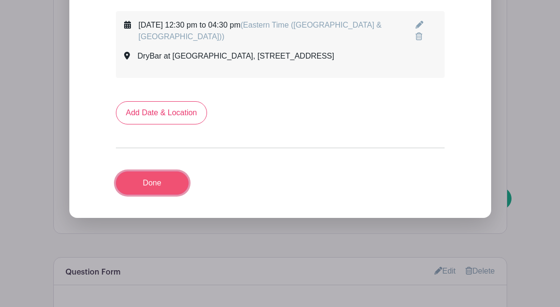
click at [141, 182] on link "Done" at bounding box center [152, 183] width 73 height 23
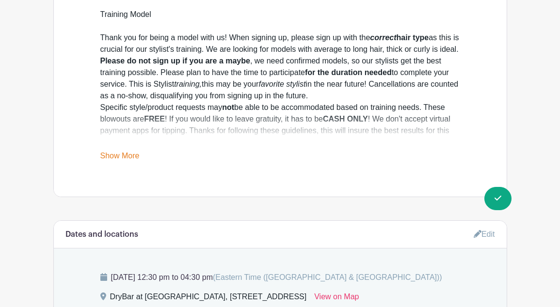
scroll to position [389, 0]
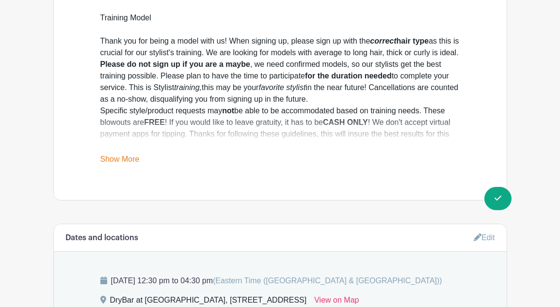
click at [117, 160] on link "Show More" at bounding box center [119, 161] width 39 height 12
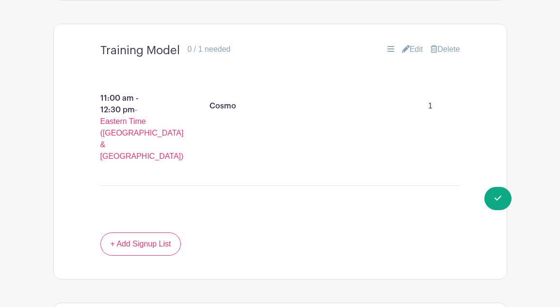
scroll to position [742, 0]
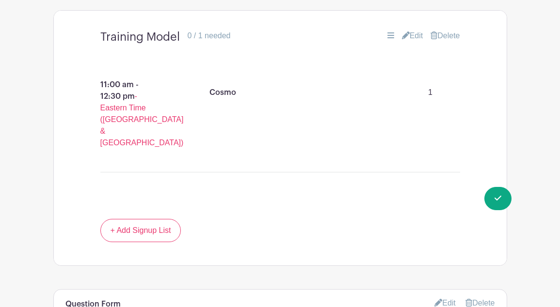
click at [452, 42] on link "Delete" at bounding box center [445, 36] width 29 height 12
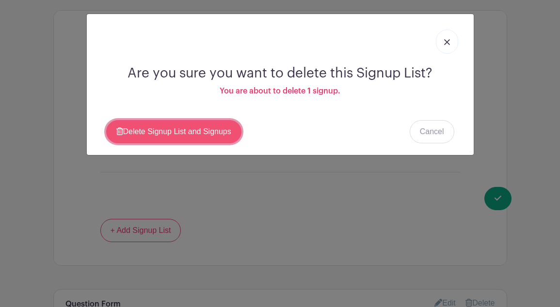
click at [219, 131] on link "Delete Signup List and Signups" at bounding box center [173, 131] width 135 height 23
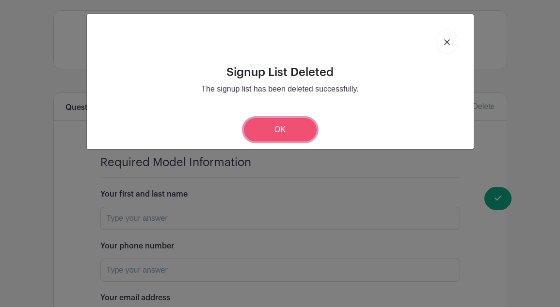
click at [271, 131] on link "OK" at bounding box center [280, 129] width 73 height 23
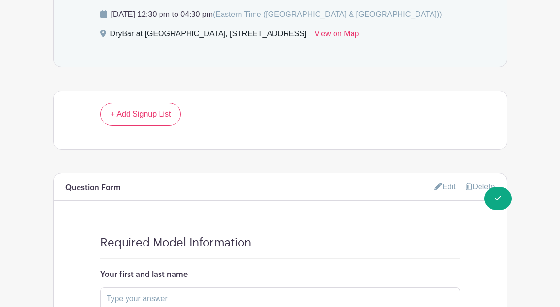
scroll to position [639, 0]
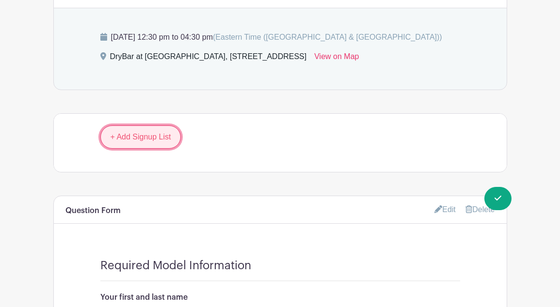
click at [111, 149] on link "+ Add Signup List" at bounding box center [140, 137] width 81 height 23
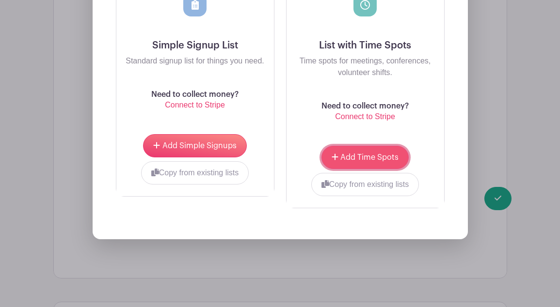
click at [338, 166] on button "Add Time Spots" at bounding box center [365, 157] width 87 height 23
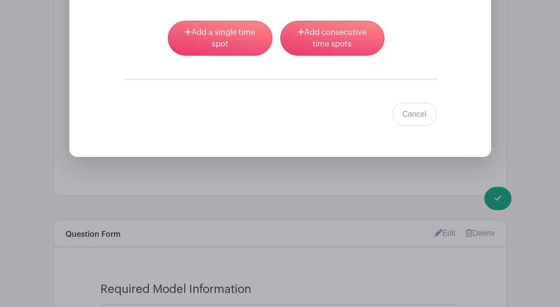
scroll to position [928, 0]
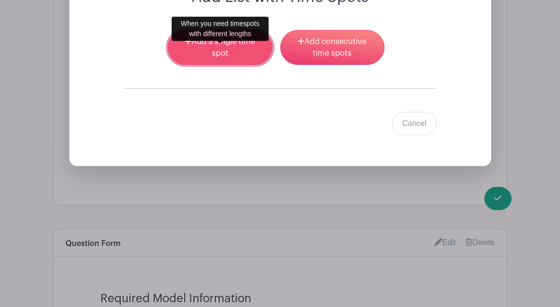
click at [211, 65] on link "Add a single time spot" at bounding box center [220, 47] width 104 height 35
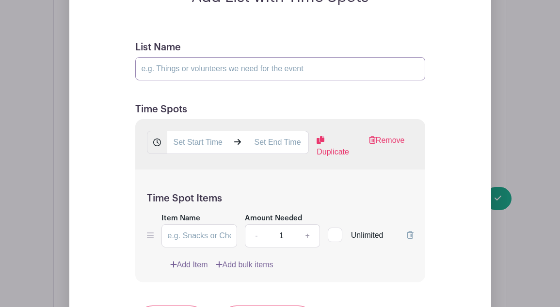
click at [207, 80] on input "List Name" at bounding box center [280, 68] width 290 height 23
drag, startPoint x: 200, startPoint y: 81, endPoint x: 262, endPoint y: 82, distance: 62.1
click at [262, 80] on input "Training Model - Southern Comfort" at bounding box center [280, 68] width 290 height 23
paste input "https://schedule.planhero.com/events/ab96fce42/drybar-legacy-village-training-m…"
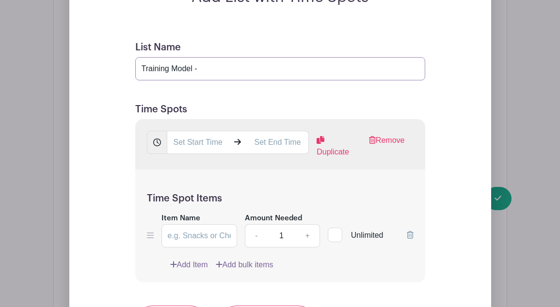
type input "Training Model - Southern Comfort"
drag, startPoint x: 200, startPoint y: 82, endPoint x: 264, endPoint y: 80, distance: 64.5
click at [264, 80] on input "Training Model - Southern Comfort" at bounding box center [280, 68] width 290 height 23
click at [250, 109] on form "List Name Training Model - Southern Comfort Time Spots Duplicate Remove Time Sp…" at bounding box center [280, 261] width 313 height 463
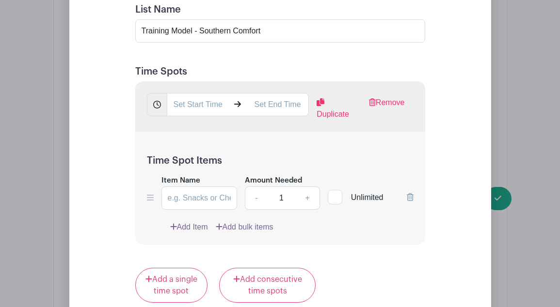
scroll to position [965, 0]
click at [176, 117] on input "text" at bounding box center [198, 105] width 62 height 23
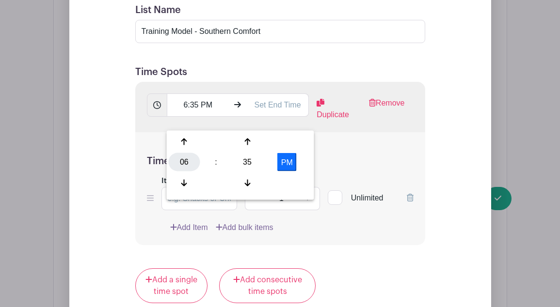
click at [180, 161] on div "06" at bounding box center [185, 162] width 32 height 18
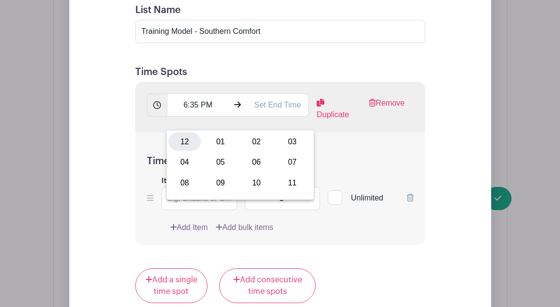
click at [184, 143] on div "12" at bounding box center [185, 142] width 32 height 18
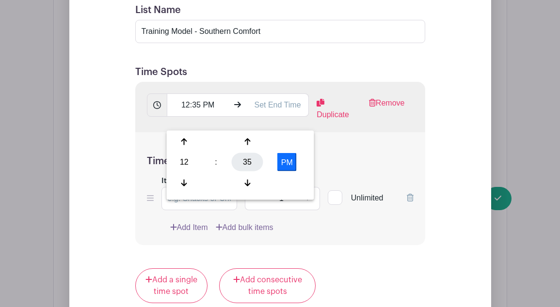
click at [252, 162] on div "35" at bounding box center [248, 162] width 32 height 18
click at [260, 162] on div "30" at bounding box center [257, 162] width 32 height 18
type input "12:30 PM"
click at [326, 159] on div "Time Spot Items Item Name Amount Needed - 1 + Unlimited Add Item Add bulk items" at bounding box center [280, 188] width 290 height 113
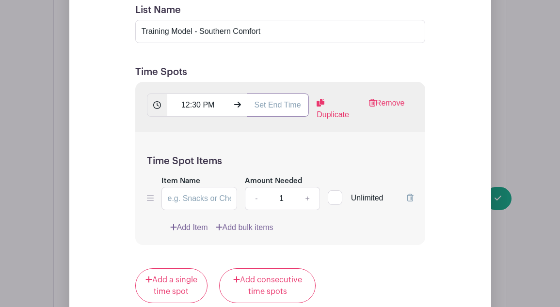
click at [259, 117] on input "text" at bounding box center [278, 105] width 62 height 23
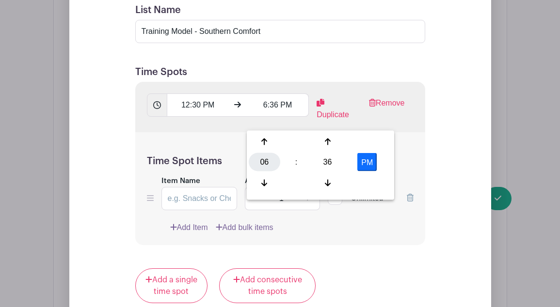
click at [259, 162] on div "06" at bounding box center [265, 162] width 32 height 18
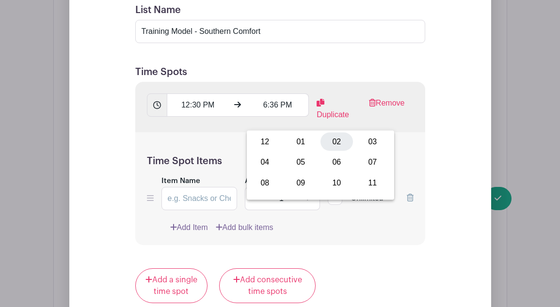
click at [340, 139] on div "02" at bounding box center [337, 142] width 32 height 18
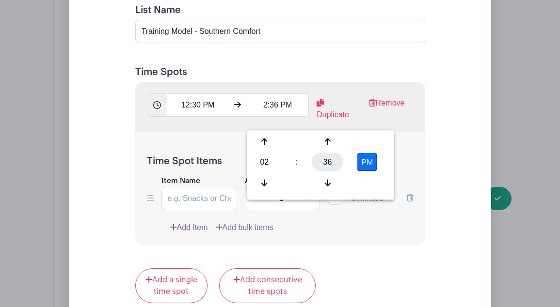
click at [334, 162] on div "36" at bounding box center [328, 162] width 32 height 18
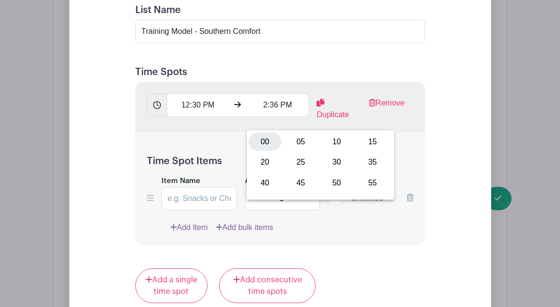
click at [263, 139] on div "00" at bounding box center [265, 142] width 32 height 18
type input "2:00 PM"
click at [402, 168] on div "Time Spot Items Item Name Amount Needed - 1 + Unlimited Add Item Add bulk items" at bounding box center [280, 188] width 290 height 113
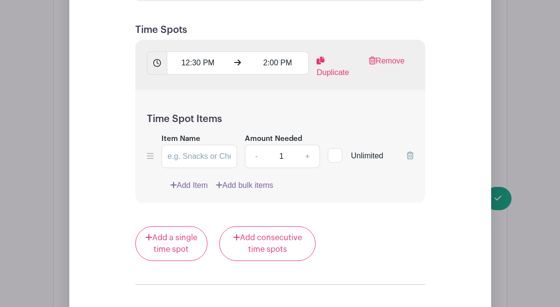
scroll to position [1020, 0]
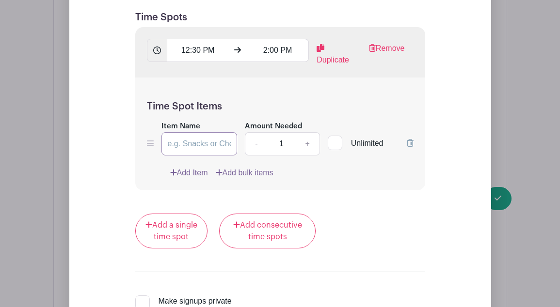
click at [168, 152] on input "Item Name" at bounding box center [199, 143] width 76 height 23
paste input "Southern Comfort"
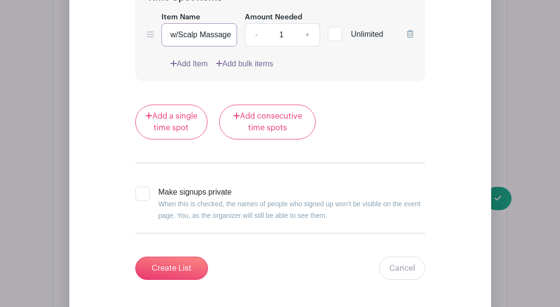
scroll to position [1134, 0]
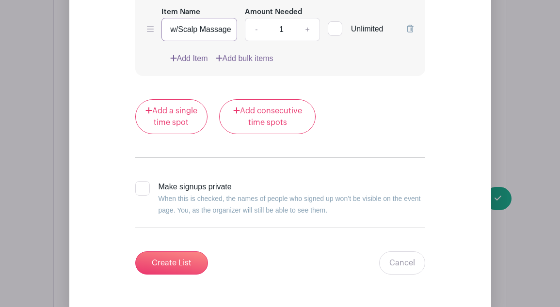
type input "Southern Comfort w/Scalp Massage"
click at [142, 196] on div at bounding box center [142, 188] width 15 height 15
click at [142, 188] on input "Make signups private When this is checked, the names of people who signed up wo…" at bounding box center [138, 184] width 6 height 6
checkbox input "true"
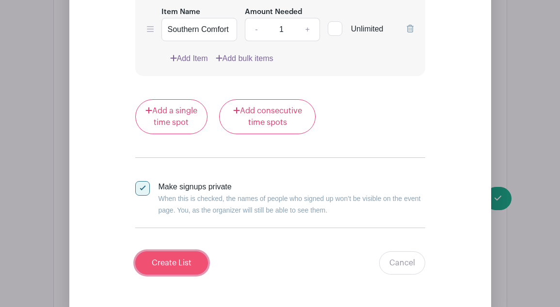
click at [175, 275] on input "Create List" at bounding box center [171, 263] width 73 height 23
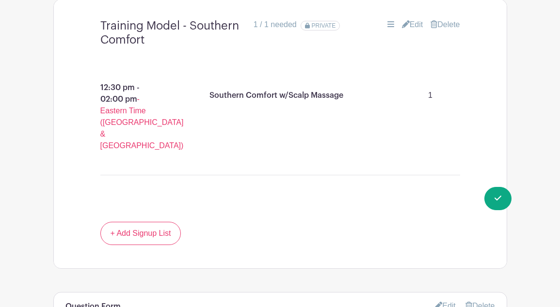
scroll to position [790, 0]
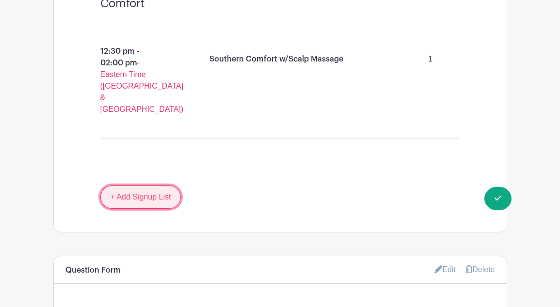
click at [140, 186] on link "+ Add Signup List" at bounding box center [140, 197] width 81 height 23
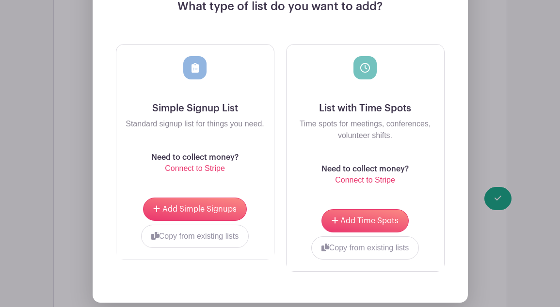
scroll to position [1085, 0]
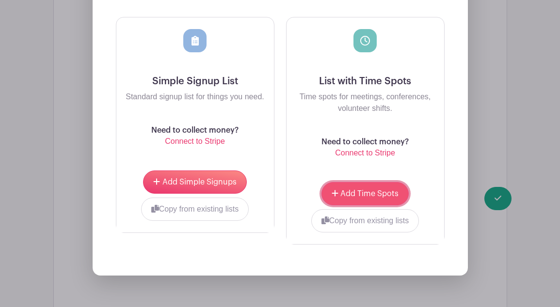
click at [351, 182] on button "Add Time Spots" at bounding box center [365, 193] width 87 height 23
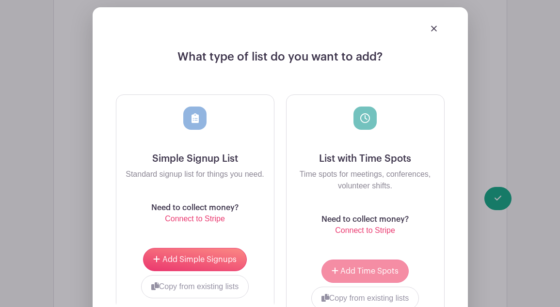
scroll to position [1162, 0]
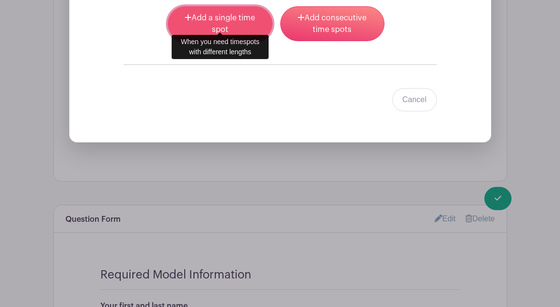
click at [239, 15] on link "Add a single time spot" at bounding box center [220, 23] width 104 height 35
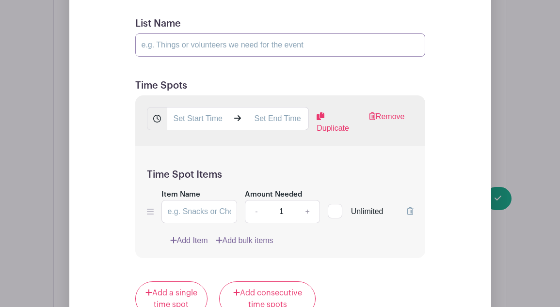
click at [166, 36] on input "List Name" at bounding box center [280, 44] width 290 height 23
type input "Training Model - Cosmo Curls"
click at [198, 200] on input "Item Name" at bounding box center [199, 211] width 76 height 23
type input "Cosmo w/Bay Breeze"
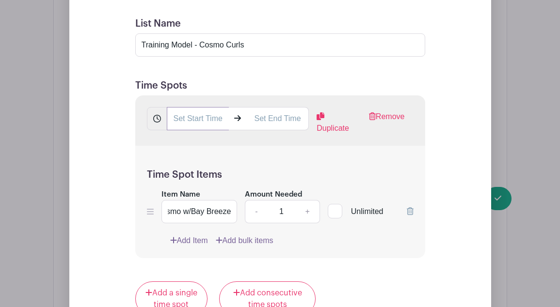
click at [178, 109] on input "text" at bounding box center [198, 118] width 62 height 23
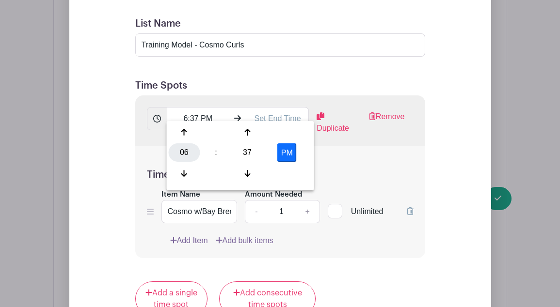
click at [184, 157] on div "06" at bounding box center [185, 153] width 32 height 18
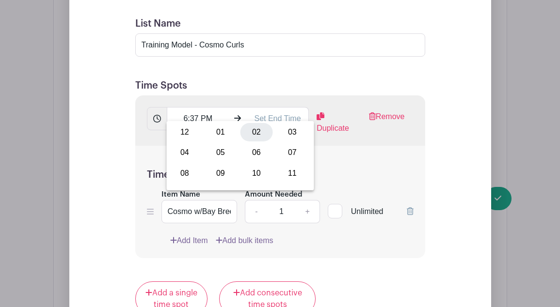
click at [255, 131] on div "02" at bounding box center [257, 132] width 32 height 18
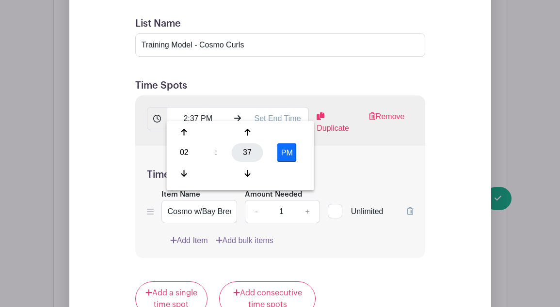
click at [248, 152] on div "37" at bounding box center [248, 153] width 32 height 18
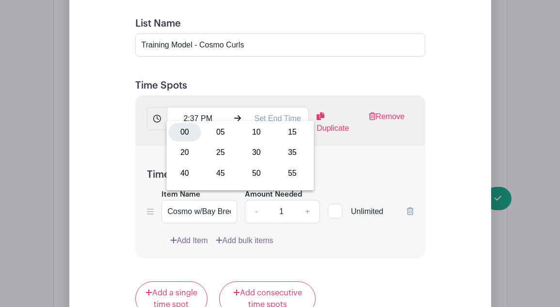
click at [178, 125] on div "00" at bounding box center [185, 132] width 32 height 18
type input "2:00 PM"
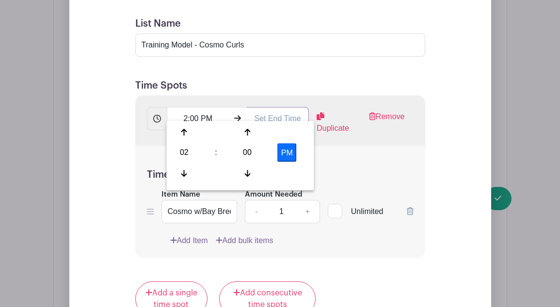
click at [256, 109] on input "text" at bounding box center [278, 118] width 62 height 23
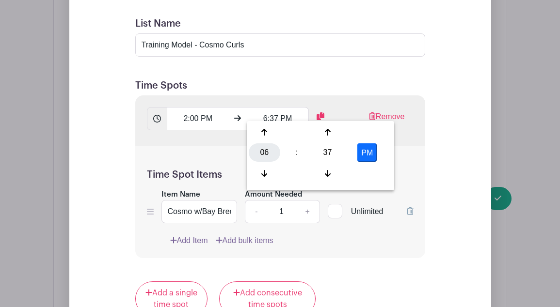
click at [261, 155] on div "06" at bounding box center [265, 153] width 32 height 18
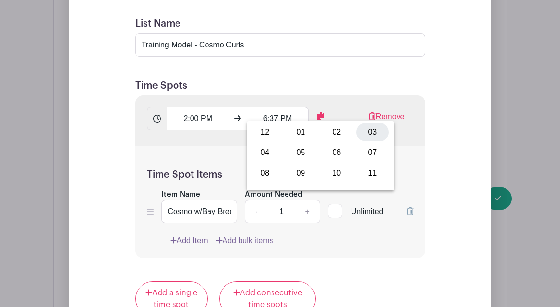
click at [372, 130] on div "03" at bounding box center [372, 132] width 32 height 18
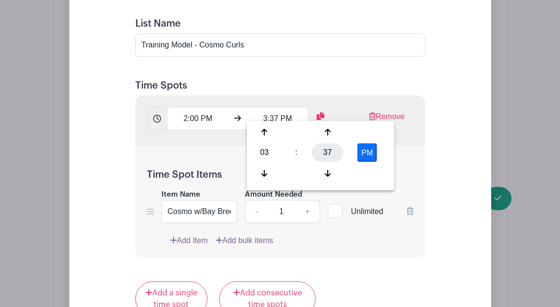
click at [330, 154] on div "37" at bounding box center [328, 153] width 32 height 18
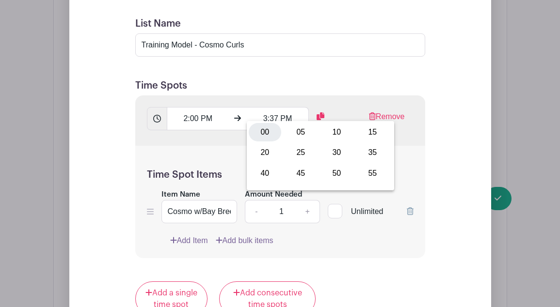
click at [263, 130] on div "00" at bounding box center [265, 132] width 32 height 18
type input "3:00 PM"
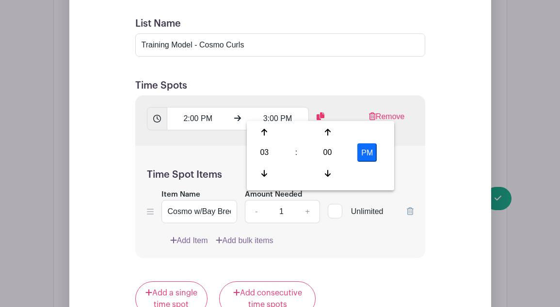
click at [415, 155] on div "Time Spot Items Item Name Cosmo w/Bay Breeze Amount Needed - 1 + Unlimited Add …" at bounding box center [280, 202] width 290 height 113
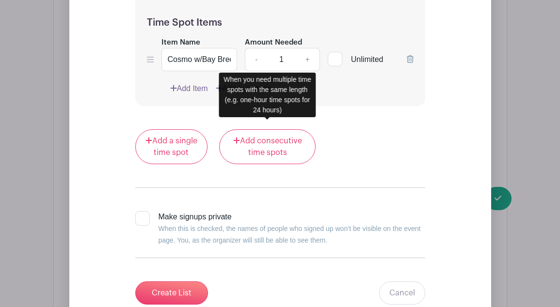
scroll to position [1320, 0]
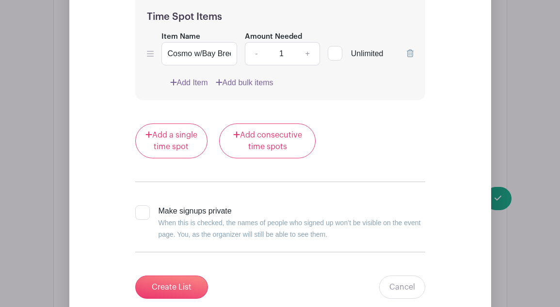
click at [140, 215] on div at bounding box center [142, 213] width 15 height 15
click at [140, 212] on input "Make signups private When this is checked, the names of people who signed up wo…" at bounding box center [138, 209] width 6 height 6
checkbox input "true"
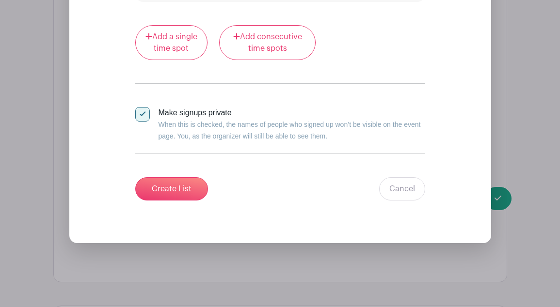
scroll to position [1468, 0]
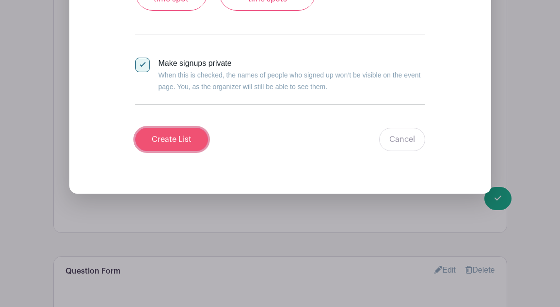
click at [162, 140] on input "Create List" at bounding box center [171, 139] width 73 height 23
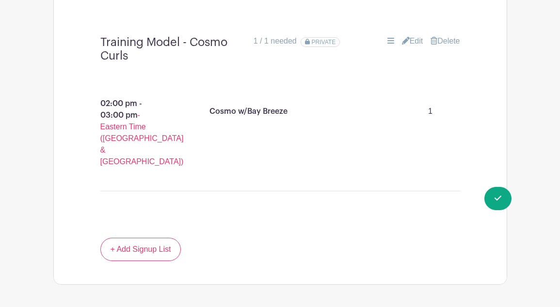
scroll to position [943, 0]
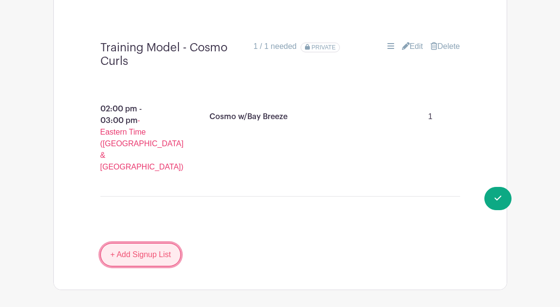
click at [150, 243] on link "+ Add Signup List" at bounding box center [140, 254] width 81 height 23
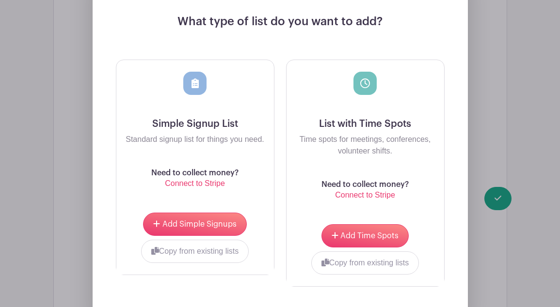
scroll to position [1256, 0]
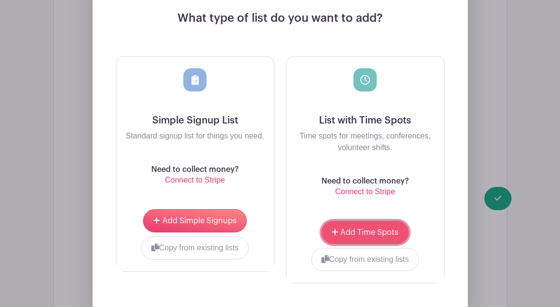
click at [355, 229] on span "Add Time Spots" at bounding box center [369, 233] width 58 height 8
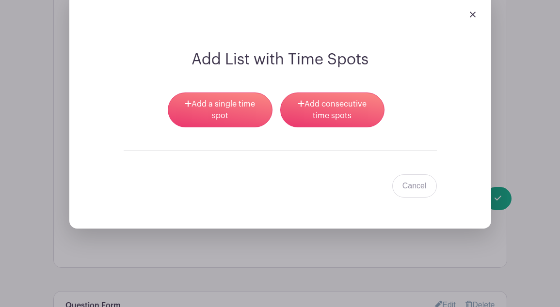
scroll to position [1286, 0]
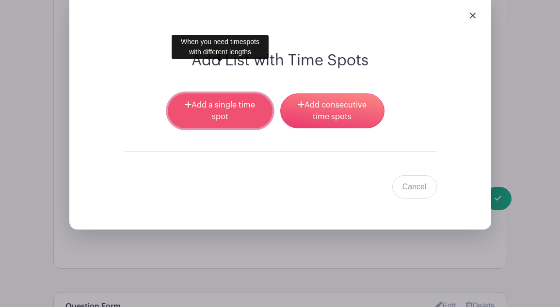
click at [214, 94] on link "Add a single time spot" at bounding box center [220, 111] width 104 height 35
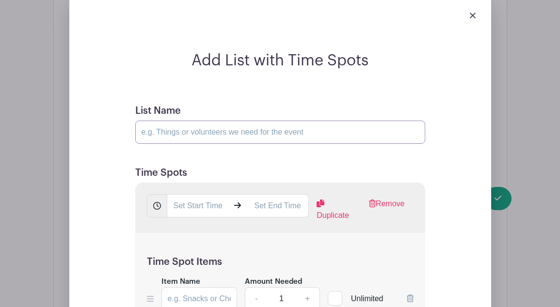
click at [204, 121] on input "List Name" at bounding box center [280, 132] width 290 height 23
type input "Training Model - [PERSON_NAME]"
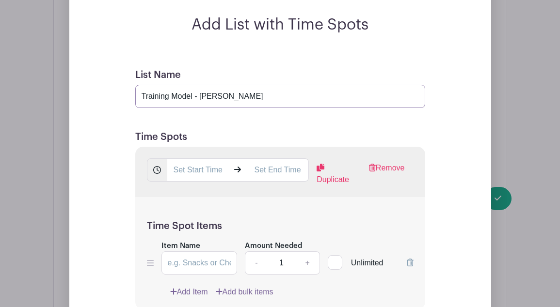
scroll to position [1319, 0]
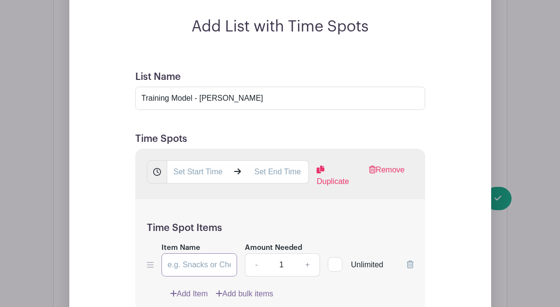
click at [186, 254] on input "Item Name" at bounding box center [199, 265] width 76 height 23
type input "[PERSON_NAME] w/Crown Tonic"
click at [197, 161] on input "text" at bounding box center [198, 172] width 62 height 23
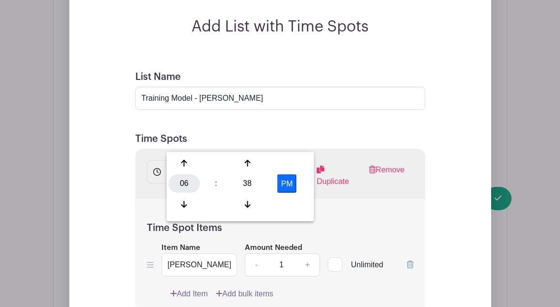
click at [182, 182] on div "06" at bounding box center [185, 184] width 32 height 18
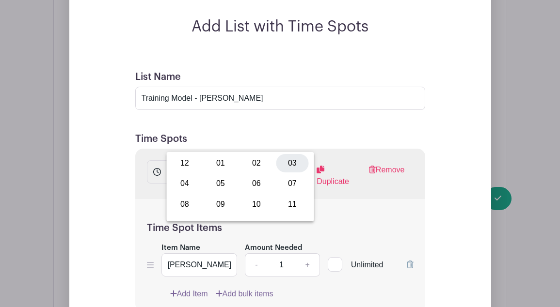
click at [289, 160] on div "03" at bounding box center [292, 163] width 32 height 18
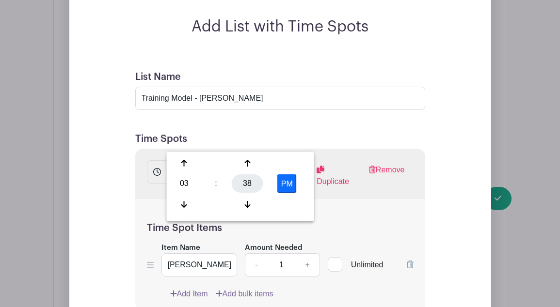
click at [244, 183] on div "38" at bounding box center [248, 184] width 32 height 18
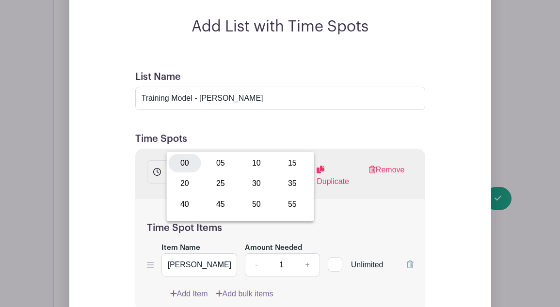
click at [187, 160] on div "00" at bounding box center [185, 163] width 32 height 18
type input "3:00 PM"
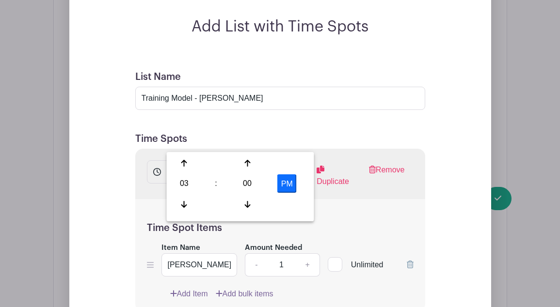
click at [329, 199] on div "Time Spot Items Item Name Mai Tai w/Crown Tonic Amount Needed - 1 + Unlimited A…" at bounding box center [280, 255] width 290 height 113
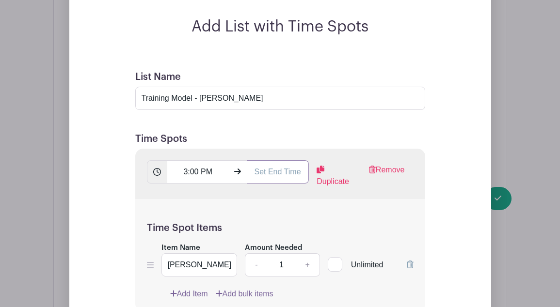
click at [255, 161] on input "text" at bounding box center [278, 172] width 62 height 23
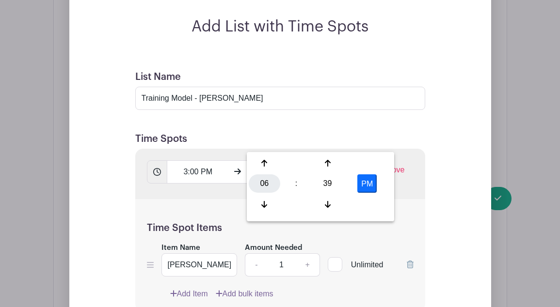
click at [269, 185] on div "06" at bounding box center [265, 184] width 32 height 18
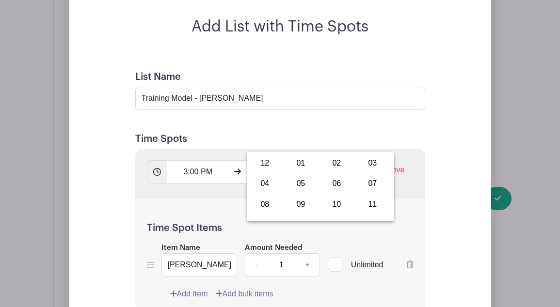
click at [269, 185] on div "04" at bounding box center [265, 184] width 32 height 18
click at [330, 183] on div "39" at bounding box center [328, 184] width 32 height 18
click at [341, 184] on div "30" at bounding box center [337, 184] width 32 height 18
type input "4:30 PM"
click at [409, 223] on h5 "Time Spot Items" at bounding box center [280, 229] width 267 height 12
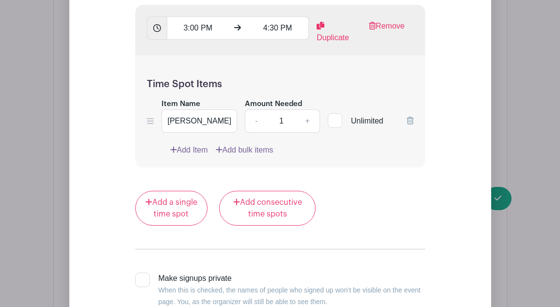
scroll to position [1512, 0]
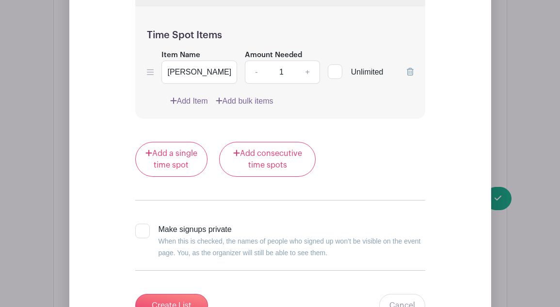
click at [146, 224] on div at bounding box center [142, 231] width 15 height 15
click at [142, 224] on input "Make signups private When this is checked, the names of people who signed up wo…" at bounding box center [138, 227] width 6 height 6
checkbox input "true"
click at [178, 294] on input "Create List" at bounding box center [171, 305] width 73 height 23
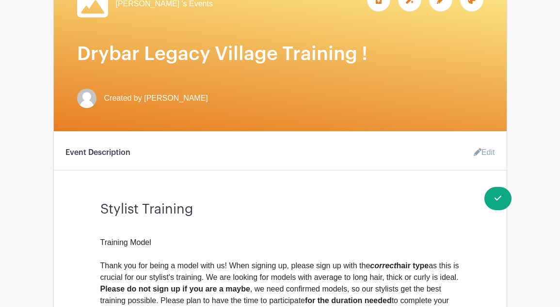
scroll to position [27, 0]
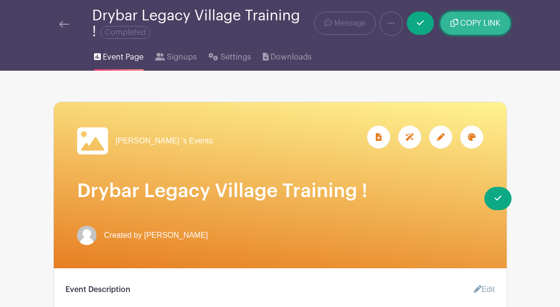
click at [467, 24] on span "COPY LINK" at bounding box center [480, 23] width 40 height 8
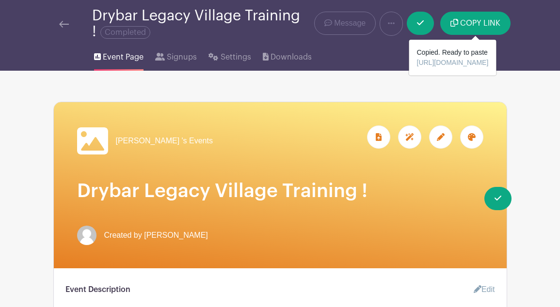
click at [454, 62] on span "https://schedule.planhero.com/events/b71fdf05b/drybar-legacy-village-training" at bounding box center [453, 63] width 72 height 8
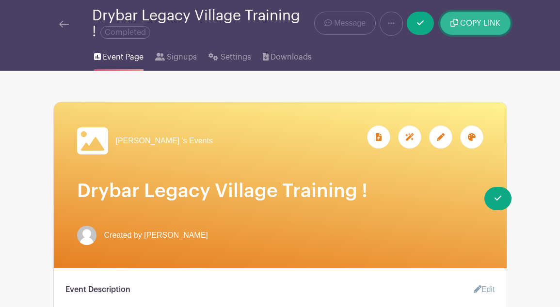
click at [461, 24] on span "COPY LINK" at bounding box center [480, 23] width 40 height 8
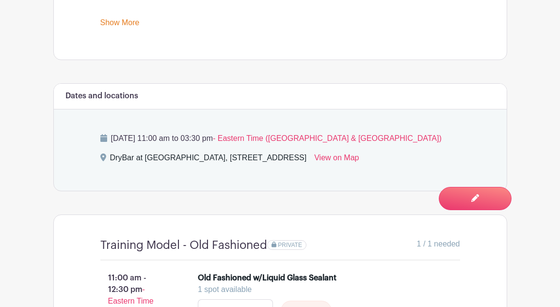
scroll to position [503, 0]
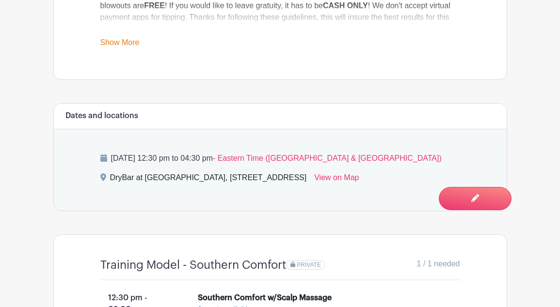
scroll to position [489, 0]
